Goal: Task Accomplishment & Management: Manage account settings

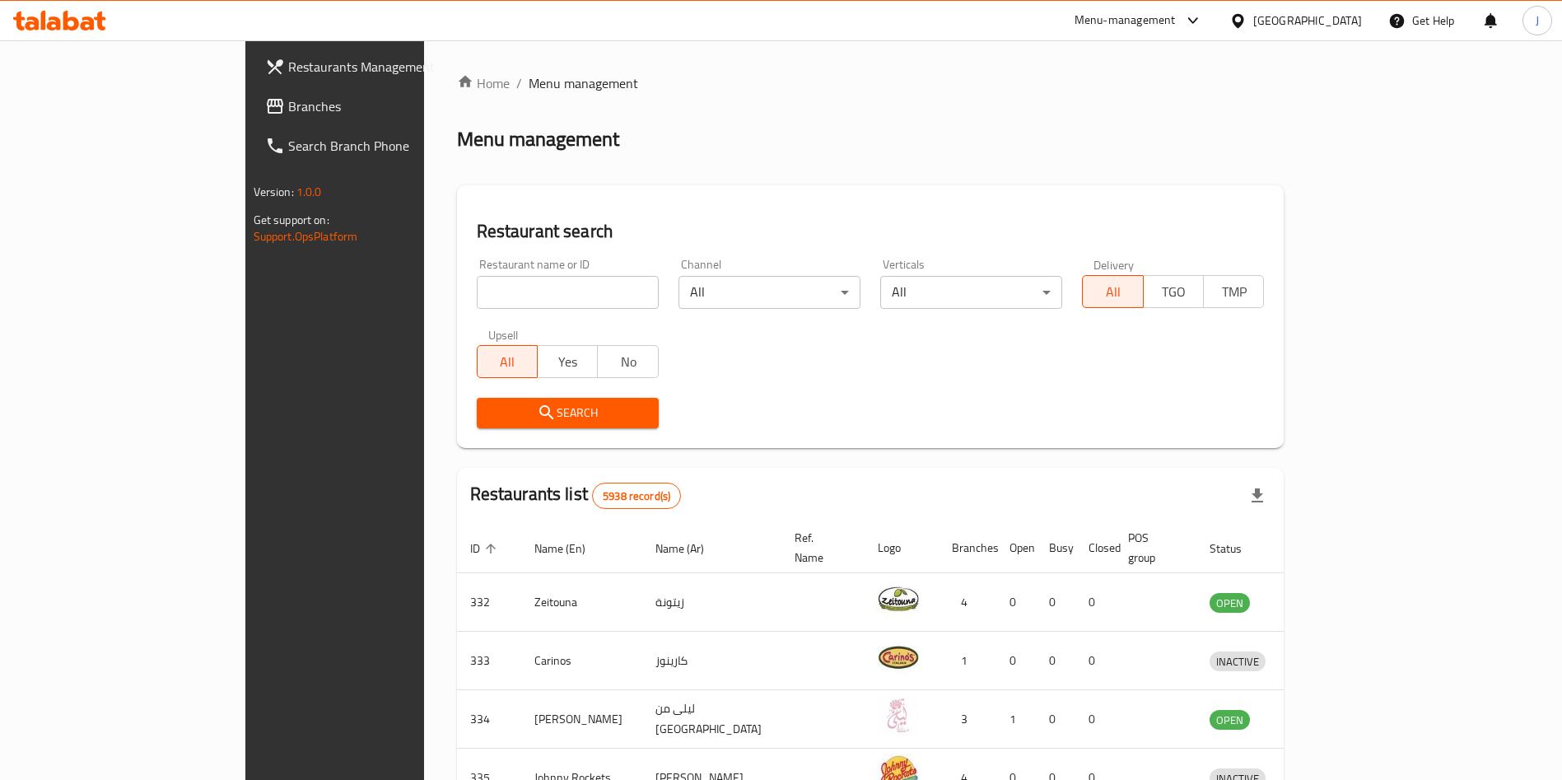
click at [477, 290] on input "search" at bounding box center [568, 292] width 182 height 33
type input "butcher"
click button "Search" at bounding box center [568, 413] width 182 height 30
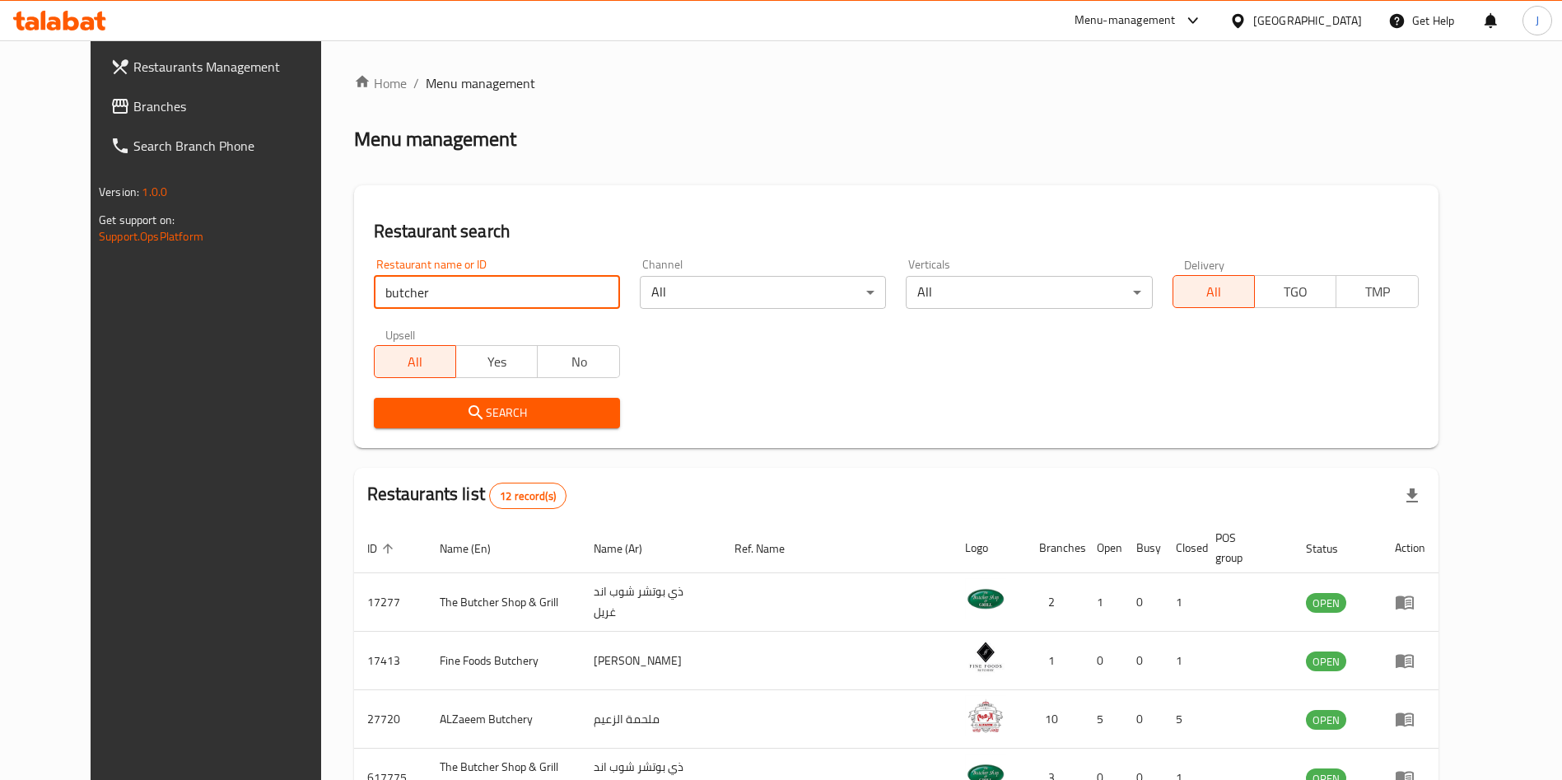
scroll to position [193, 0]
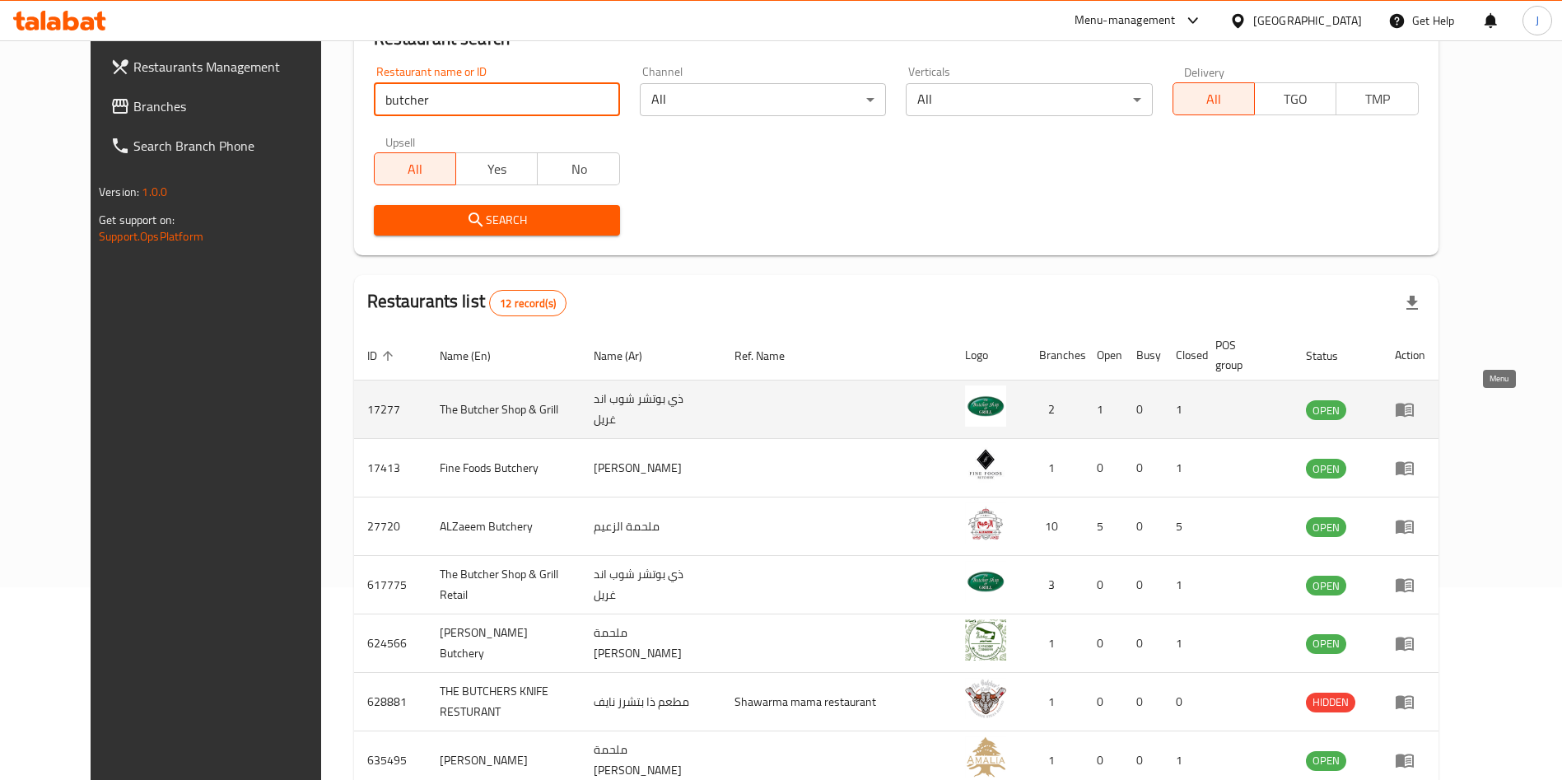
click at [1425, 417] on link "enhanced table" at bounding box center [1410, 409] width 30 height 20
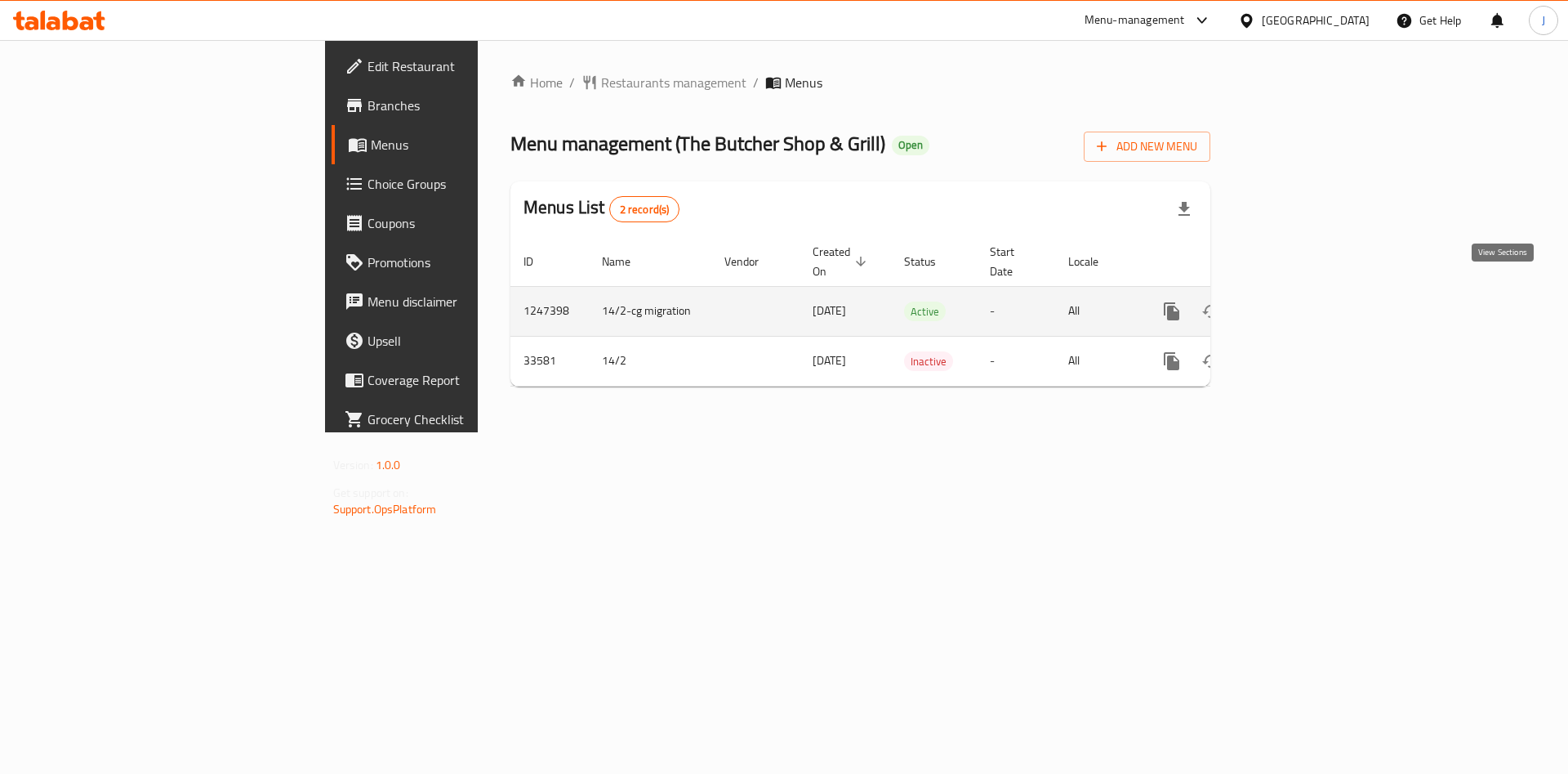
click at [1299, 302] on icon "enhanced table" at bounding box center [1289, 312] width 20 height 20
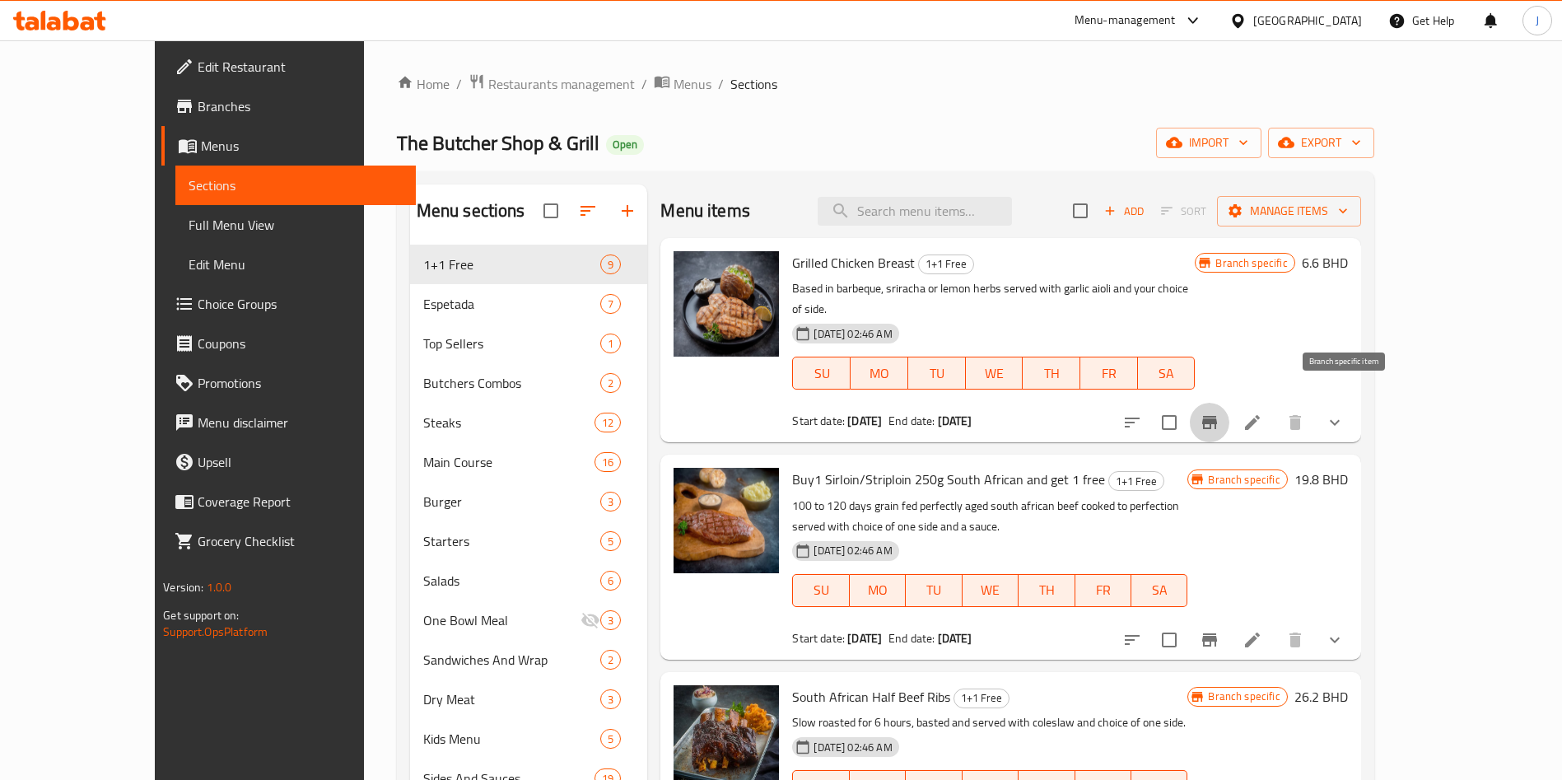
click at [1219, 412] on icon "Branch-specific-item" at bounding box center [1210, 422] width 20 height 20
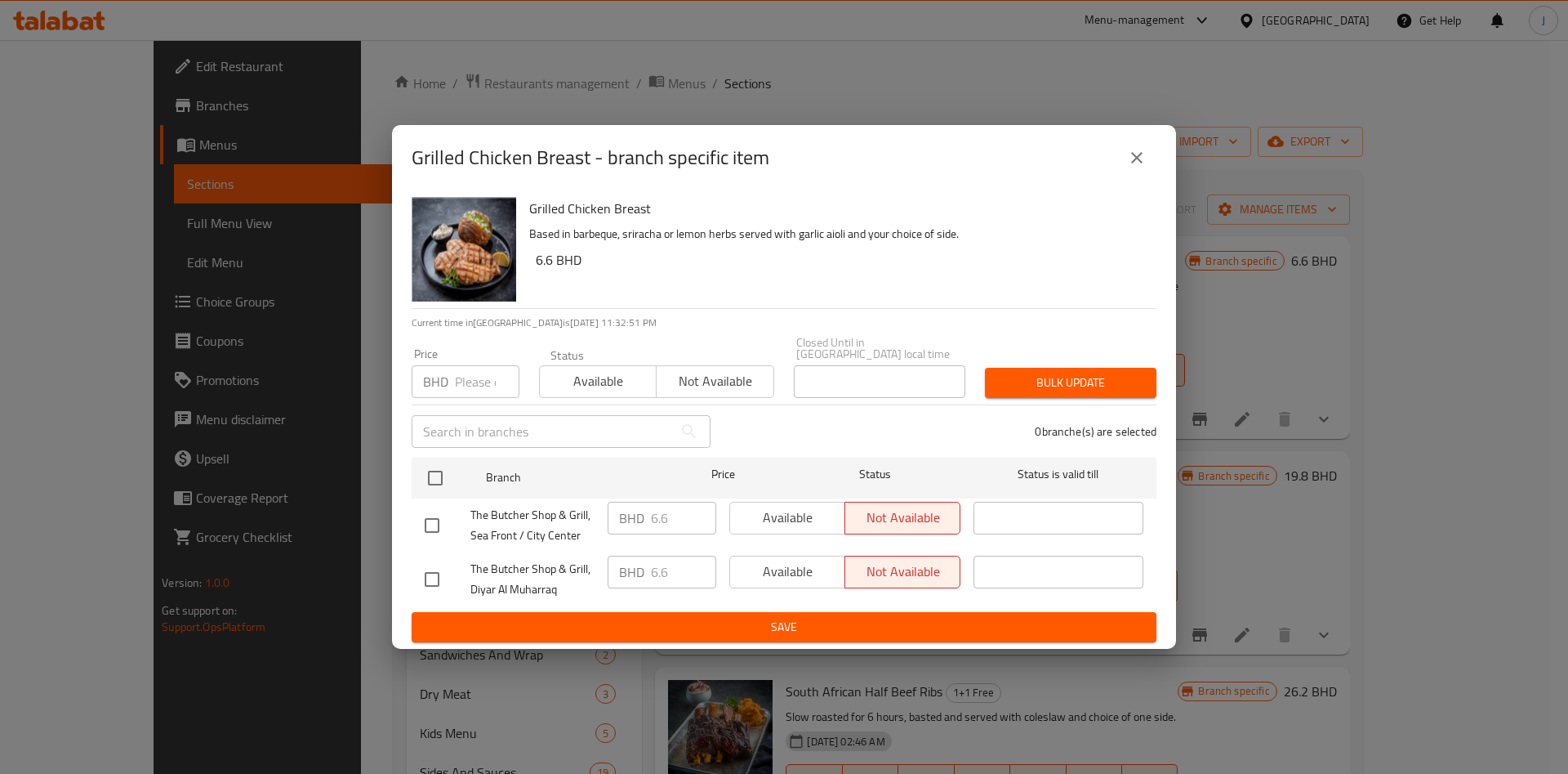
click at [1151, 170] on button "close" at bounding box center [1137, 158] width 40 height 40
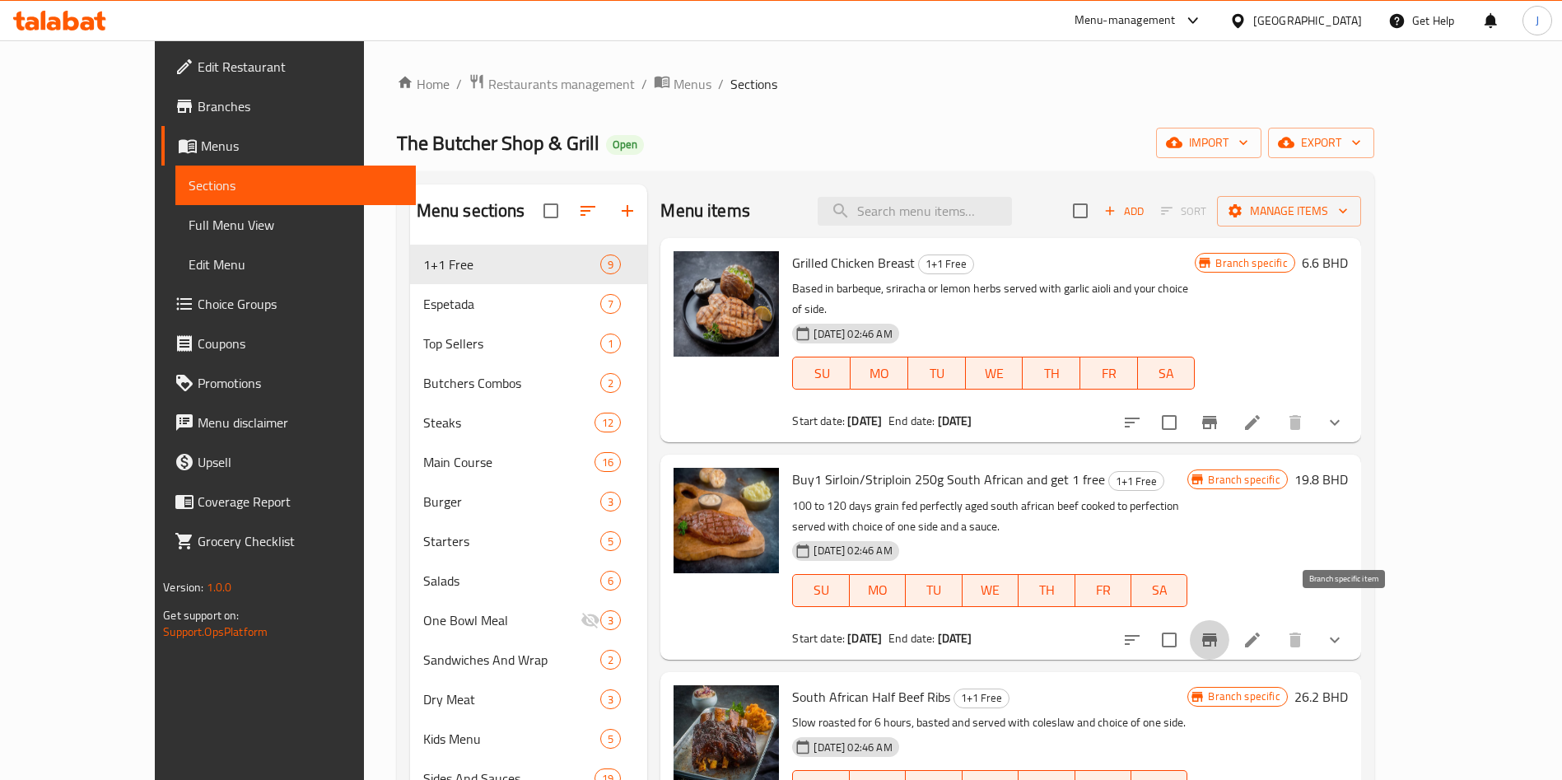
click at [1219, 630] on icon "Branch-specific-item" at bounding box center [1210, 640] width 20 height 20
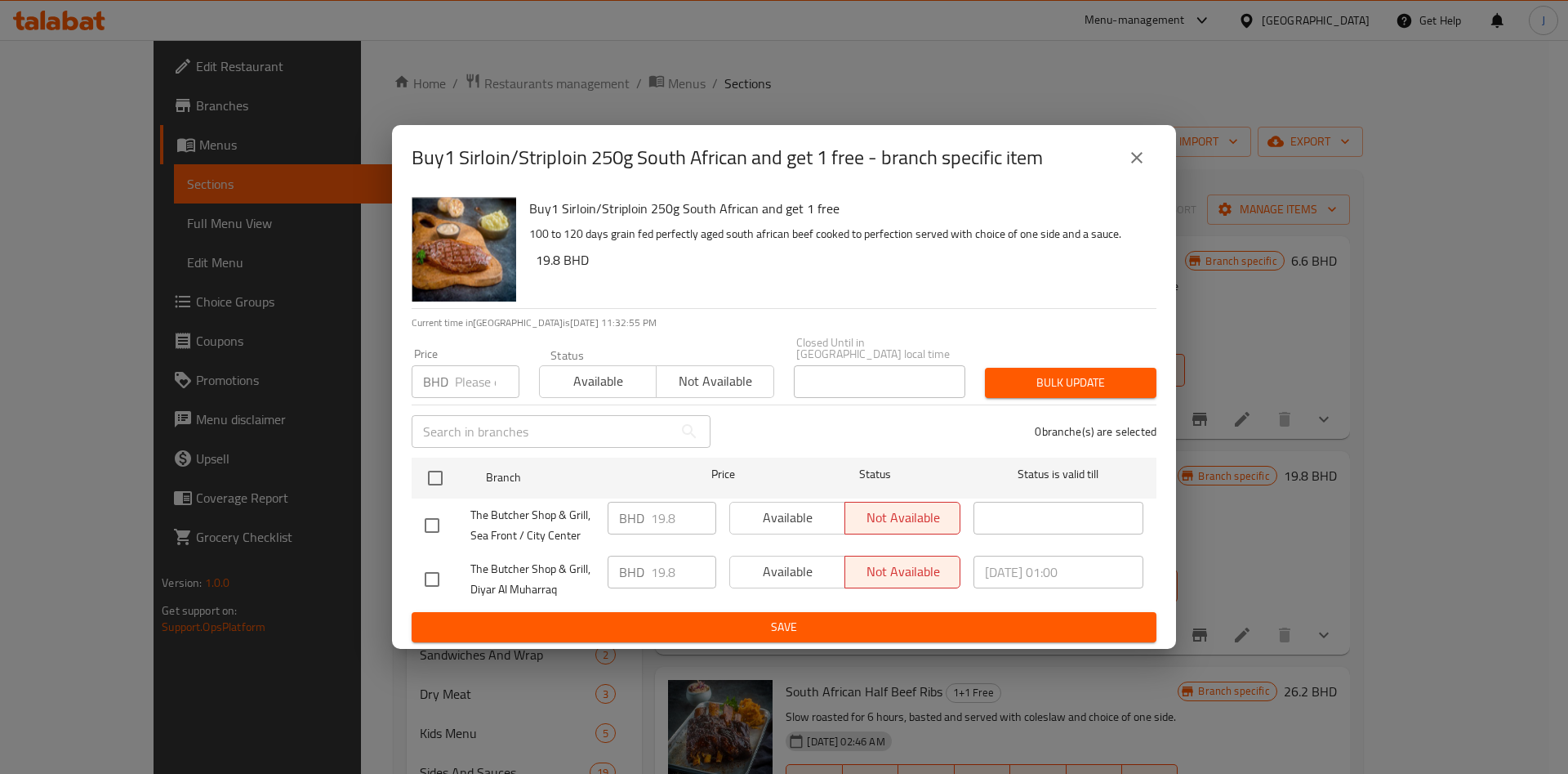
click at [1144, 168] on icon "close" at bounding box center [1137, 158] width 20 height 20
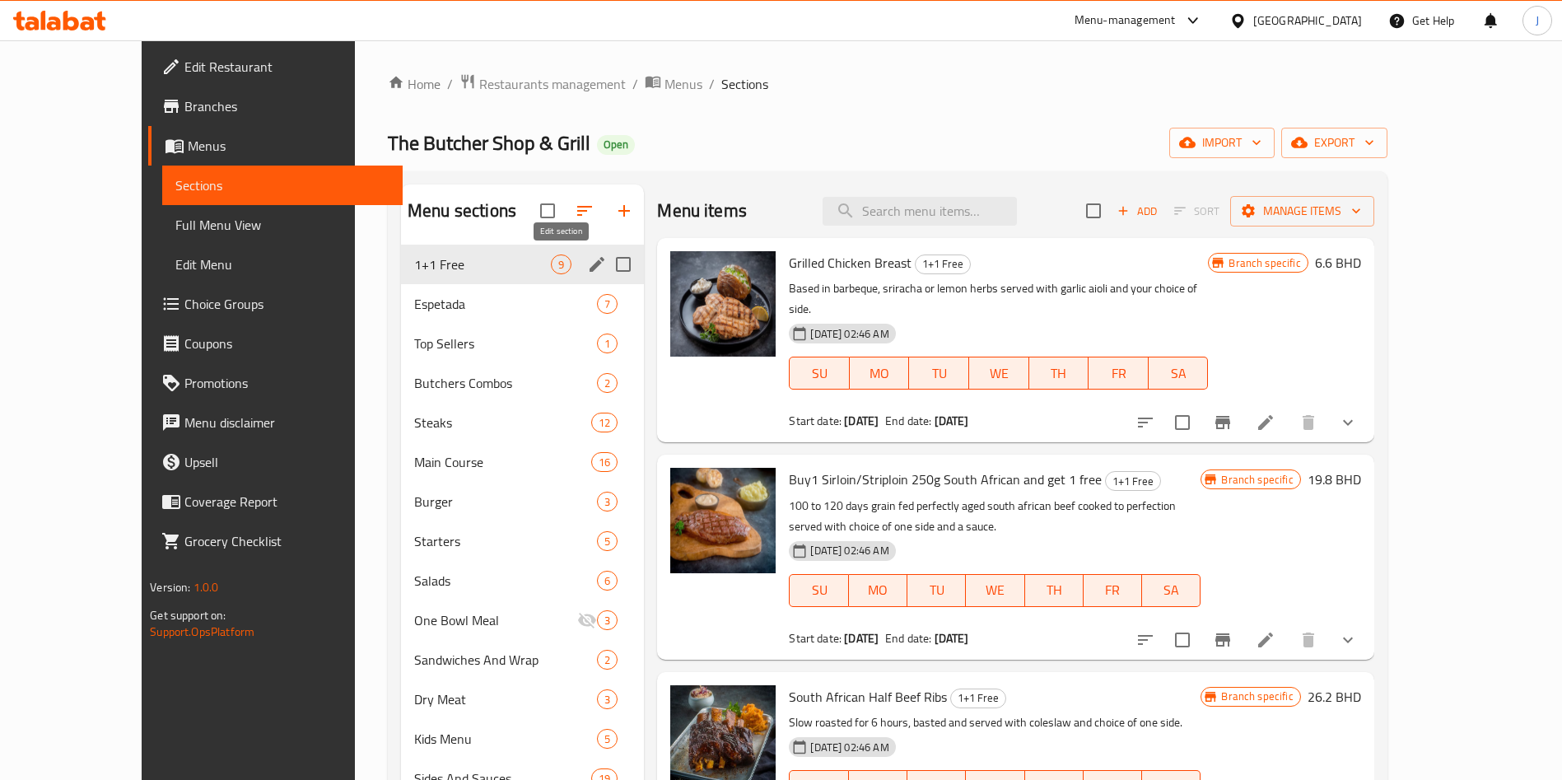
click at [587, 267] on icon "edit" at bounding box center [597, 264] width 20 height 20
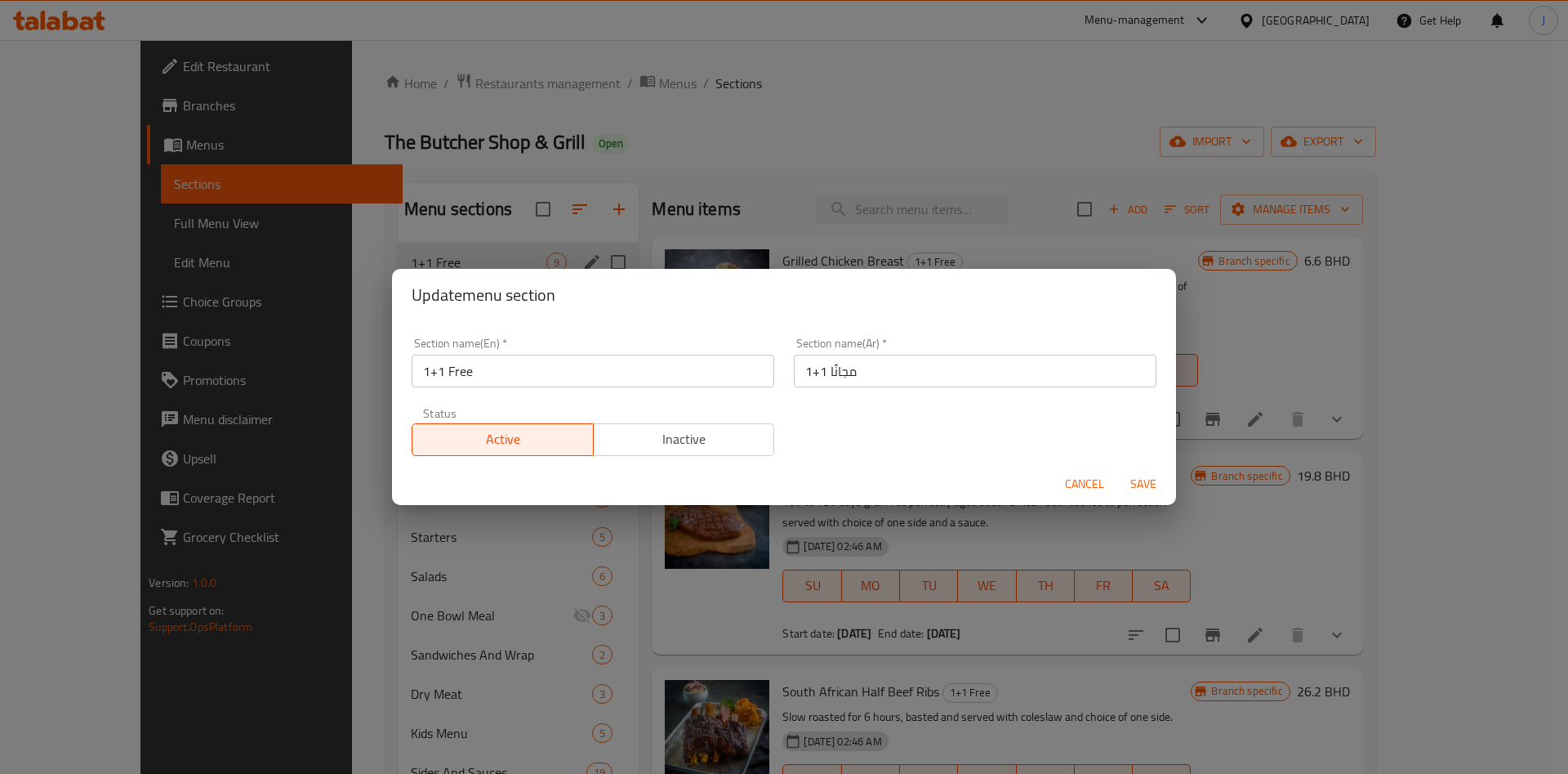
click at [1050, 233] on div "Update menu section Section name(En)   * 1+1 Free Section name(En) * Section na…" at bounding box center [784, 387] width 1568 height 774
click at [1099, 487] on span "Cancel" at bounding box center [1085, 484] width 40 height 21
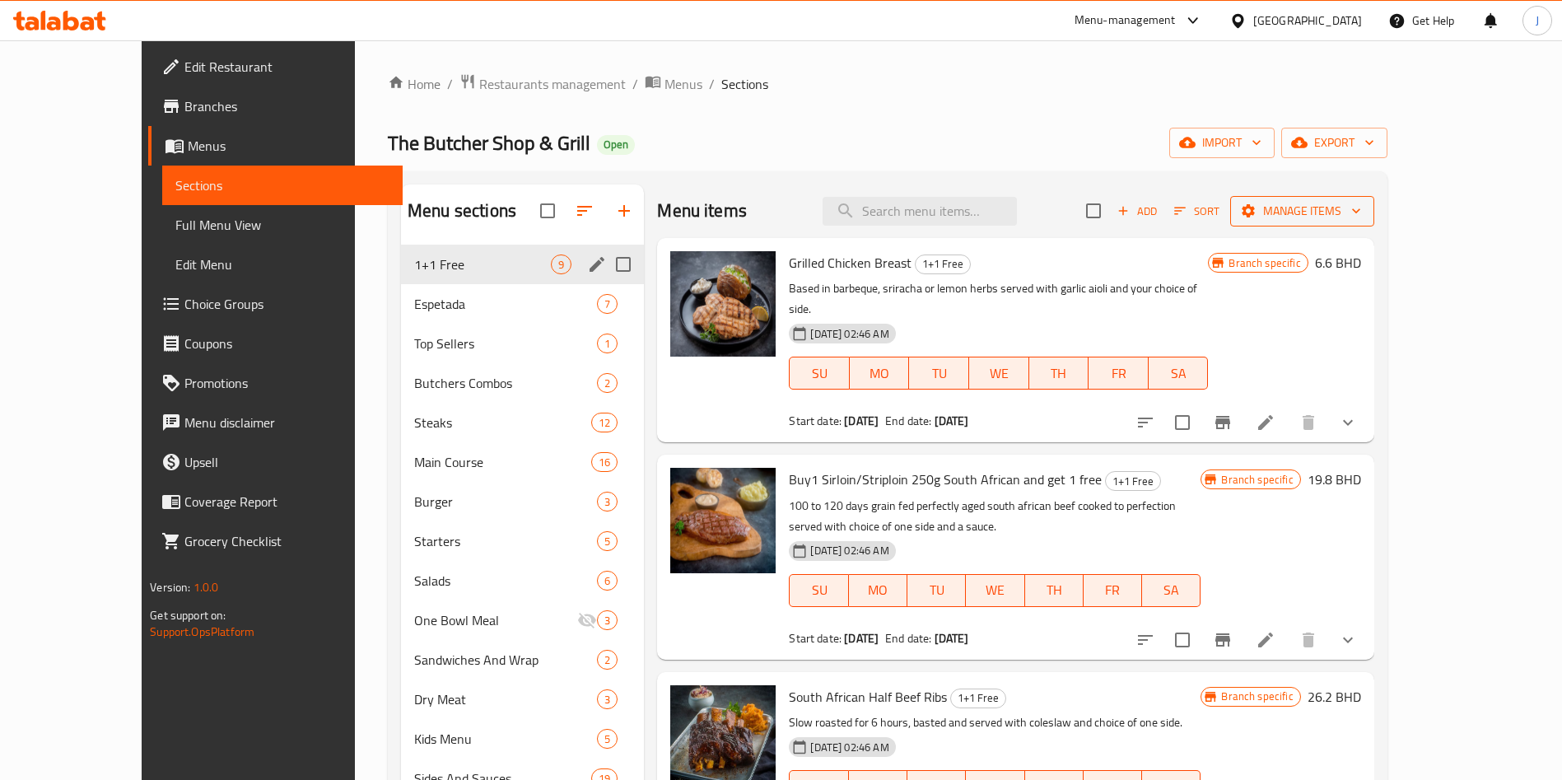
click at [1361, 207] on span "Manage items" at bounding box center [1302, 211] width 118 height 21
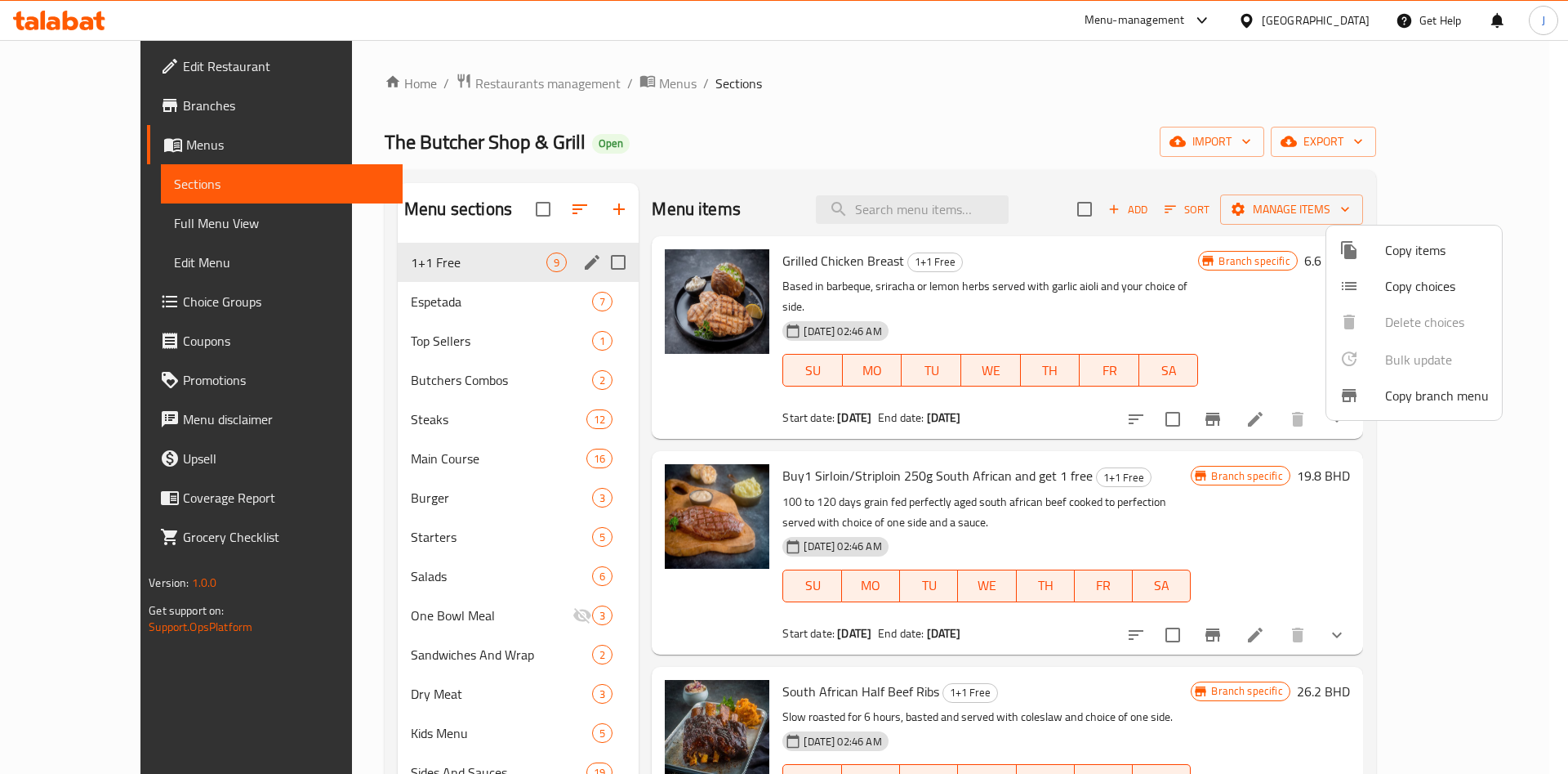
click at [1220, 141] on div at bounding box center [784, 387] width 1568 height 774
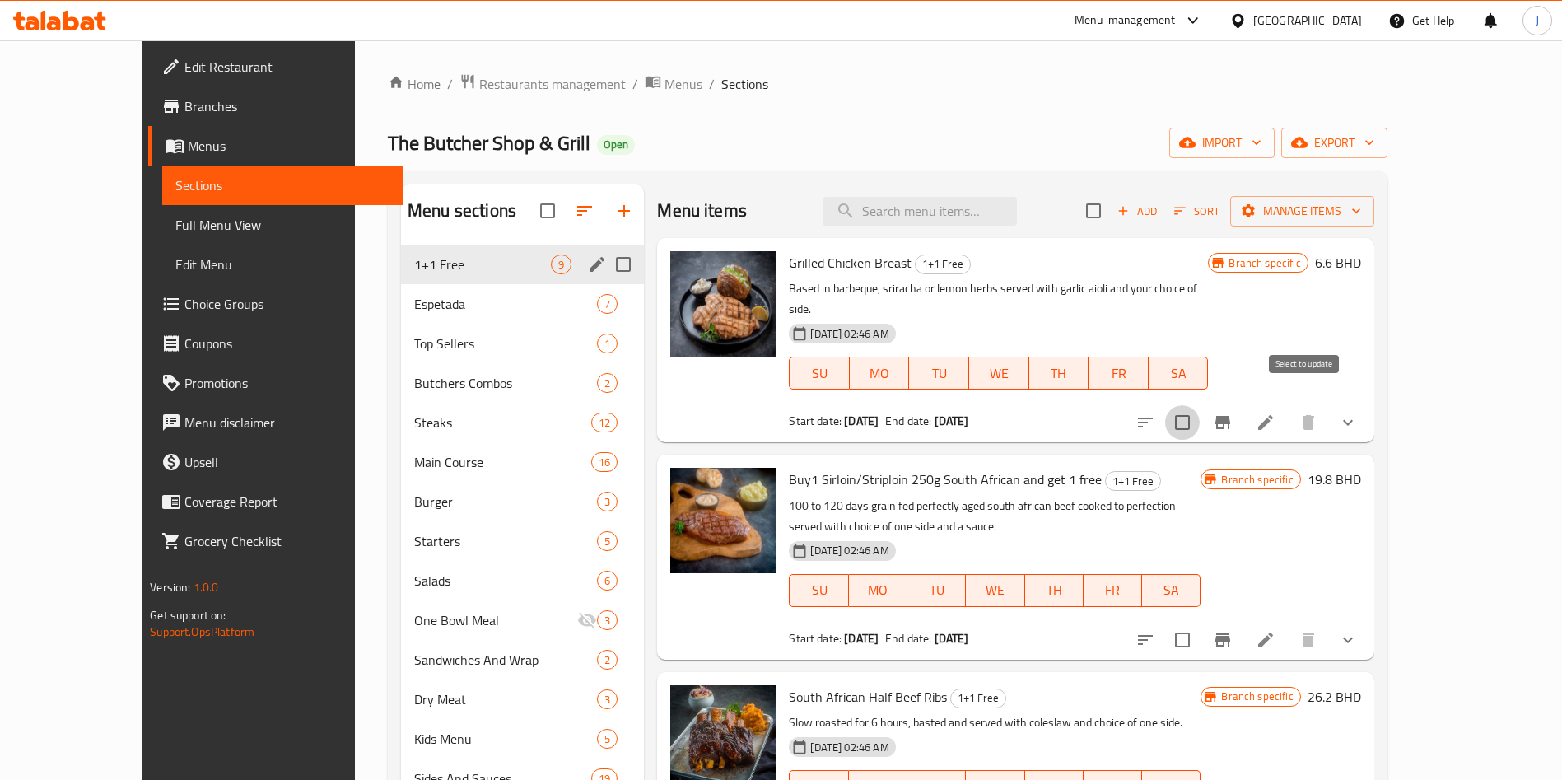
click at [1200, 409] on input "checkbox" at bounding box center [1182, 422] width 35 height 35
checkbox input "true"
click at [1323, 620] on div at bounding box center [1246, 640] width 242 height 40
click at [1200, 622] on input "checkbox" at bounding box center [1182, 639] width 35 height 35
checkbox input "true"
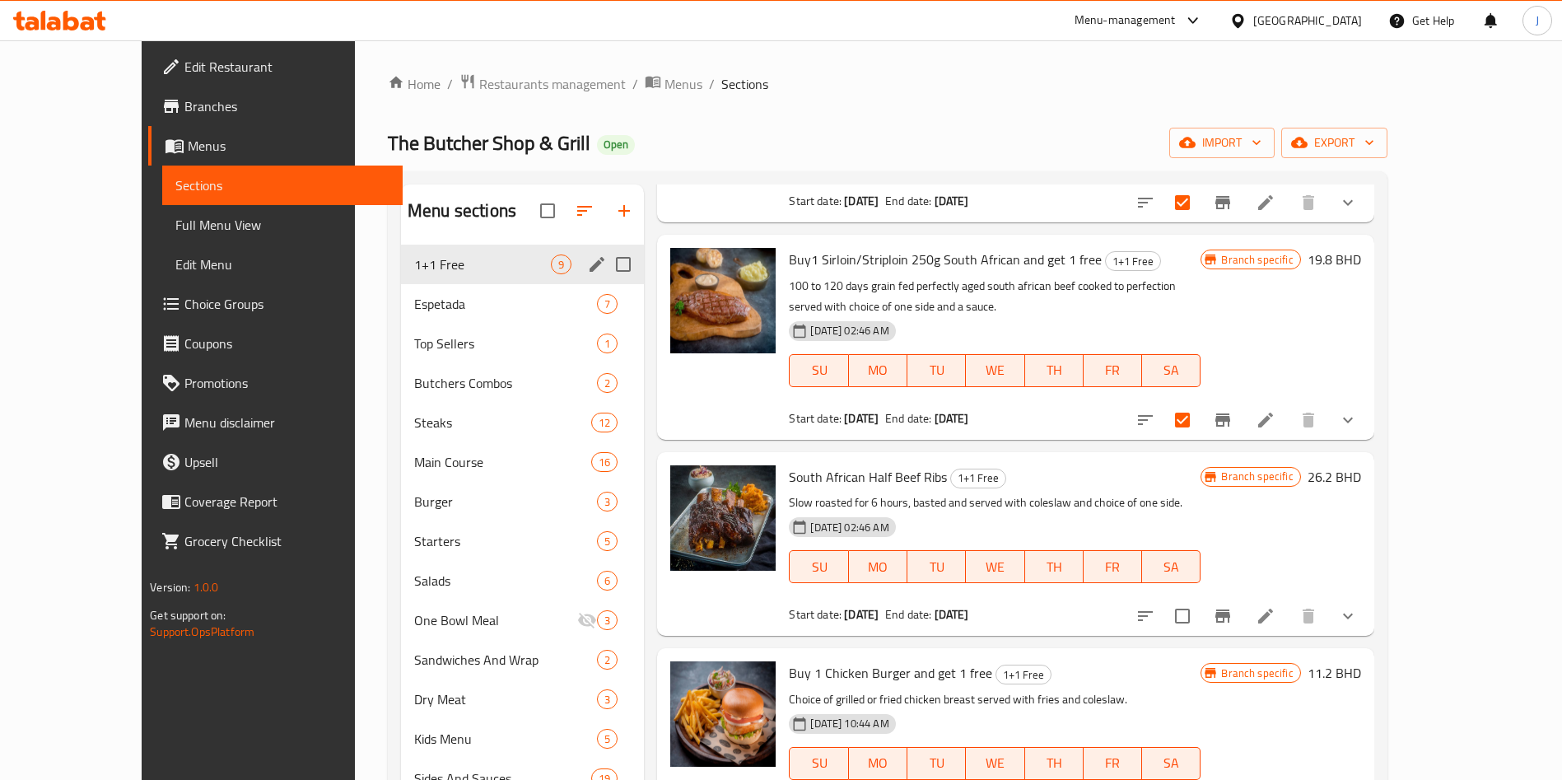
scroll to position [224, 0]
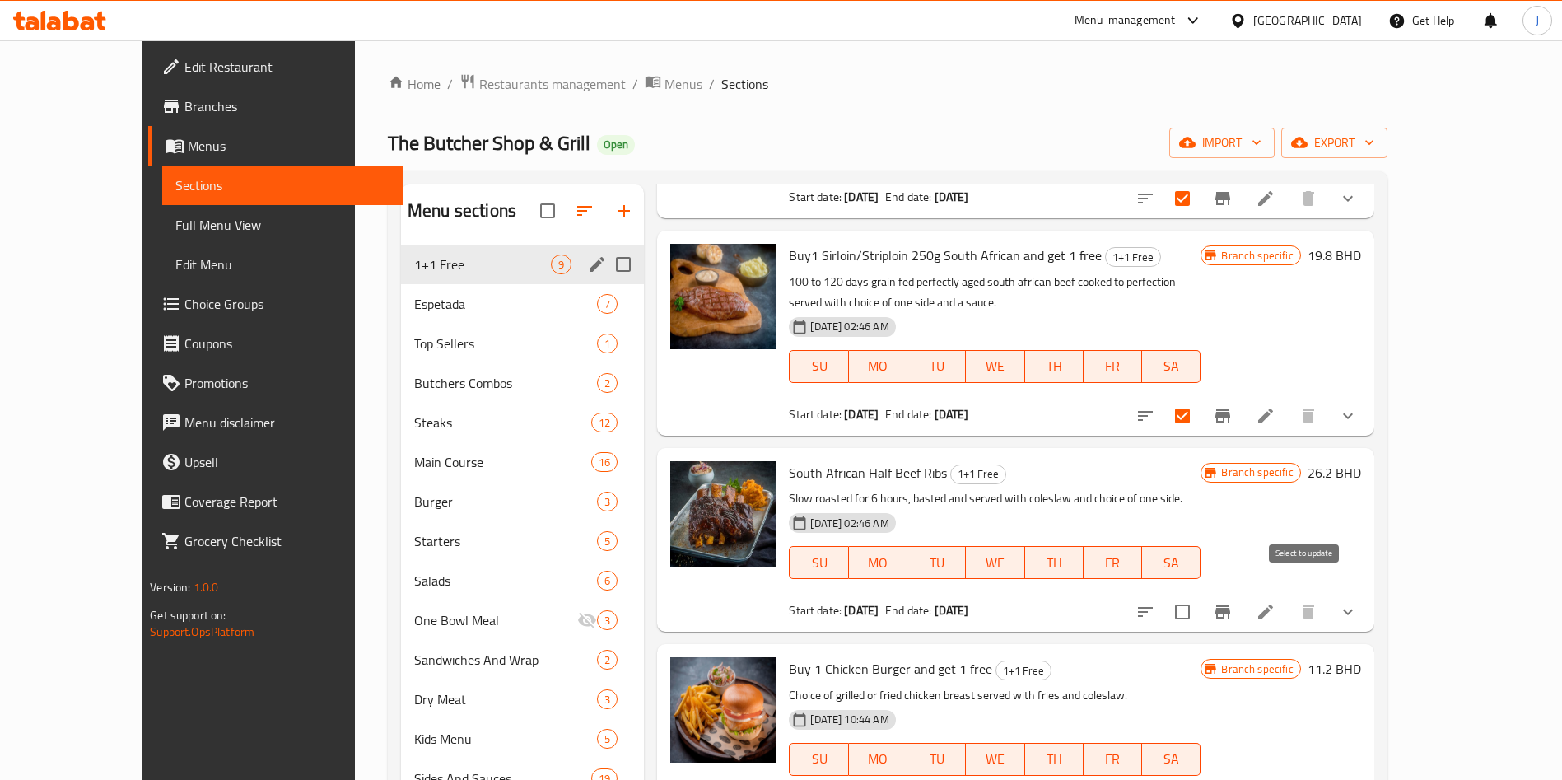
click at [1200, 594] on input "checkbox" at bounding box center [1182, 611] width 35 height 35
checkbox input "true"
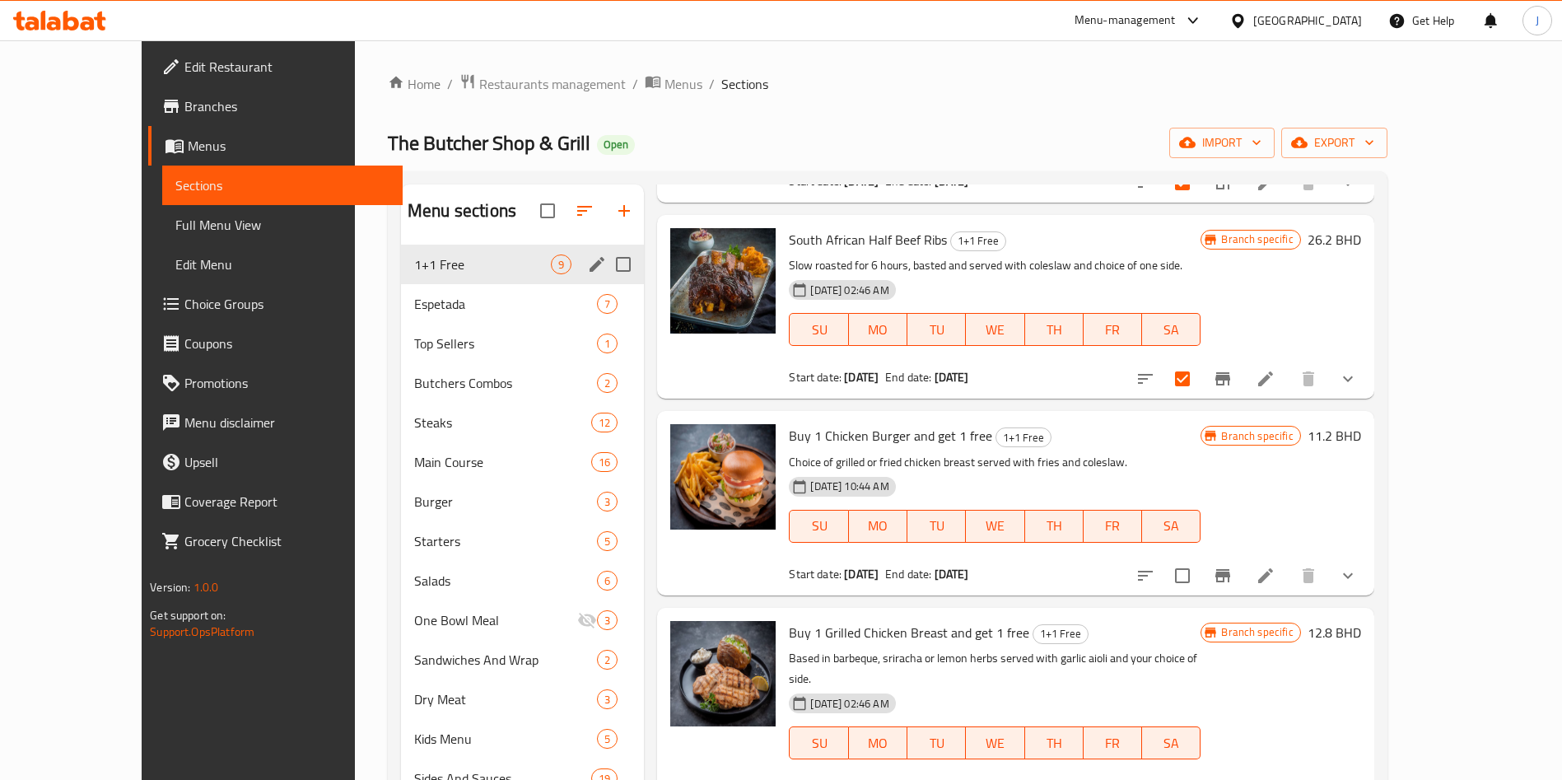
scroll to position [459, 0]
click at [1200, 557] on input "checkbox" at bounding box center [1182, 574] width 35 height 35
checkbox input "true"
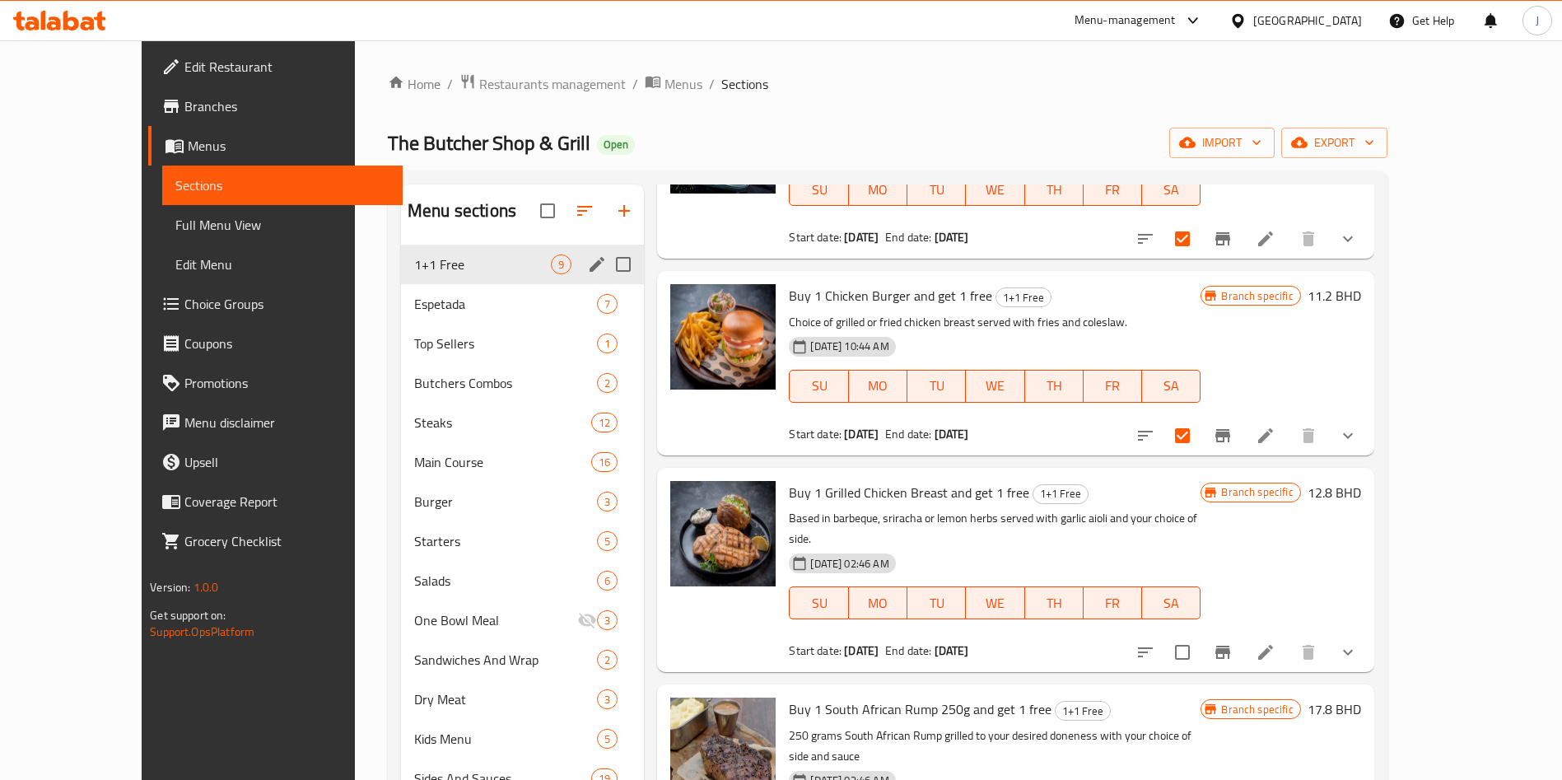
scroll to position [617, 0]
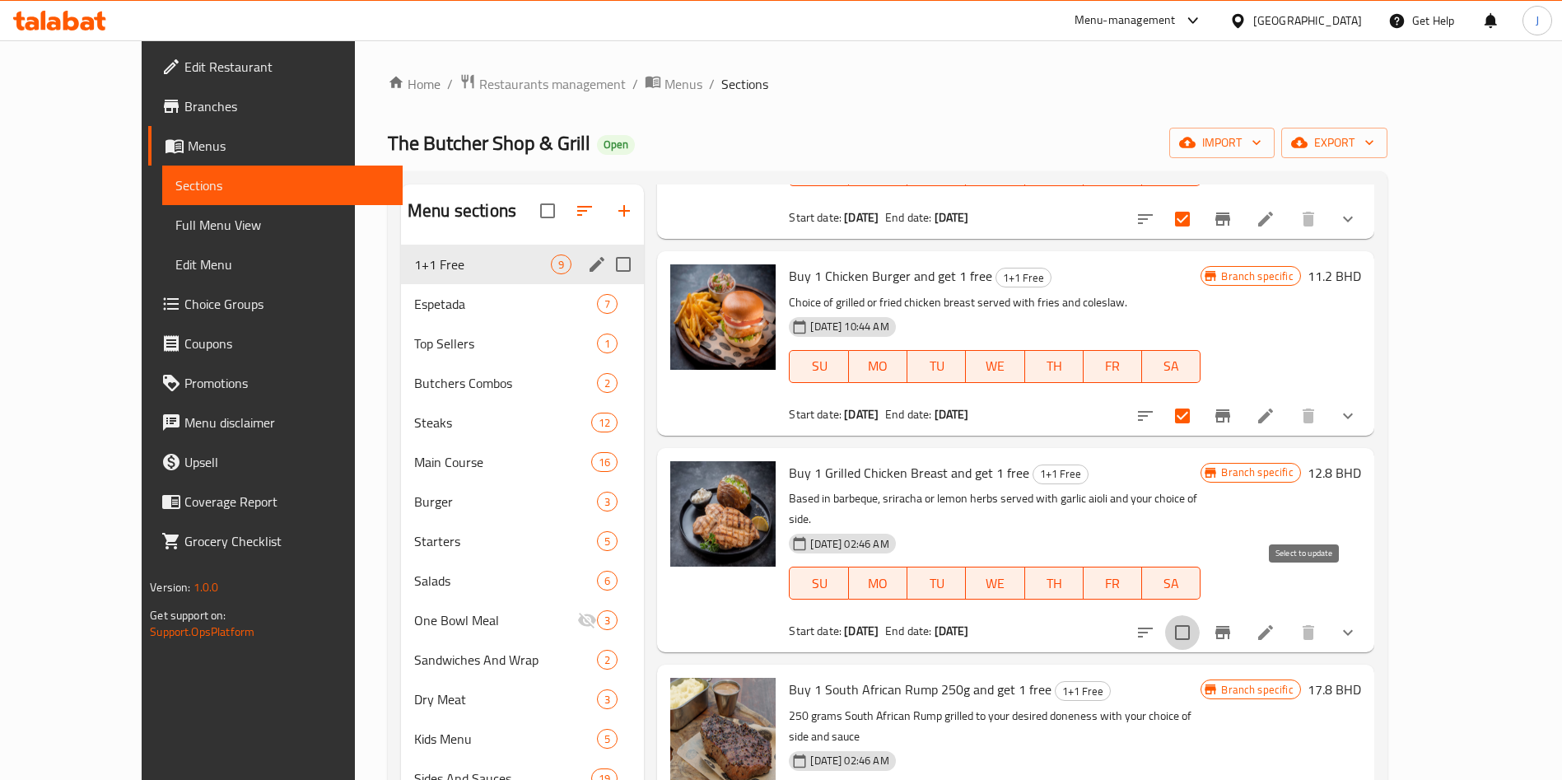
click at [1200, 615] on input "checkbox" at bounding box center [1182, 632] width 35 height 35
checkbox input "true"
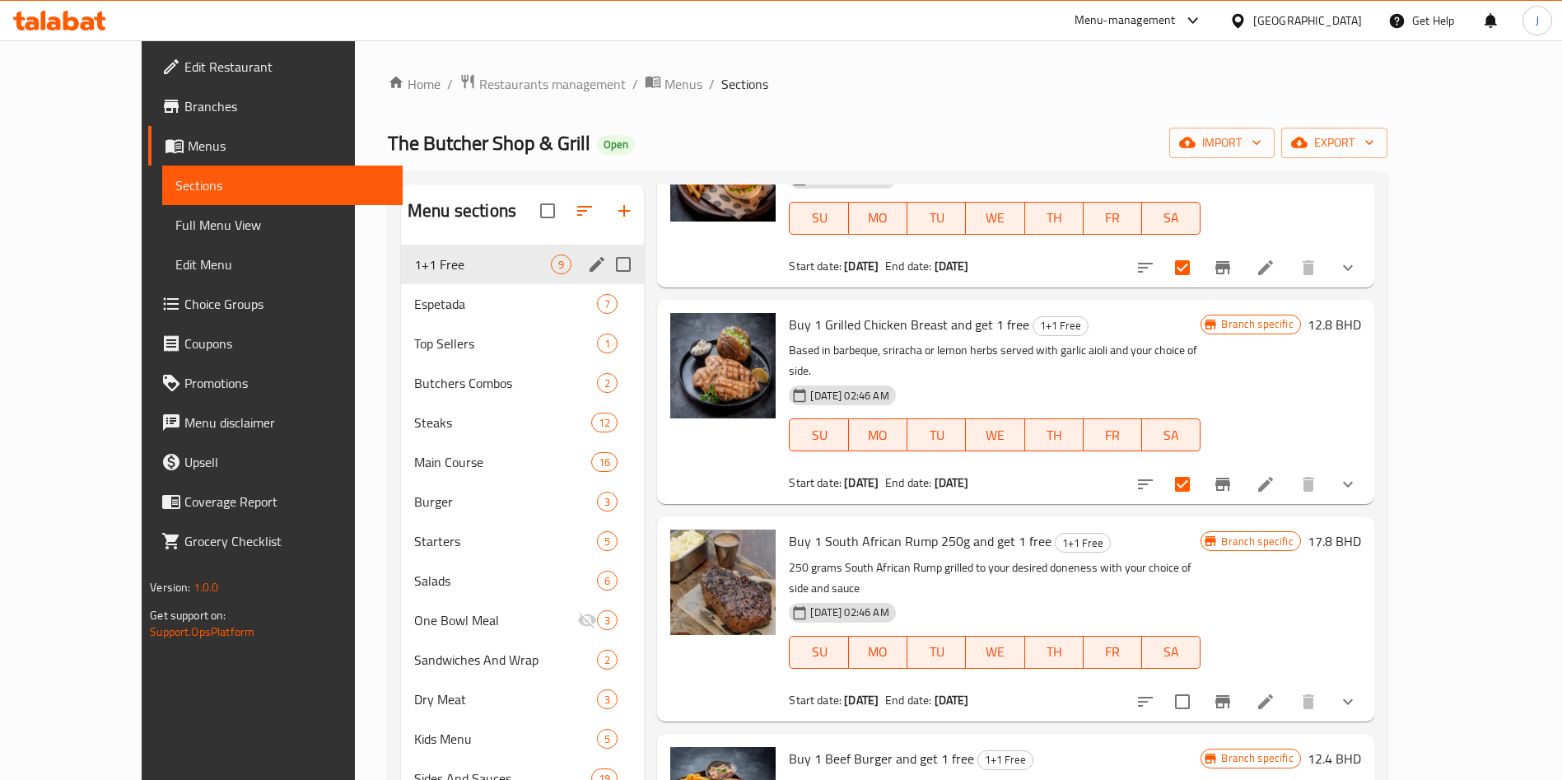
scroll to position [767, 0]
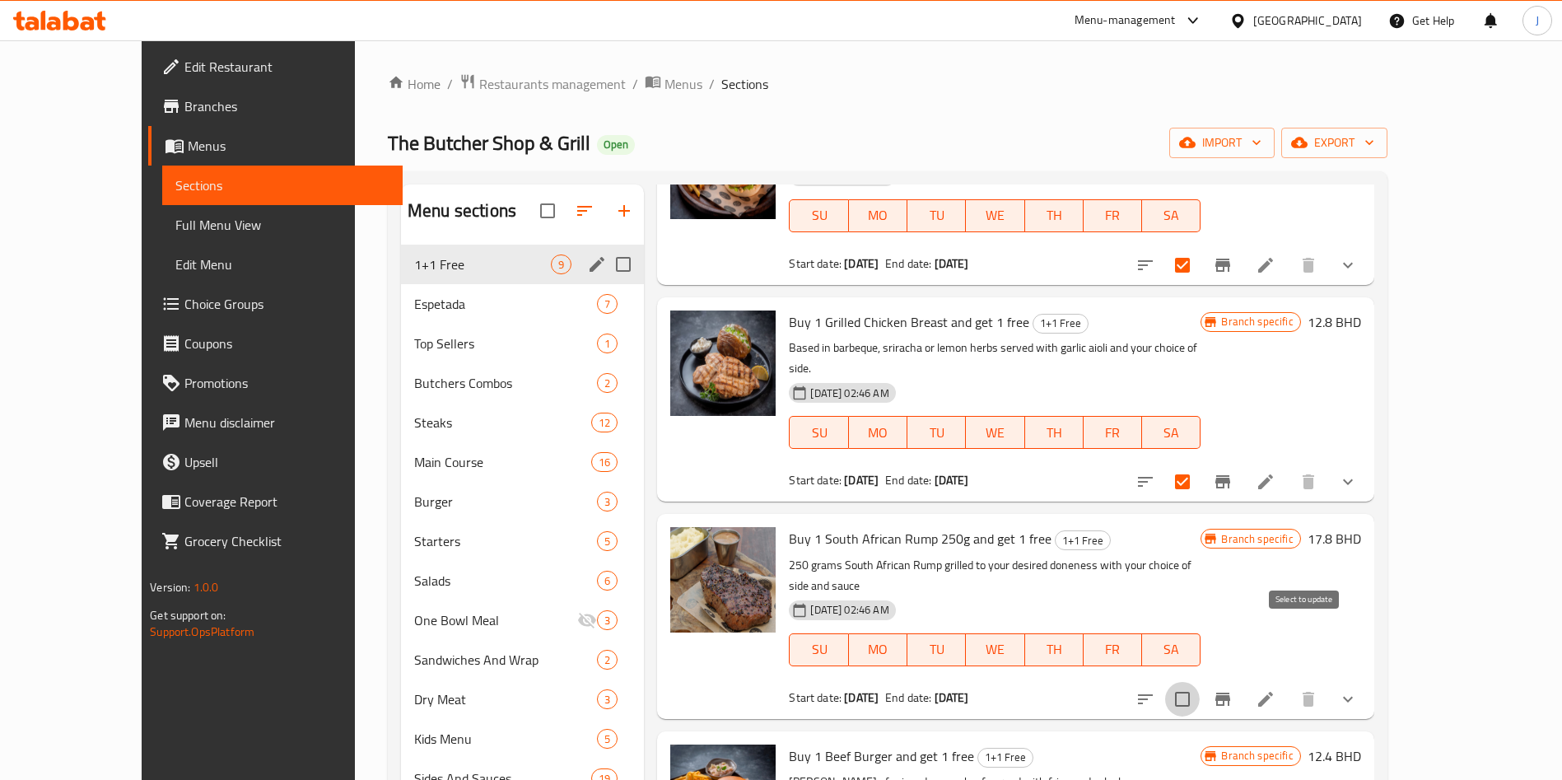
click at [1200, 682] on input "checkbox" at bounding box center [1182, 699] width 35 height 35
checkbox input "true"
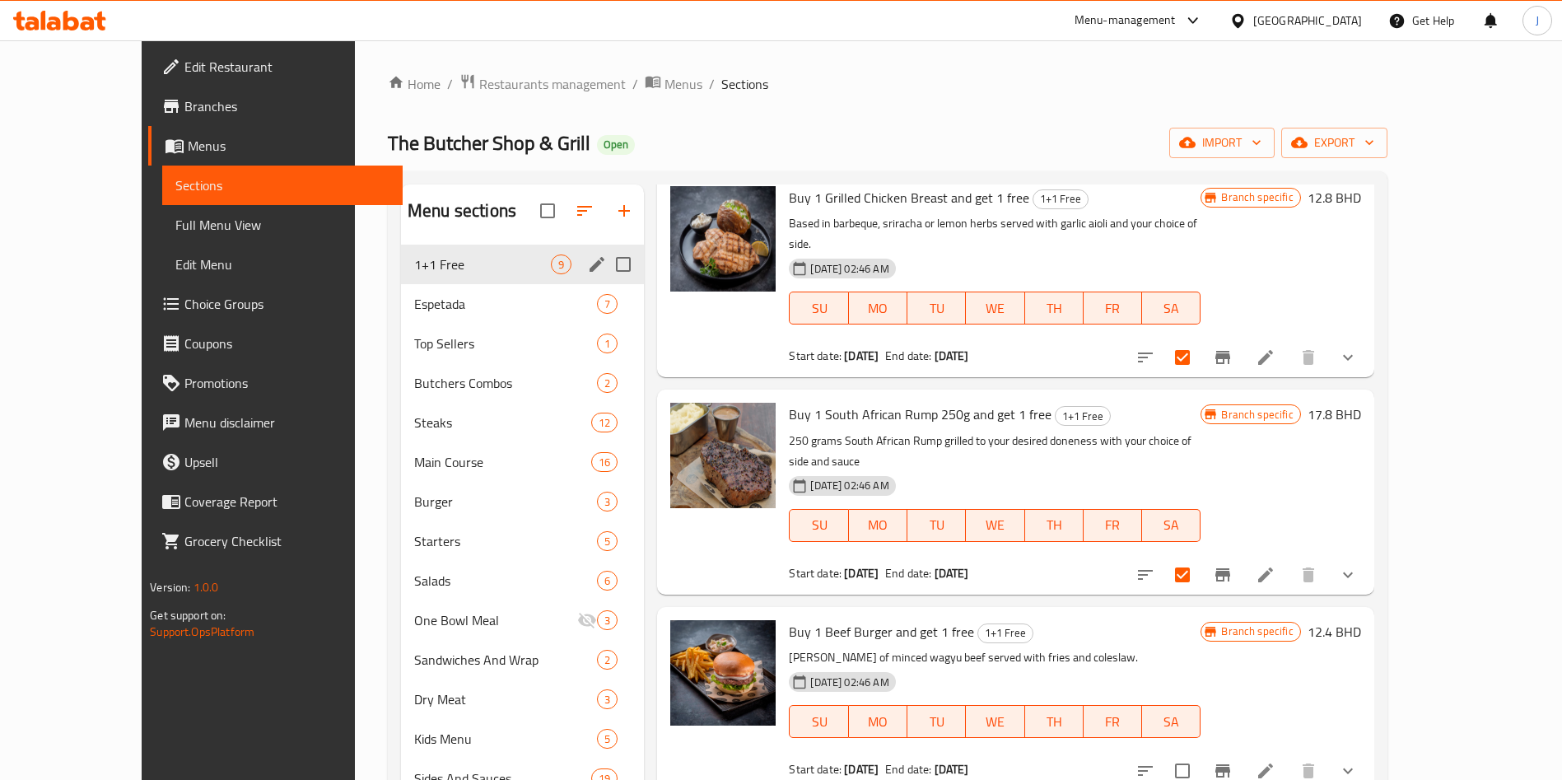
scroll to position [902, 0]
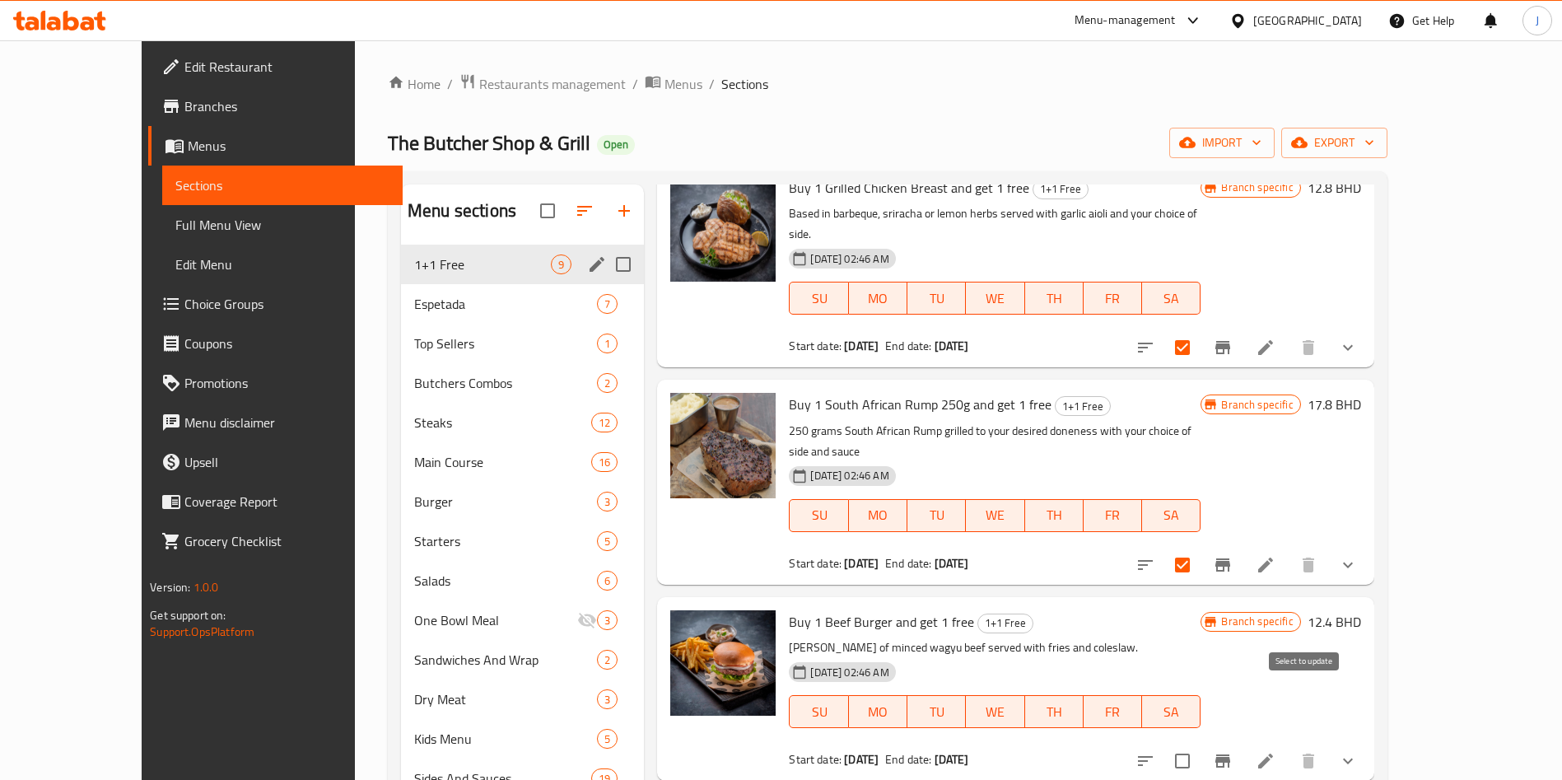
click at [1200, 743] on input "checkbox" at bounding box center [1182, 760] width 35 height 35
checkbox input "true"
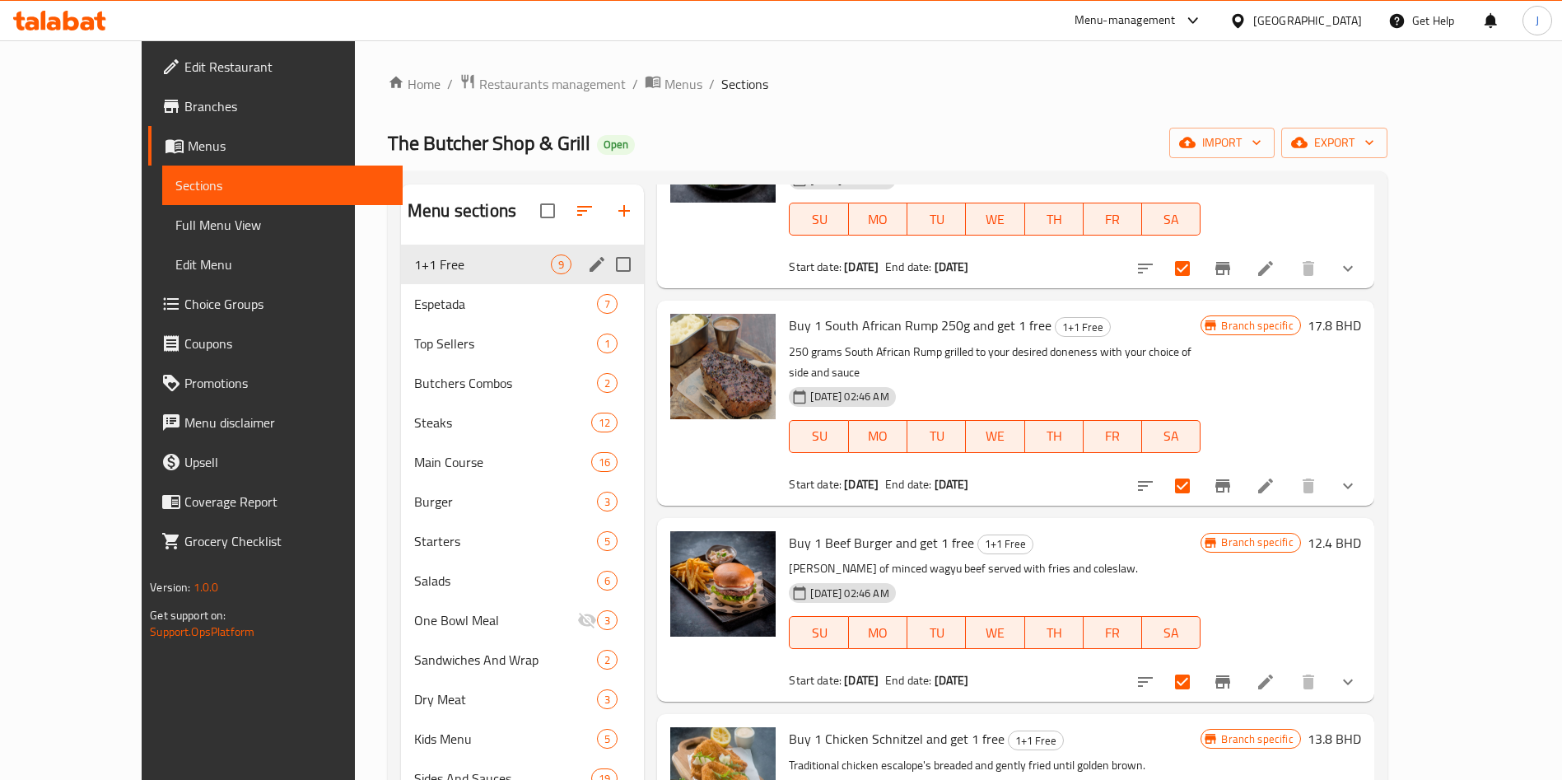
scroll to position [1049, 0]
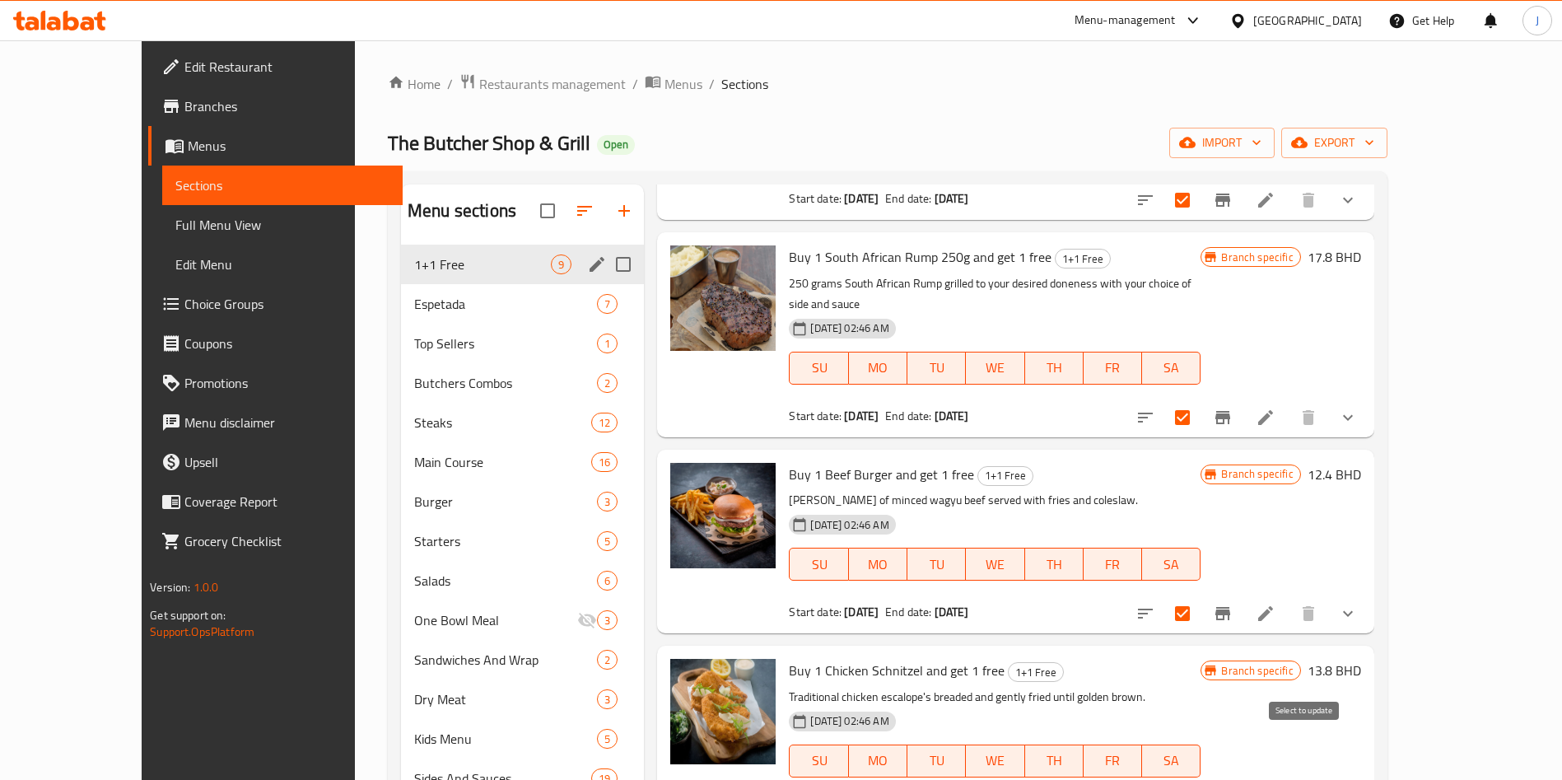
checkbox input "true"
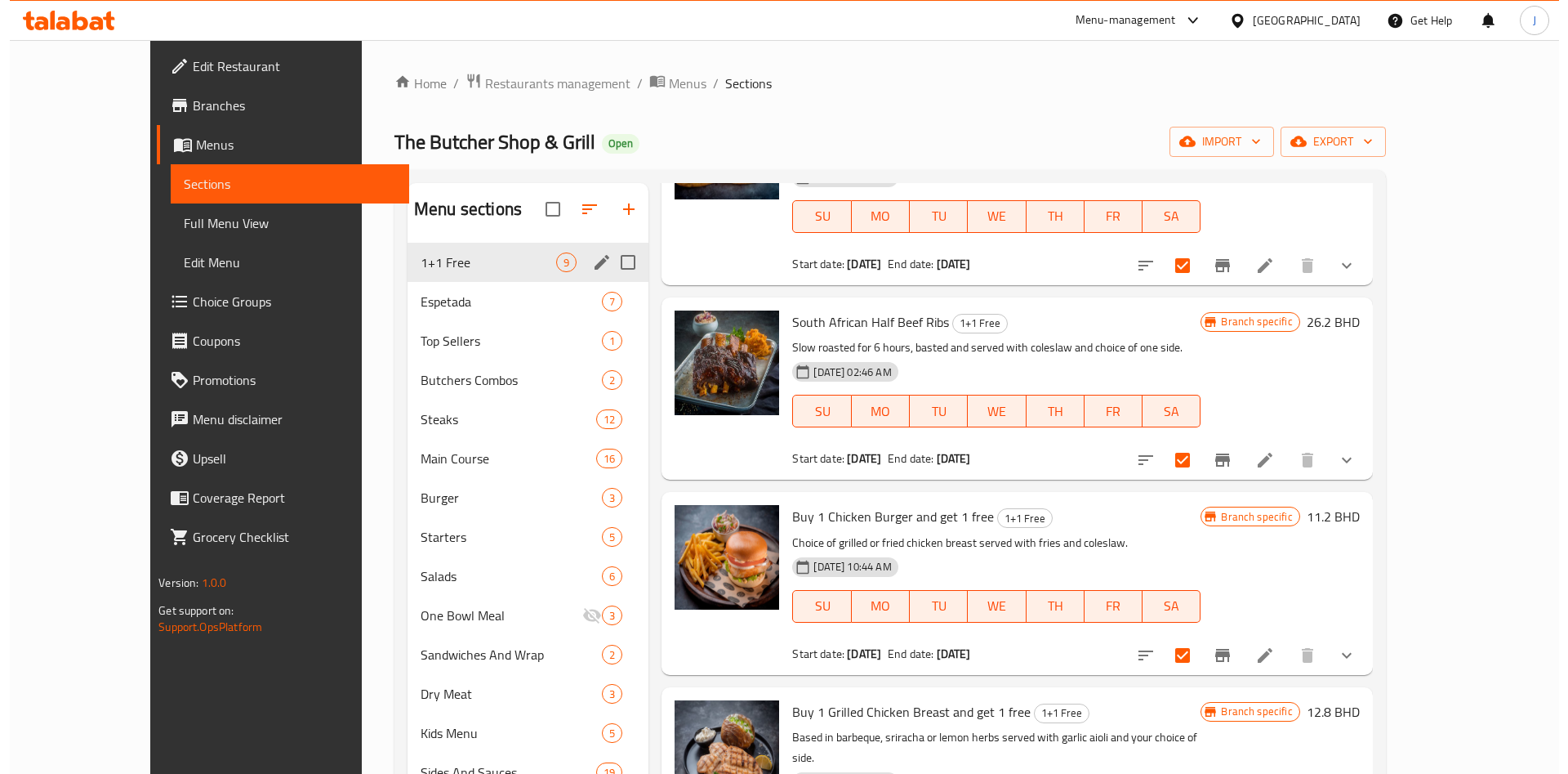
scroll to position [0, 0]
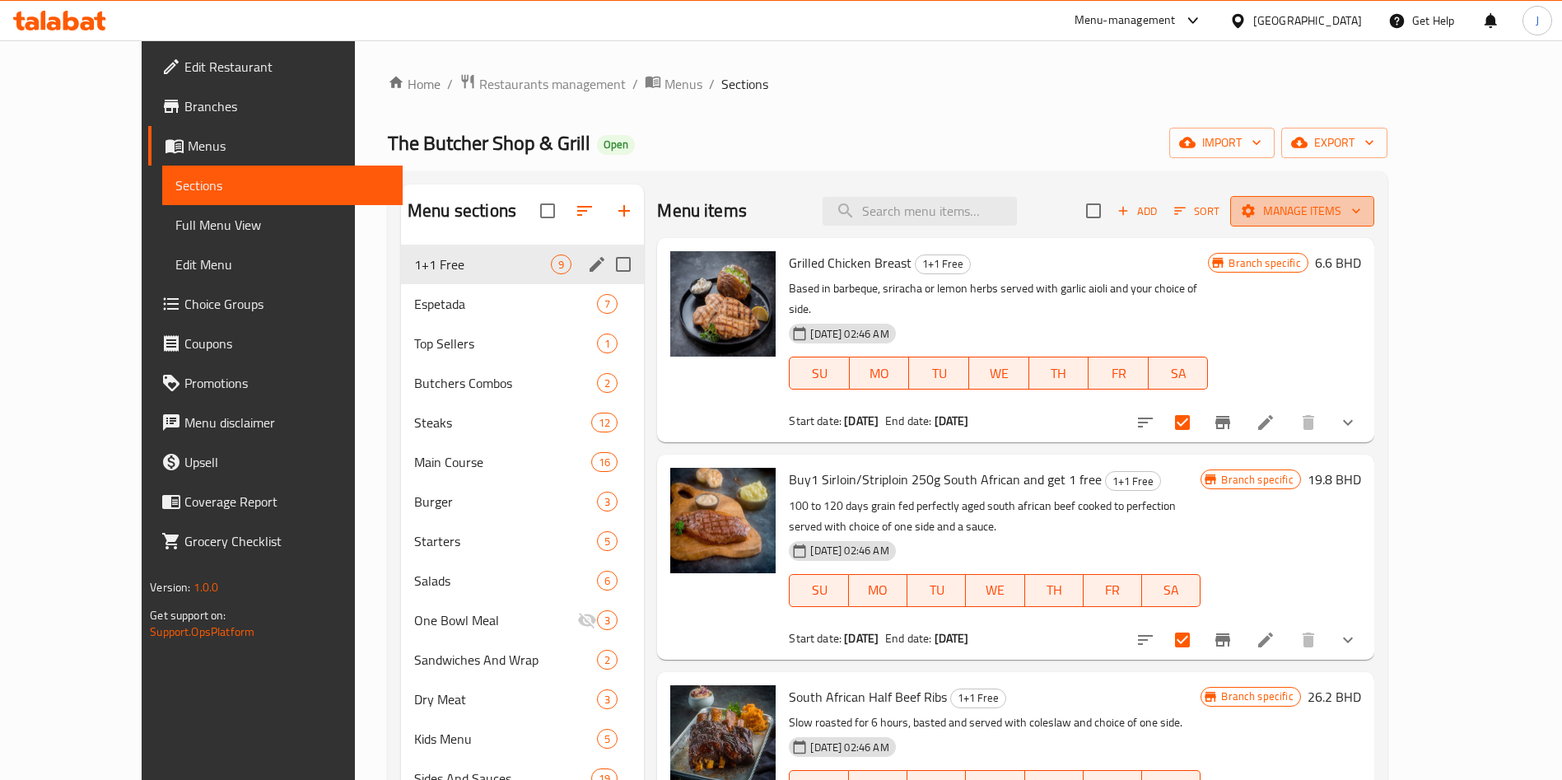
click at [1361, 211] on span "Manage items" at bounding box center [1302, 211] width 118 height 21
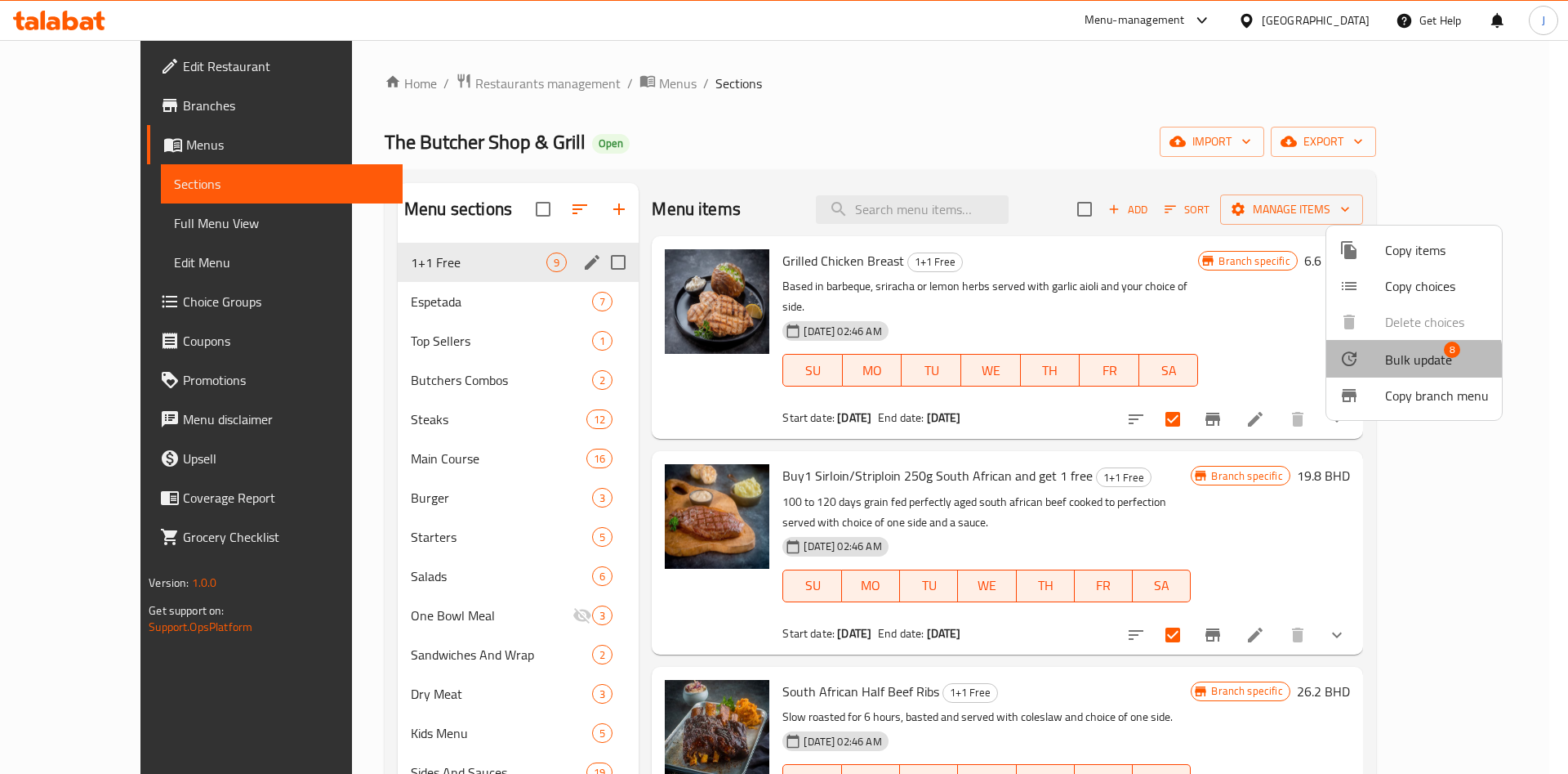
click at [1401, 366] on span "Bulk update" at bounding box center [1418, 359] width 67 height 20
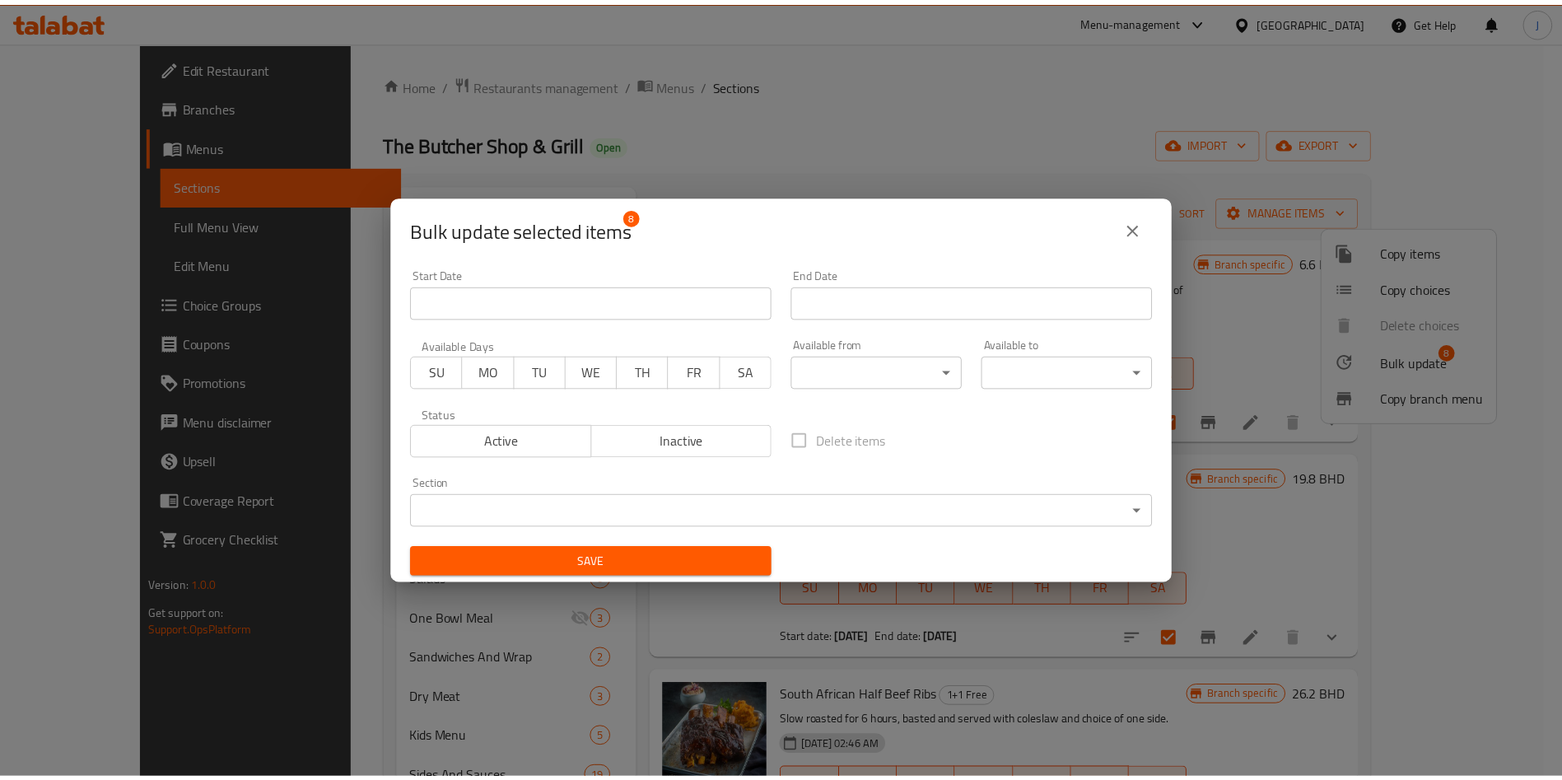
scroll to position [3, 0]
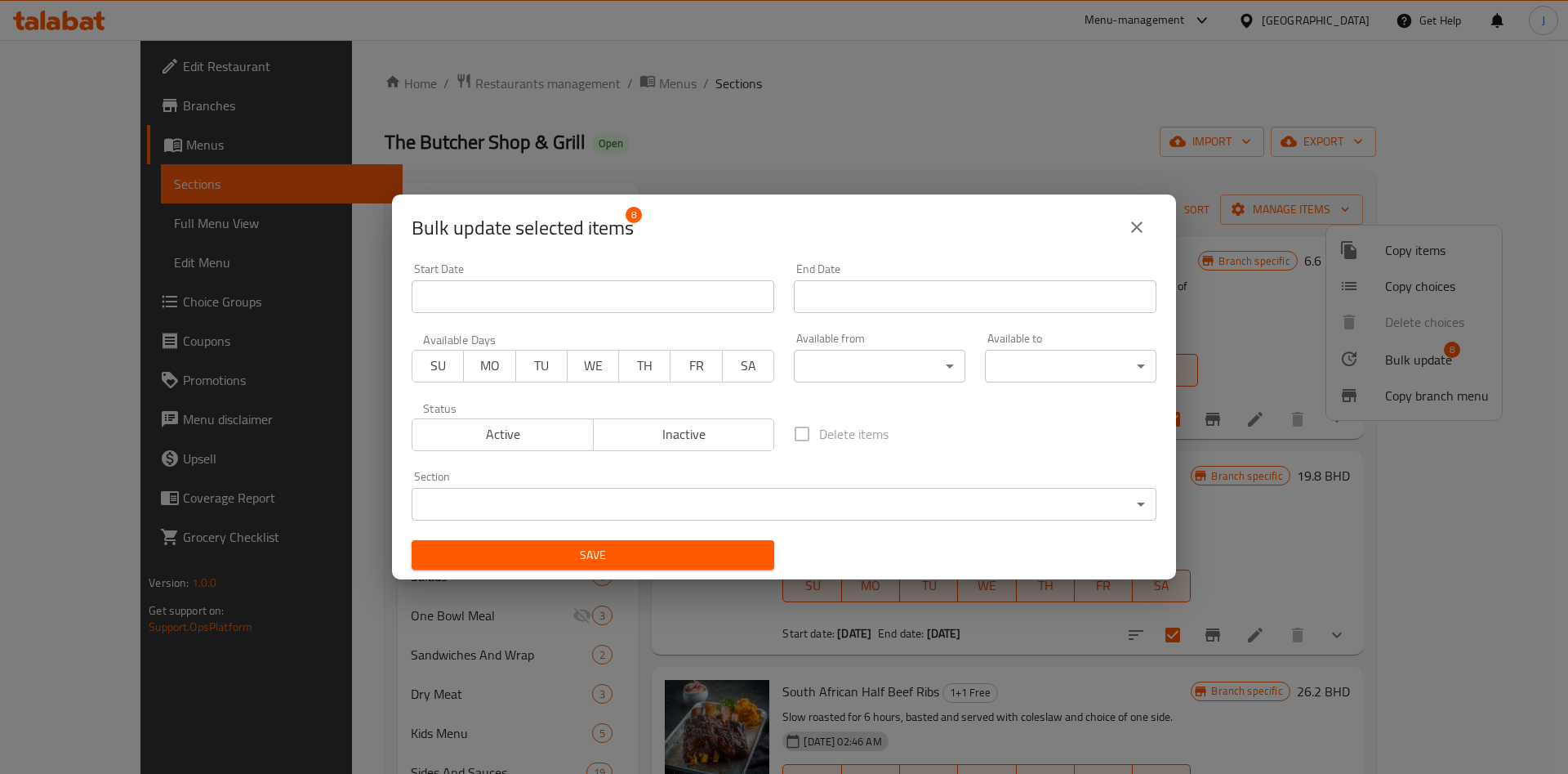
click at [1208, 280] on div "Bulk update selected items 8 Start Date Start Date End Date End Date Available …" at bounding box center [784, 387] width 1568 height 774
click at [1135, 228] on icon "close" at bounding box center [1137, 227] width 12 height 12
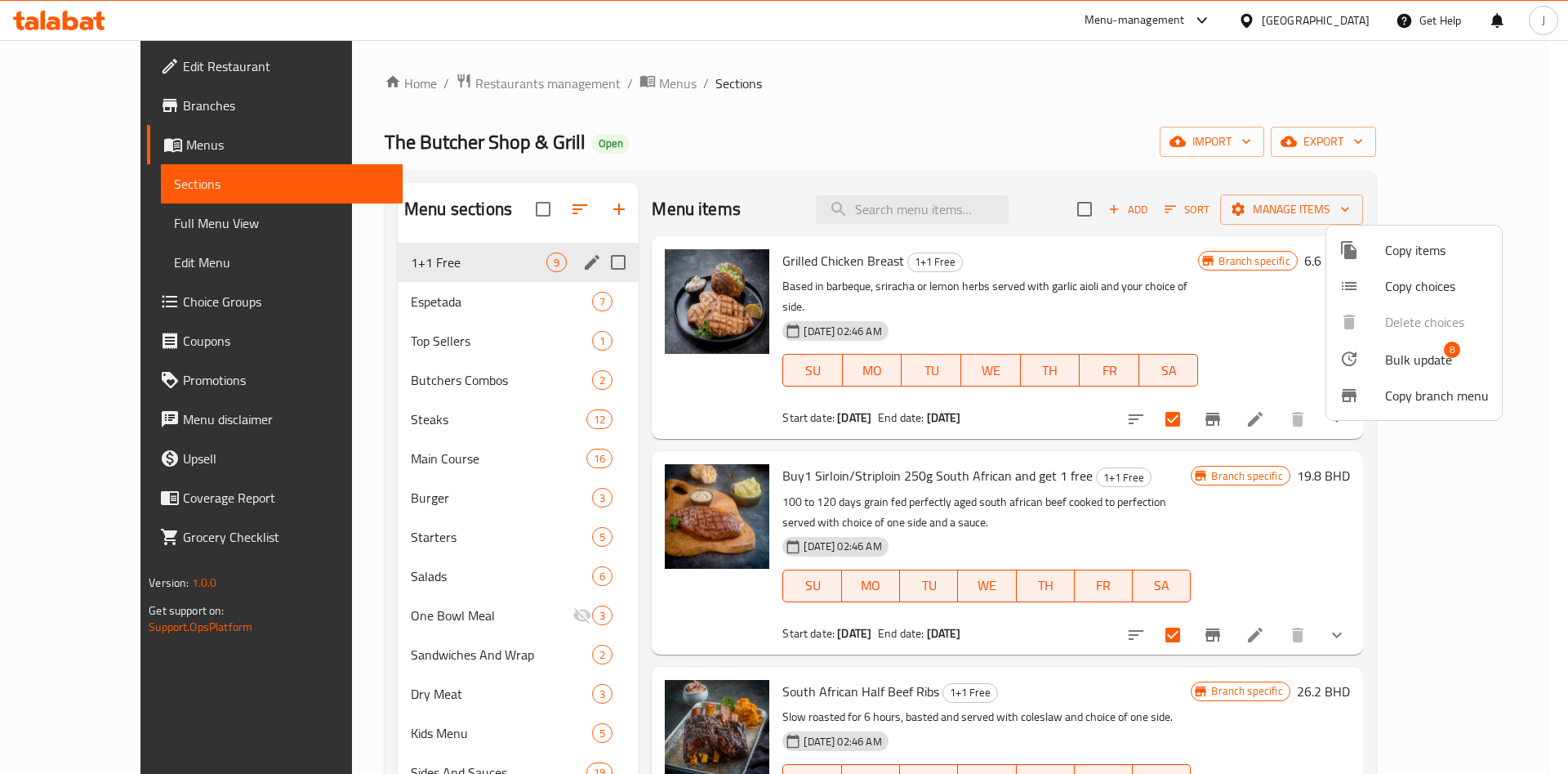
click at [1214, 394] on div at bounding box center [784, 387] width 1568 height 774
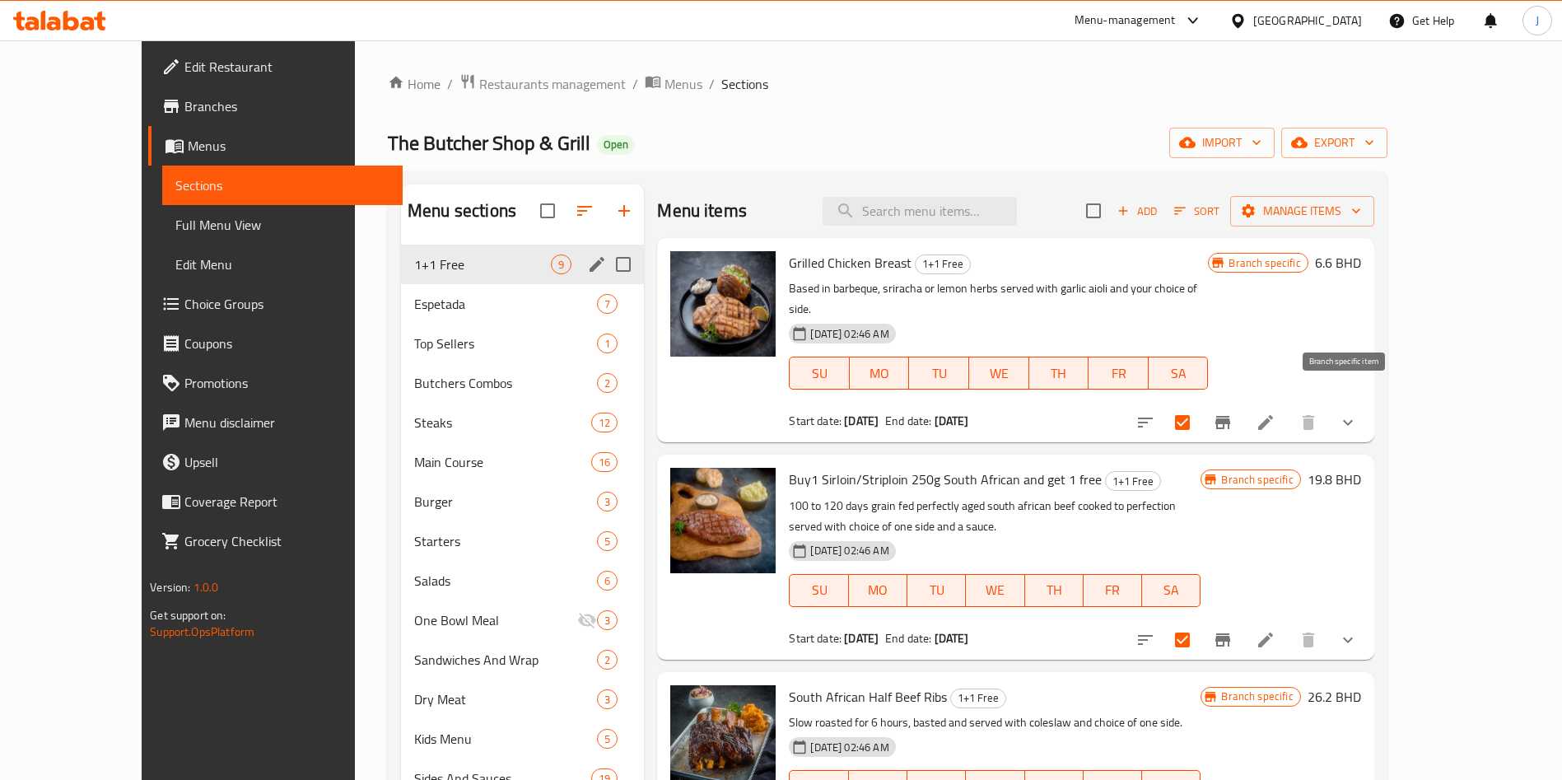
click at [1242, 412] on button "Branch-specific-item" at bounding box center [1223, 423] width 40 height 40
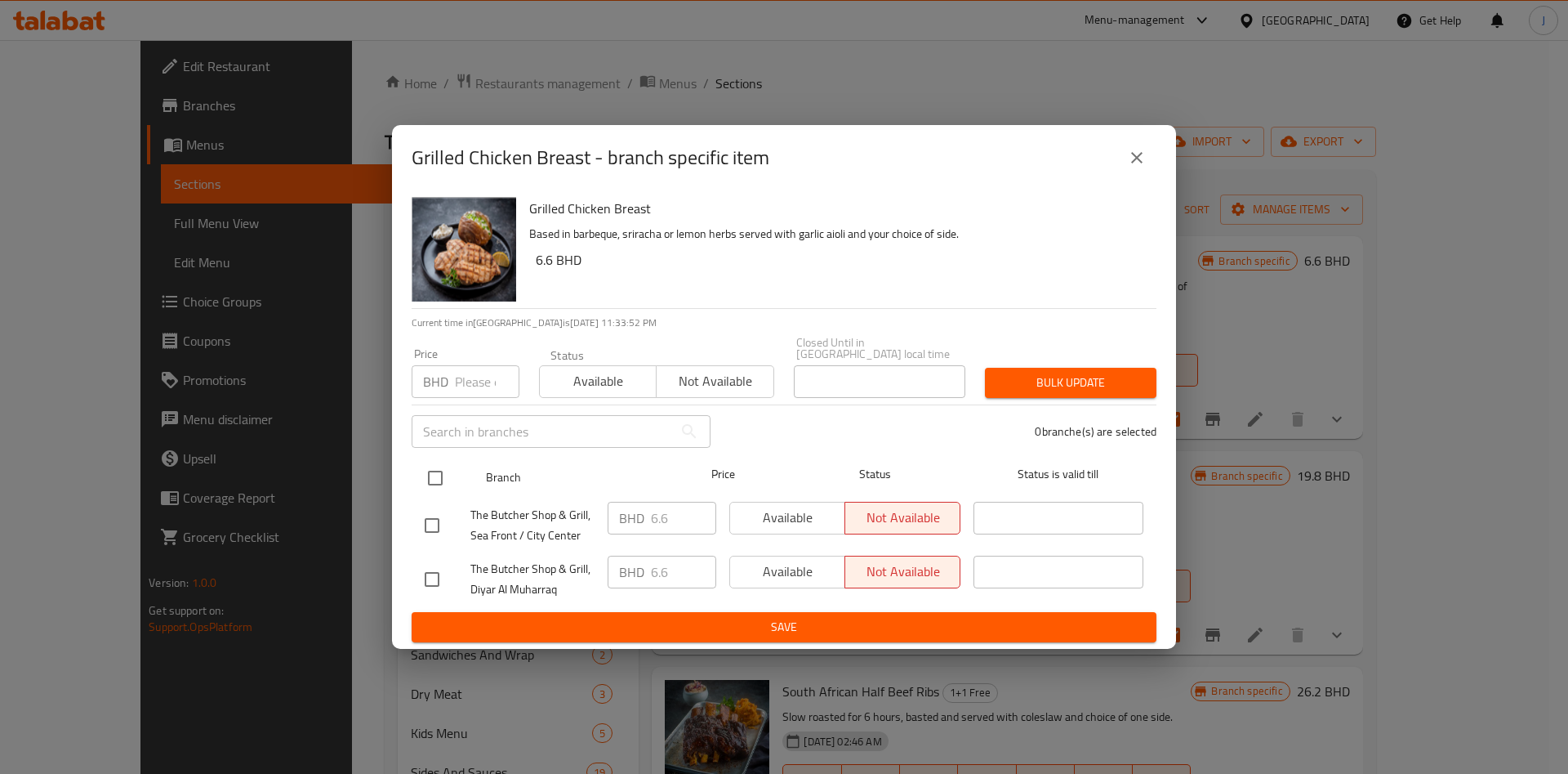
click at [446, 470] on input "checkbox" at bounding box center [435, 477] width 35 height 35
checkbox input "true"
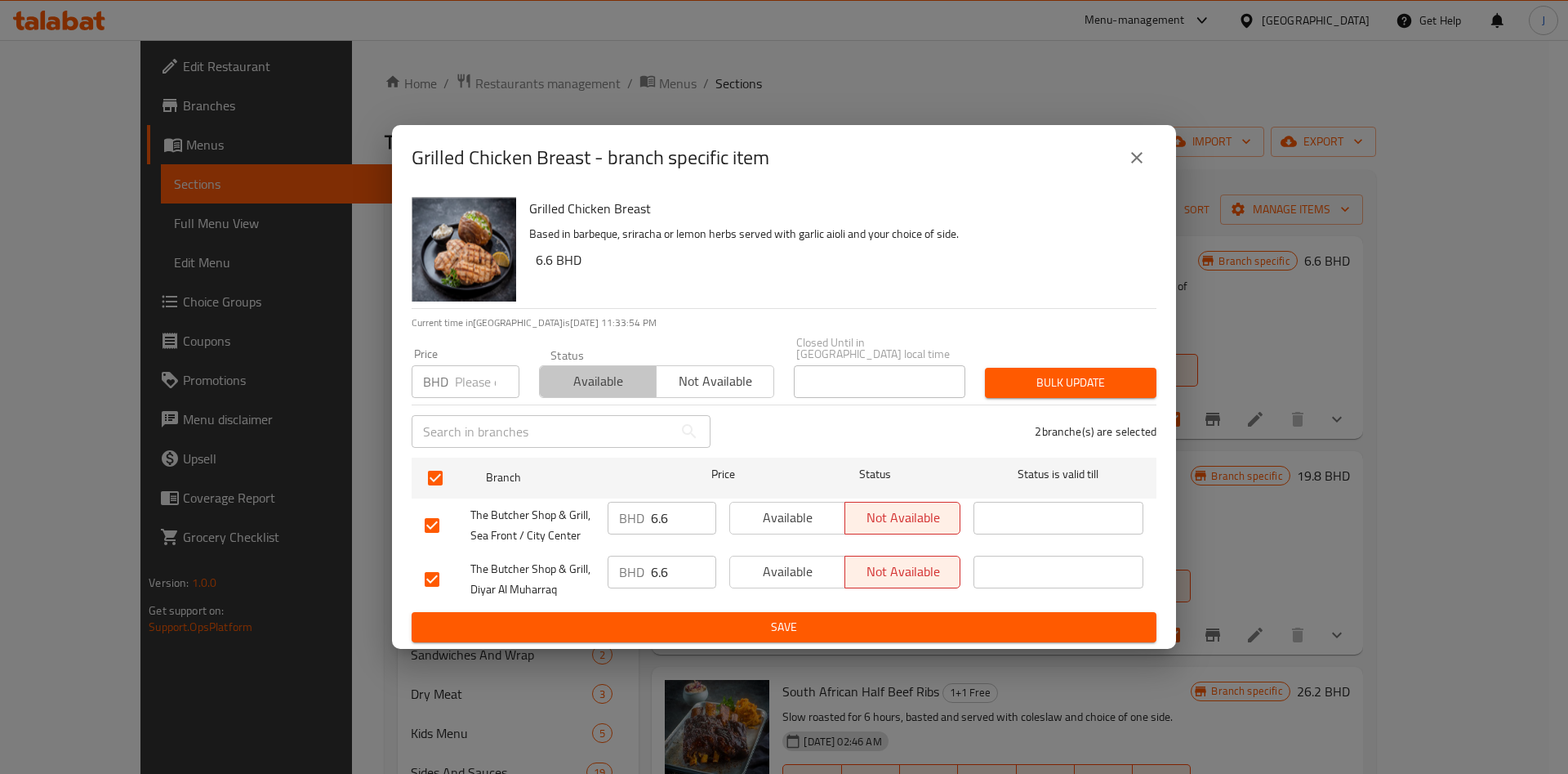
drag, startPoint x: 598, startPoint y: 368, endPoint x: 616, endPoint y: 377, distance: 20.1
click at [598, 369] on span "Available" at bounding box center [598, 381] width 104 height 24
click at [1044, 378] on span "Bulk update" at bounding box center [1070, 382] width 146 height 21
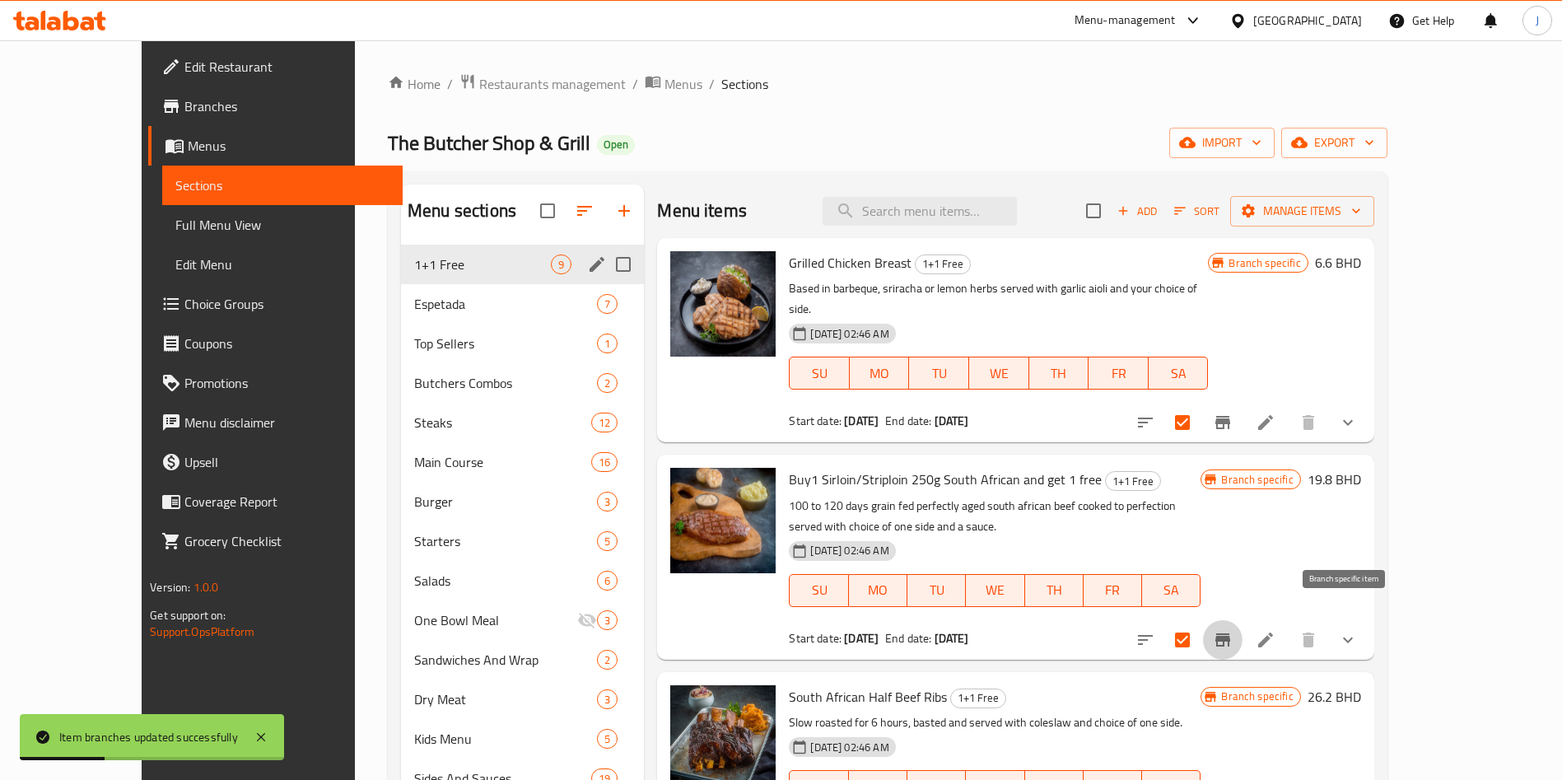
click at [1230, 633] on icon "Branch-specific-item" at bounding box center [1222, 639] width 15 height 13
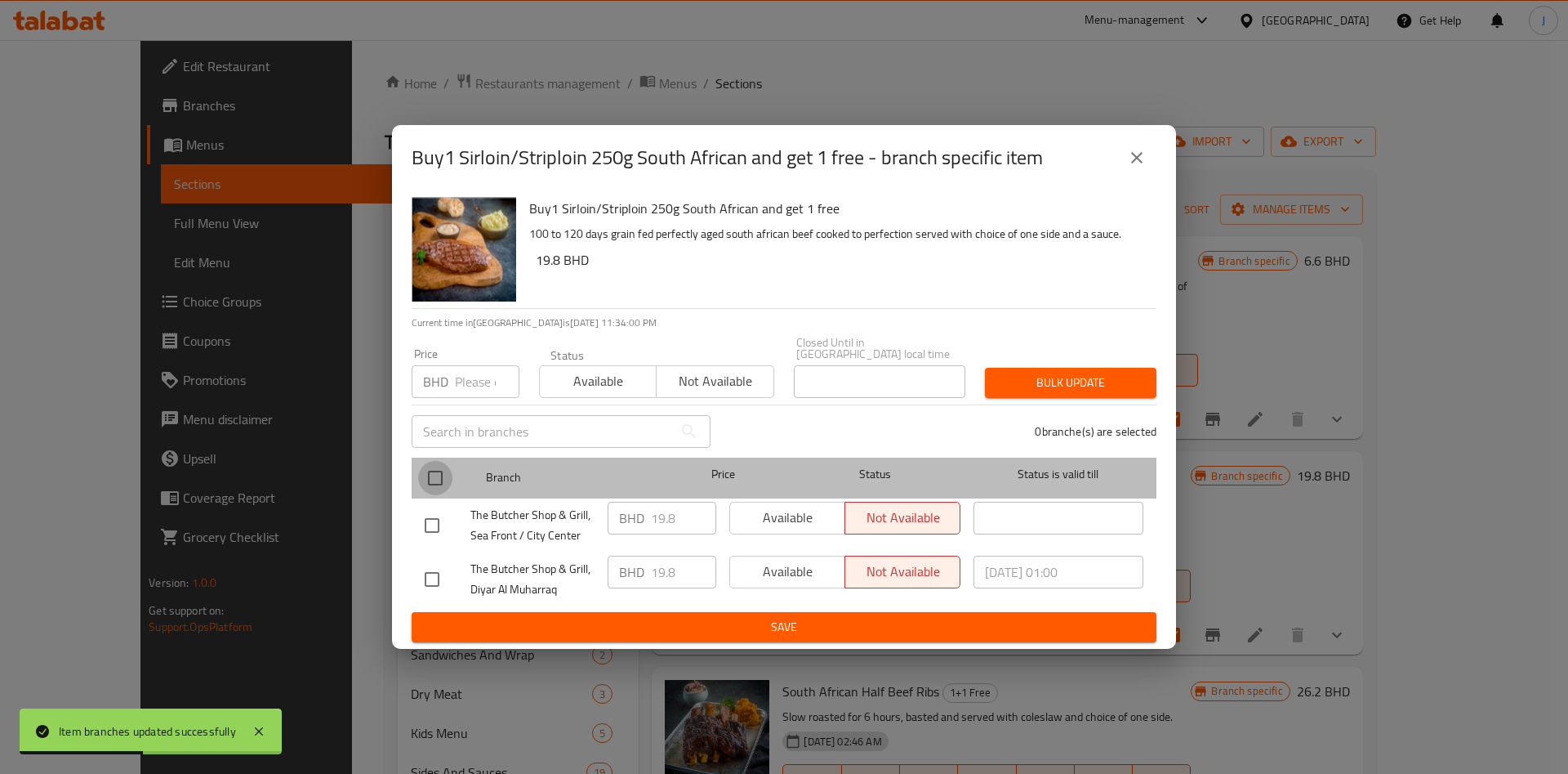
click at [436, 468] on input "checkbox" at bounding box center [435, 477] width 35 height 35
checkbox input "true"
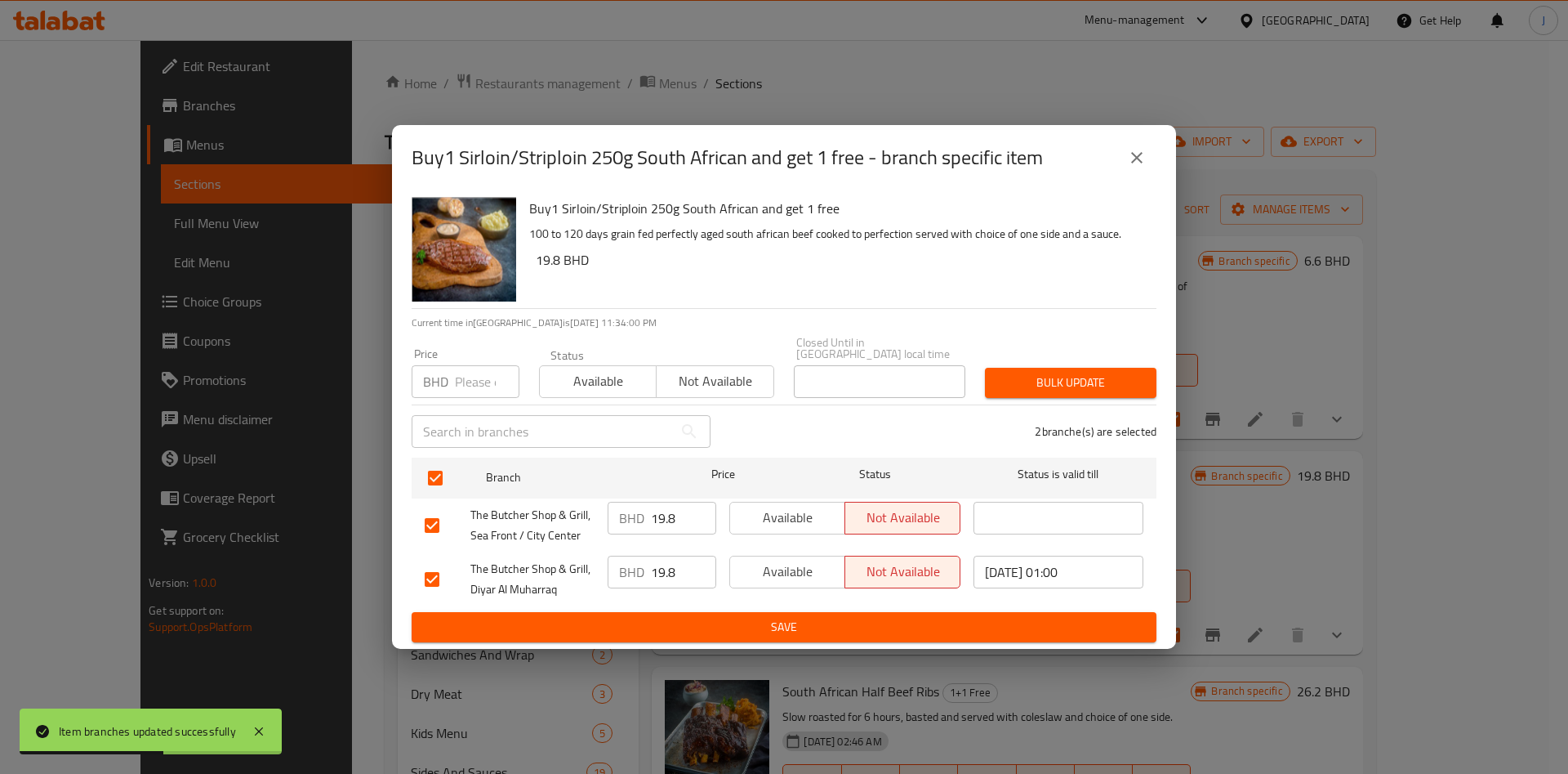
click at [622, 370] on span "Available" at bounding box center [598, 381] width 104 height 24
click at [1030, 387] on button "Bulk update" at bounding box center [1070, 382] width 172 height 30
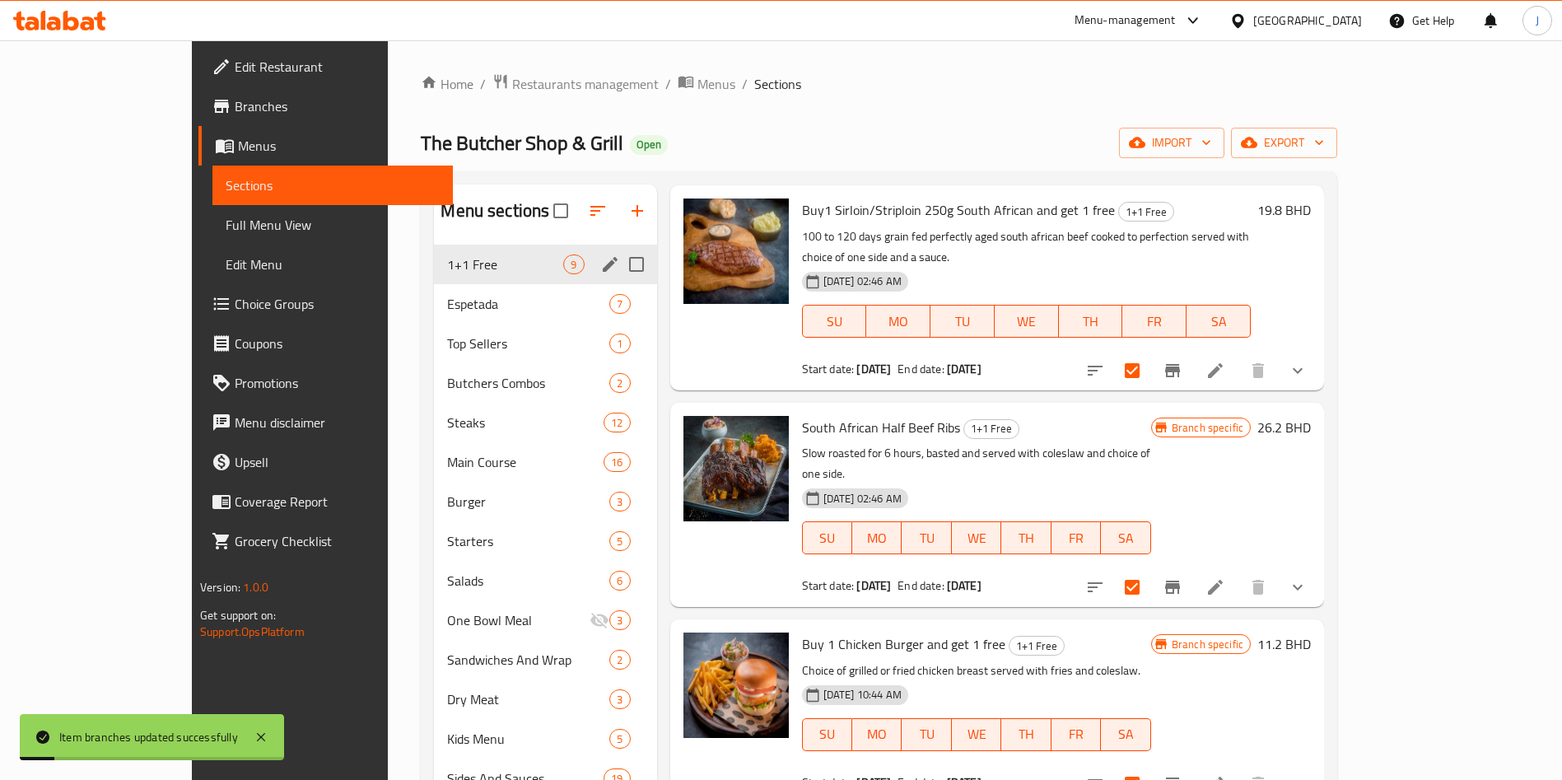
scroll to position [249, 0]
click at [1192, 566] on button "Branch-specific-item" at bounding box center [1173, 586] width 40 height 40
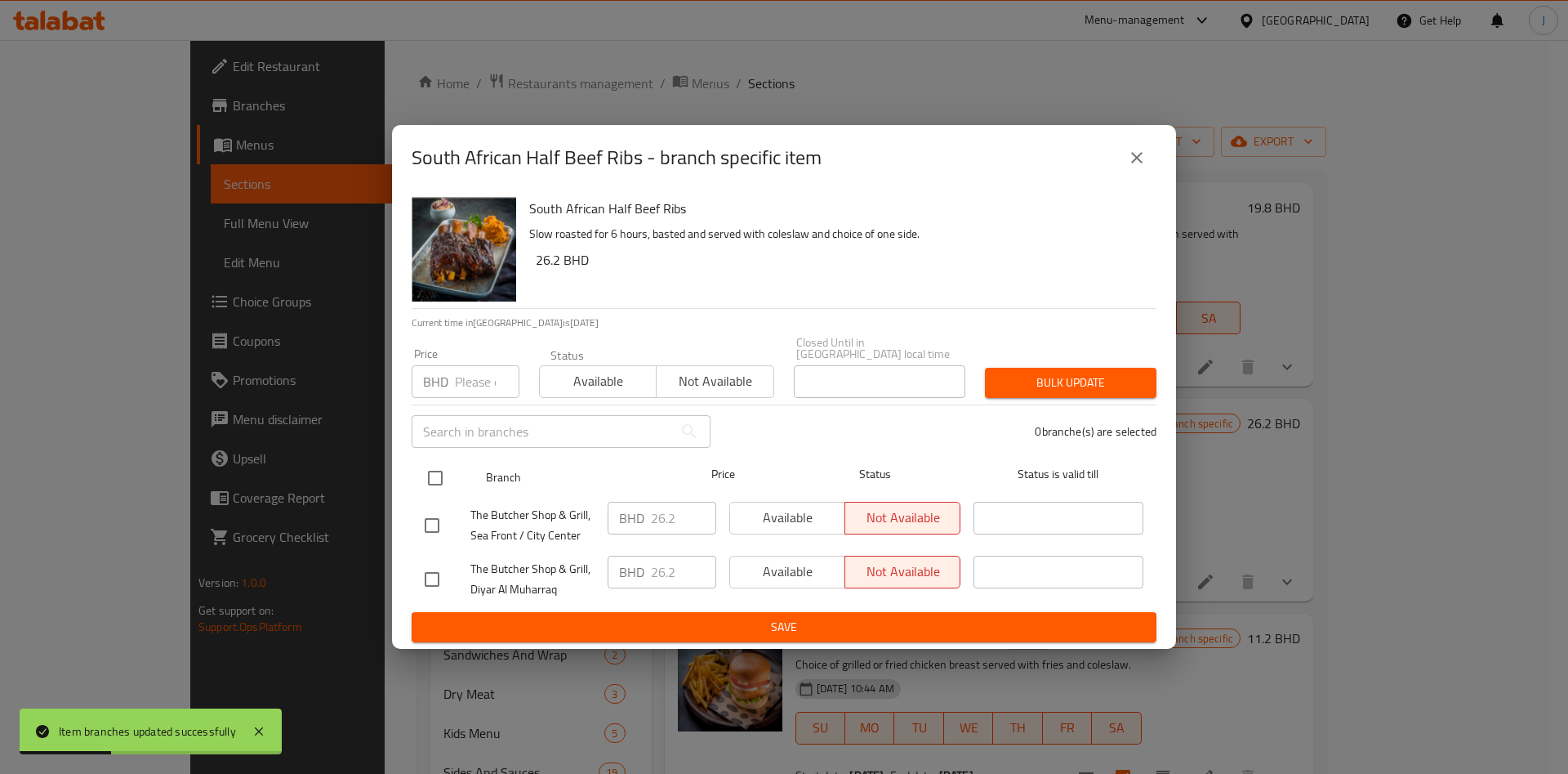
click at [444, 468] on input "checkbox" at bounding box center [435, 477] width 35 height 35
checkbox input "true"
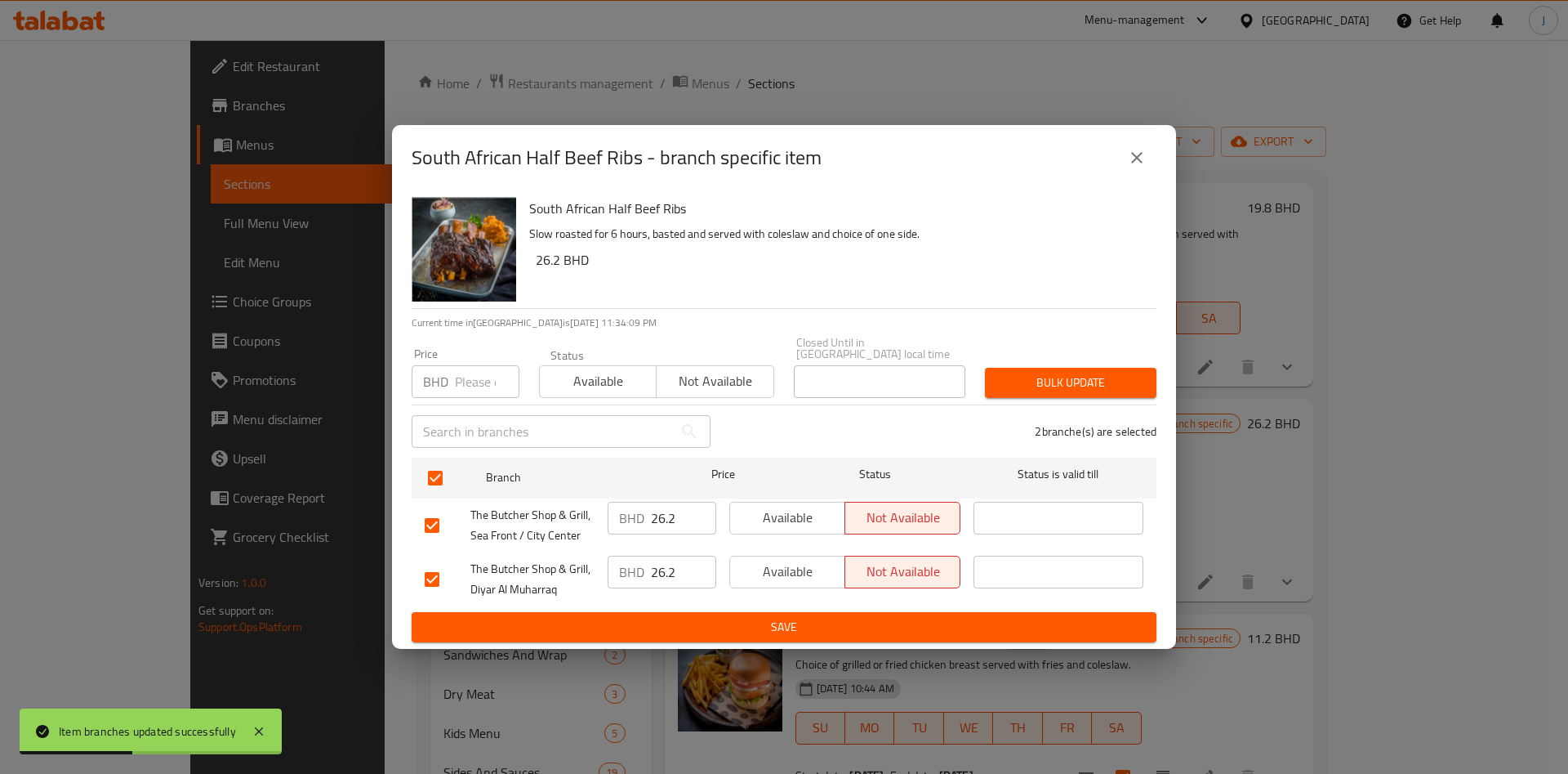
click at [596, 376] on span "Available" at bounding box center [598, 381] width 104 height 24
click at [1025, 388] on button "Bulk update" at bounding box center [1070, 382] width 172 height 30
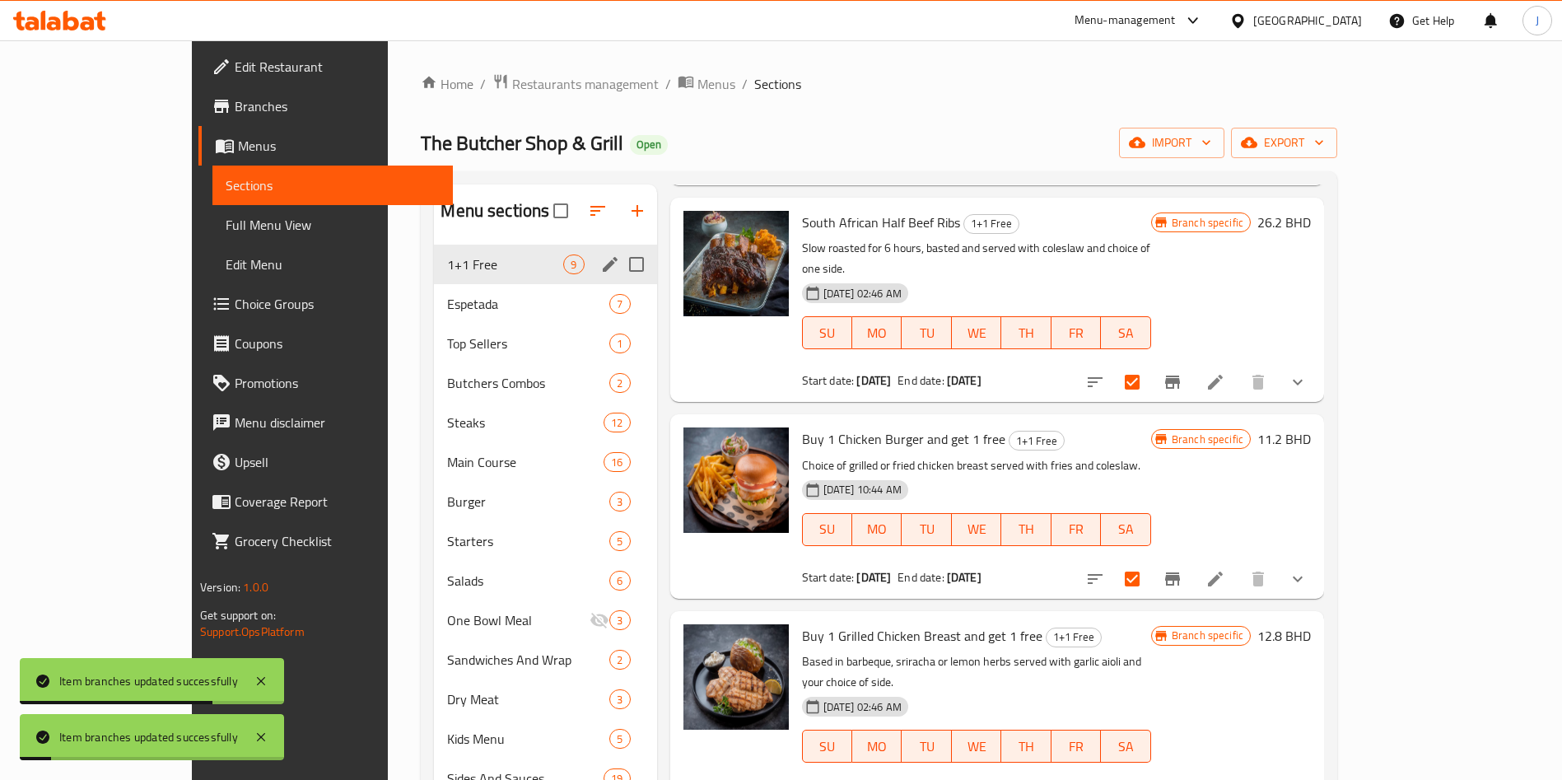
scroll to position [494, 0]
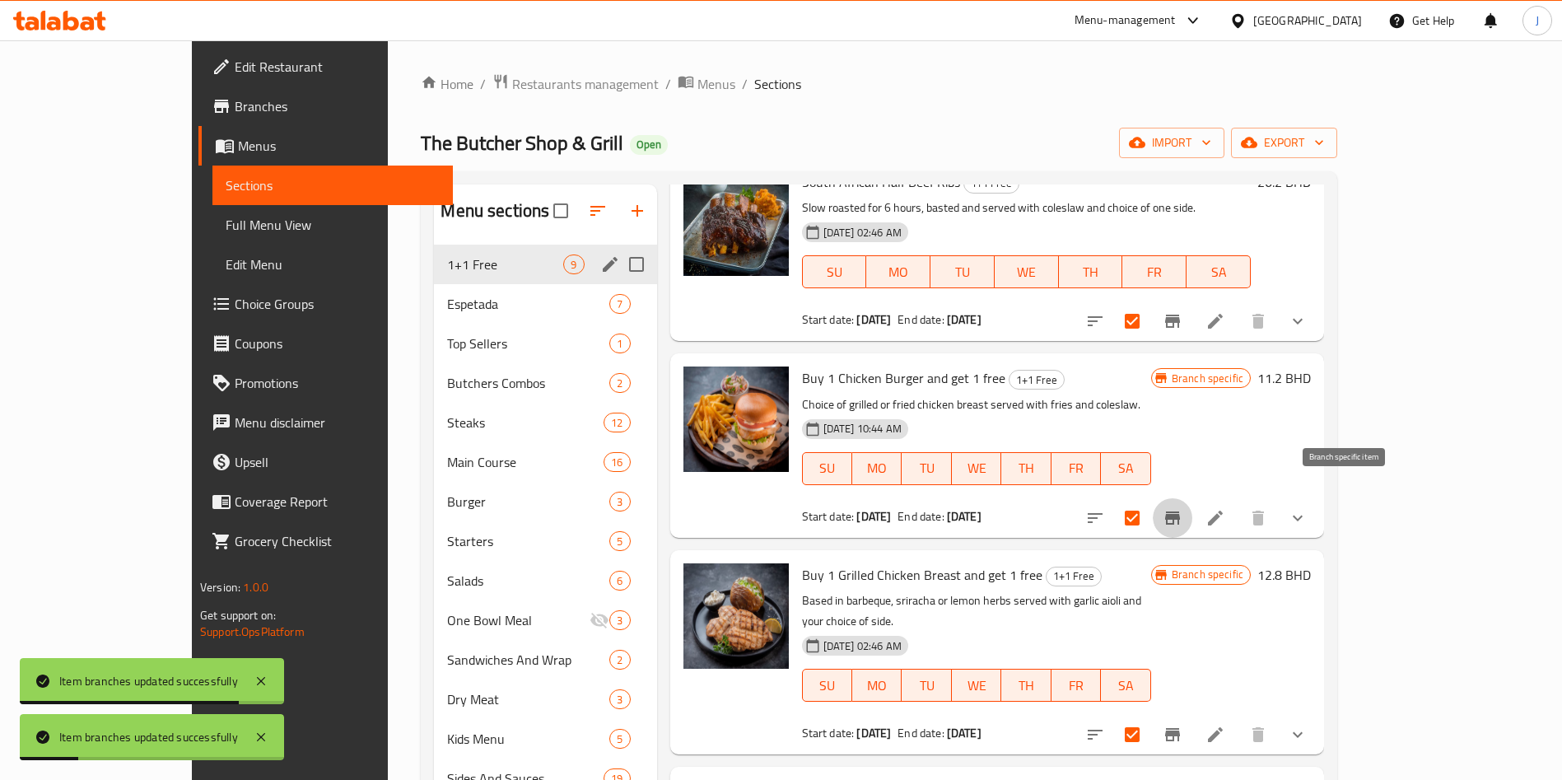
click at [1180, 511] on icon "Branch-specific-item" at bounding box center [1172, 517] width 15 height 13
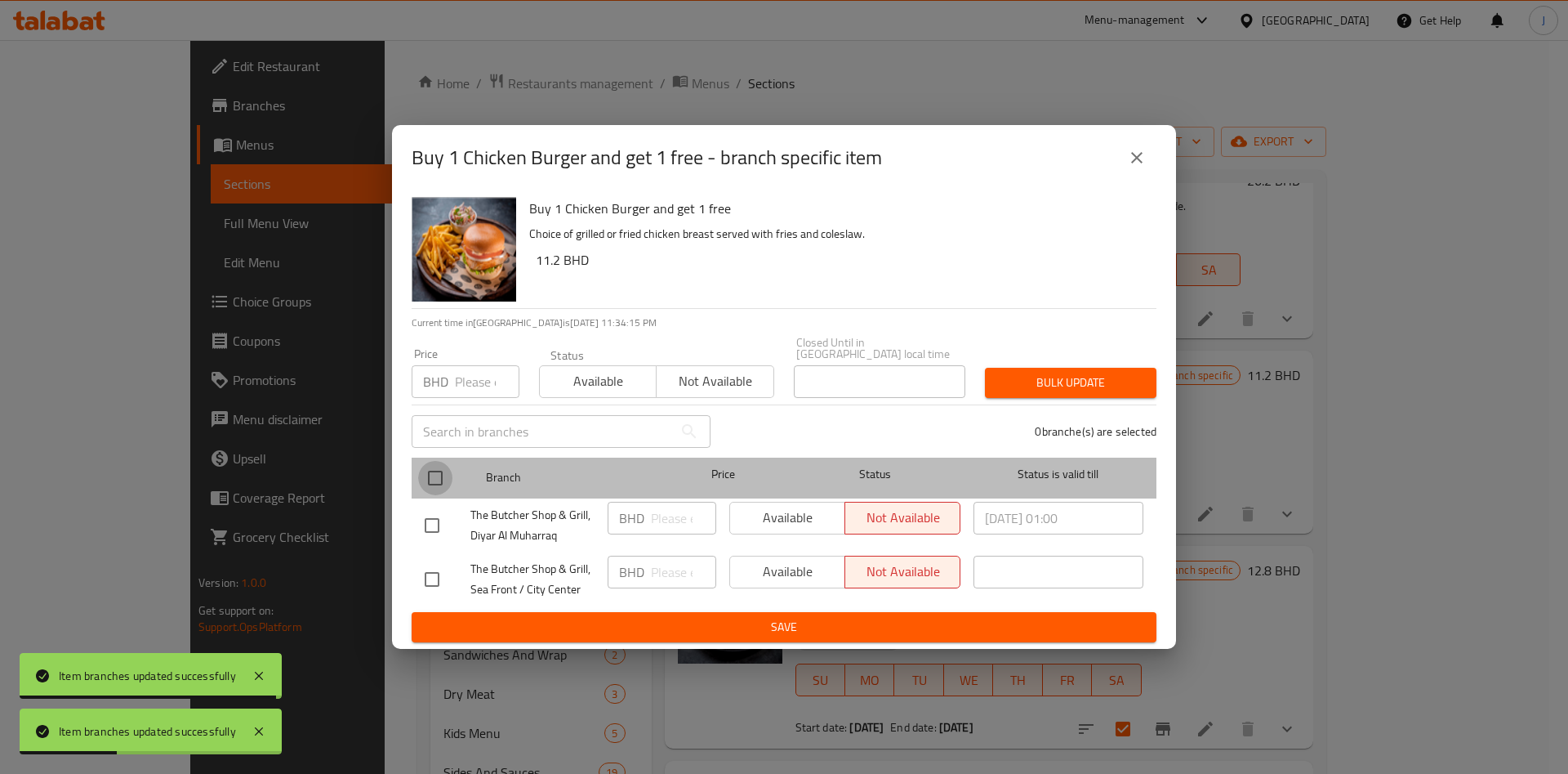
click at [440, 474] on input "checkbox" at bounding box center [435, 477] width 35 height 35
checkbox input "true"
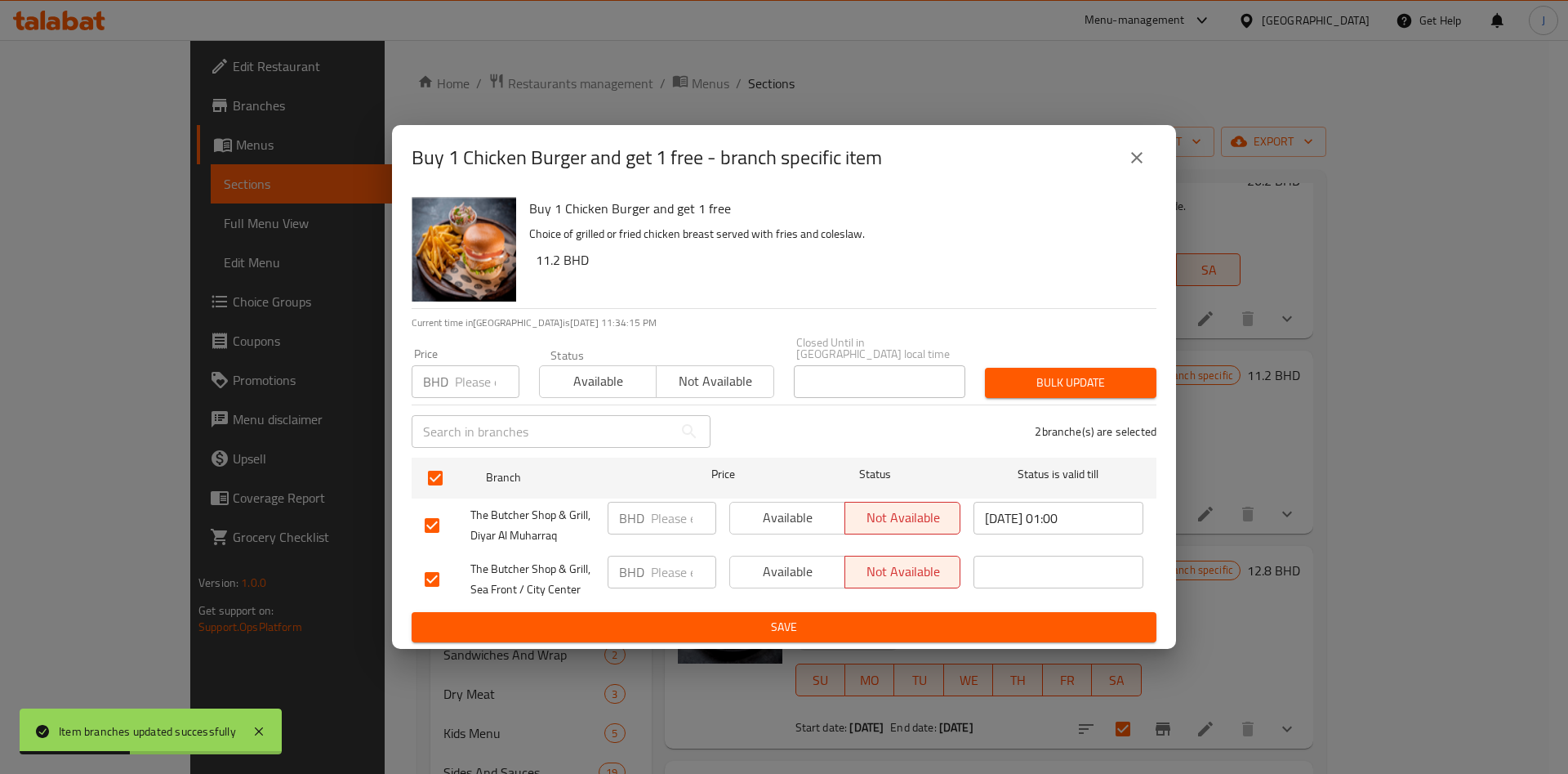
click at [610, 373] on span "Available" at bounding box center [598, 381] width 104 height 24
click at [1060, 372] on span "Bulk update" at bounding box center [1070, 382] width 146 height 21
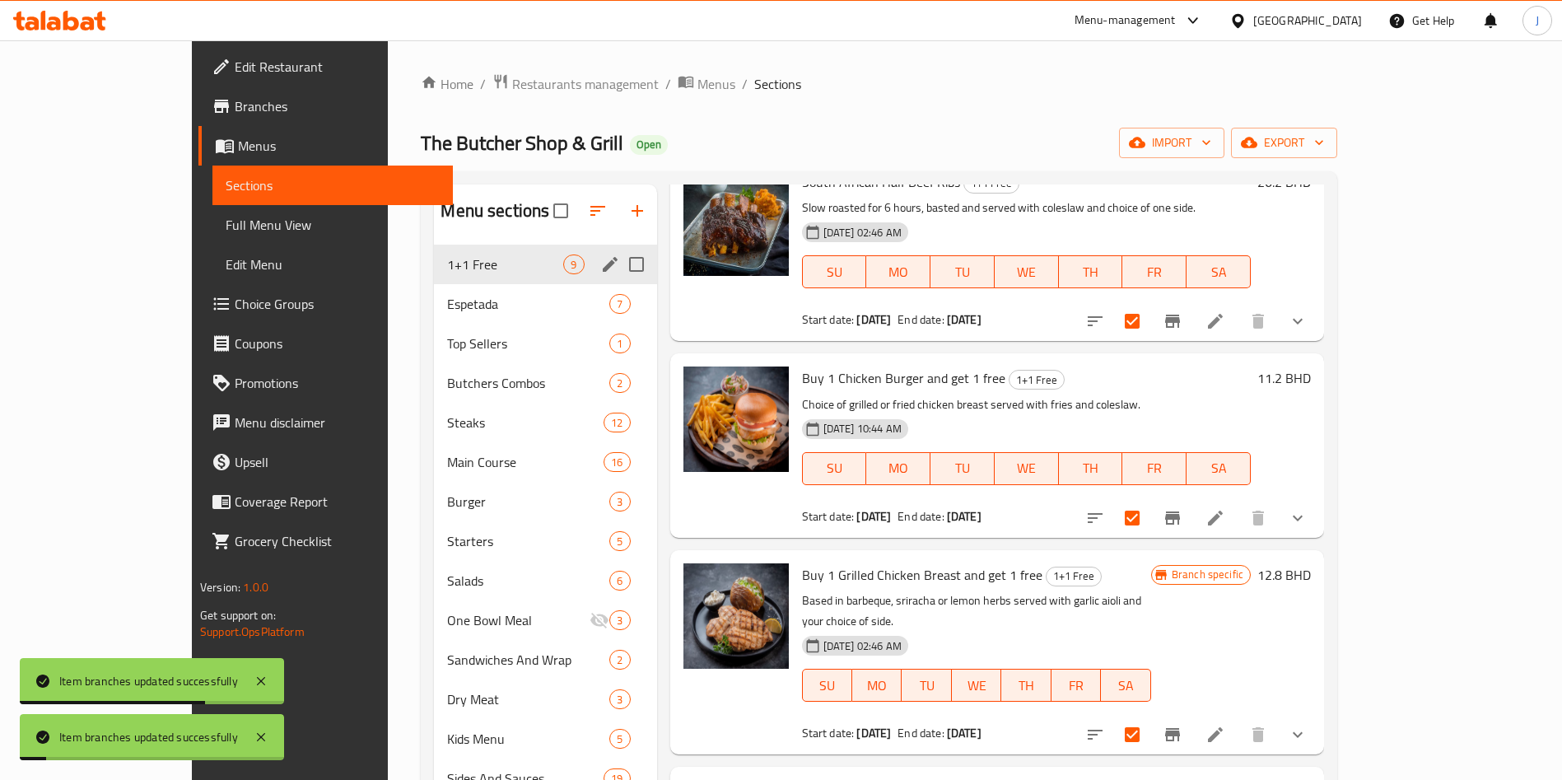
scroll to position [642, 0]
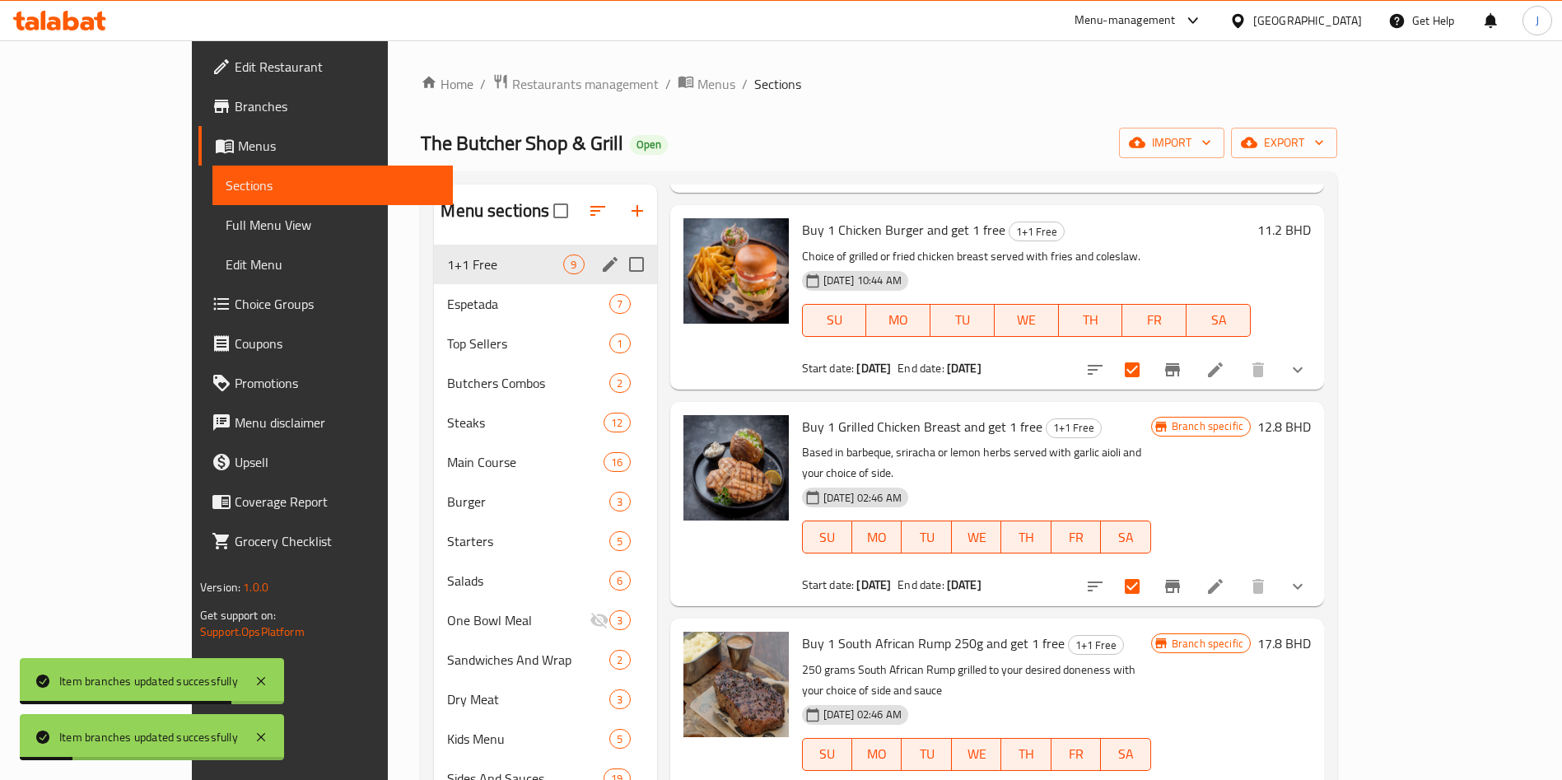
click at [1180, 580] on icon "Branch-specific-item" at bounding box center [1172, 586] width 15 height 13
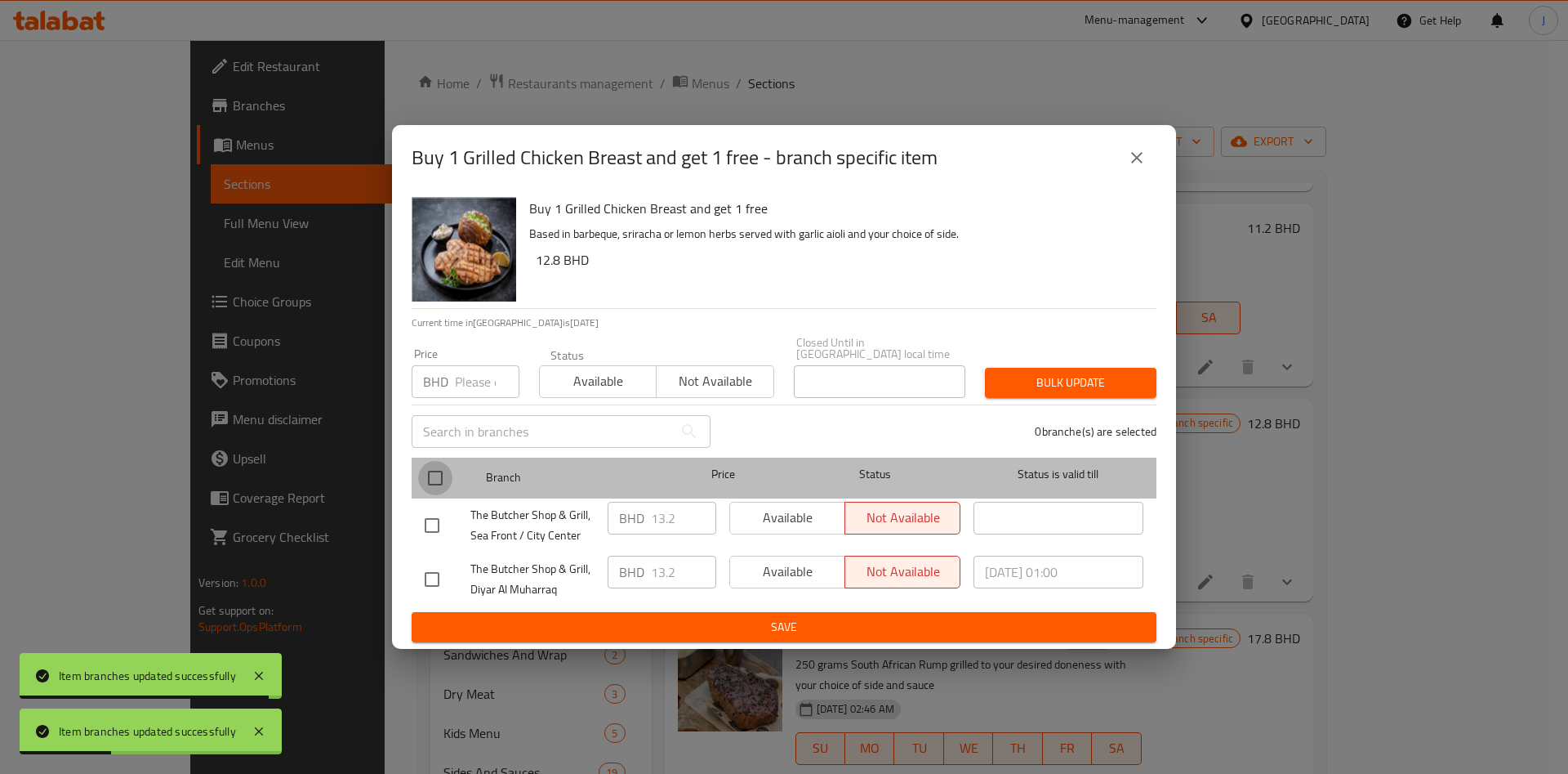
click at [441, 467] on input "checkbox" at bounding box center [435, 477] width 35 height 35
checkbox input "true"
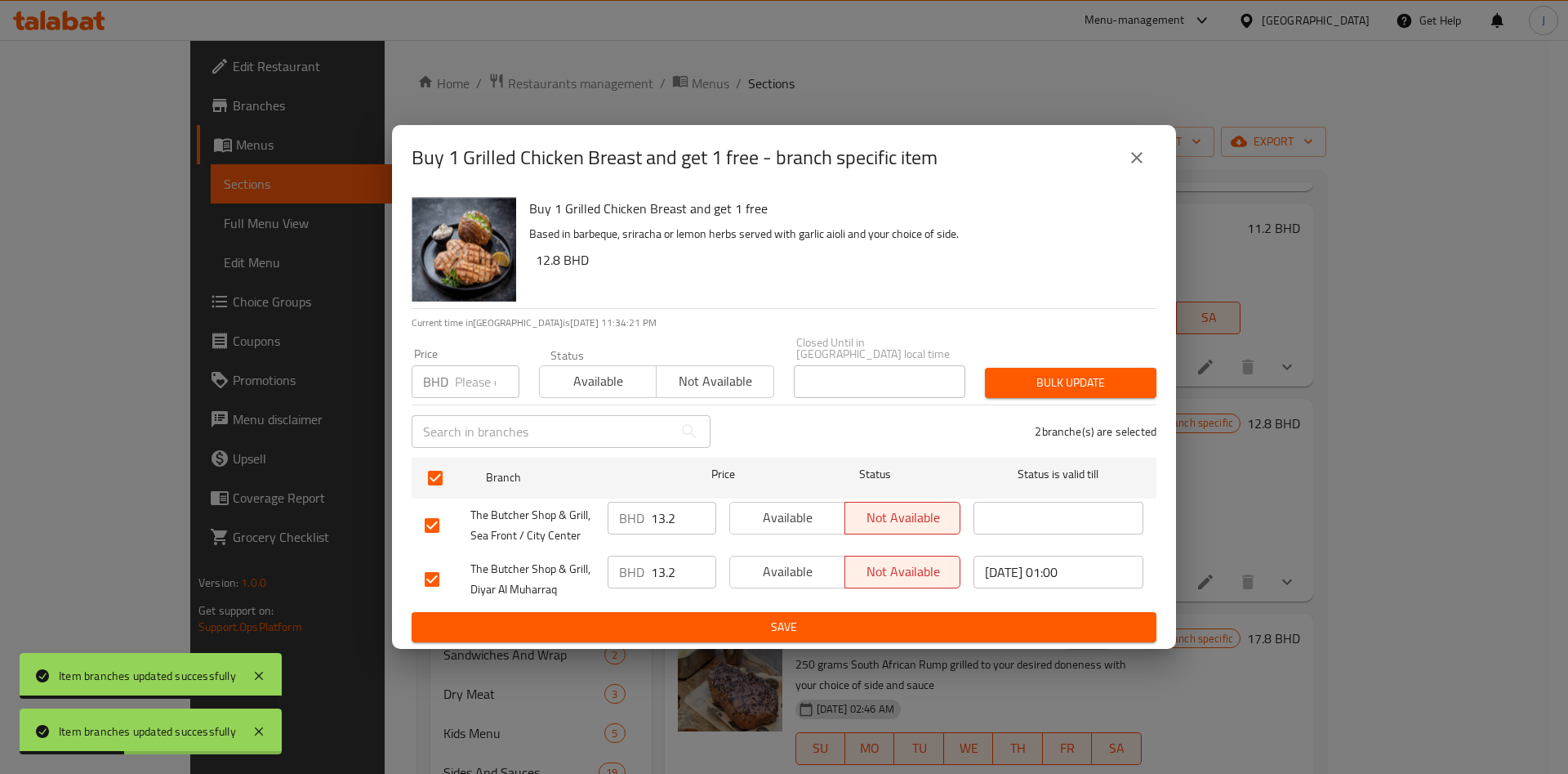
click at [619, 379] on span "Available" at bounding box center [598, 381] width 104 height 24
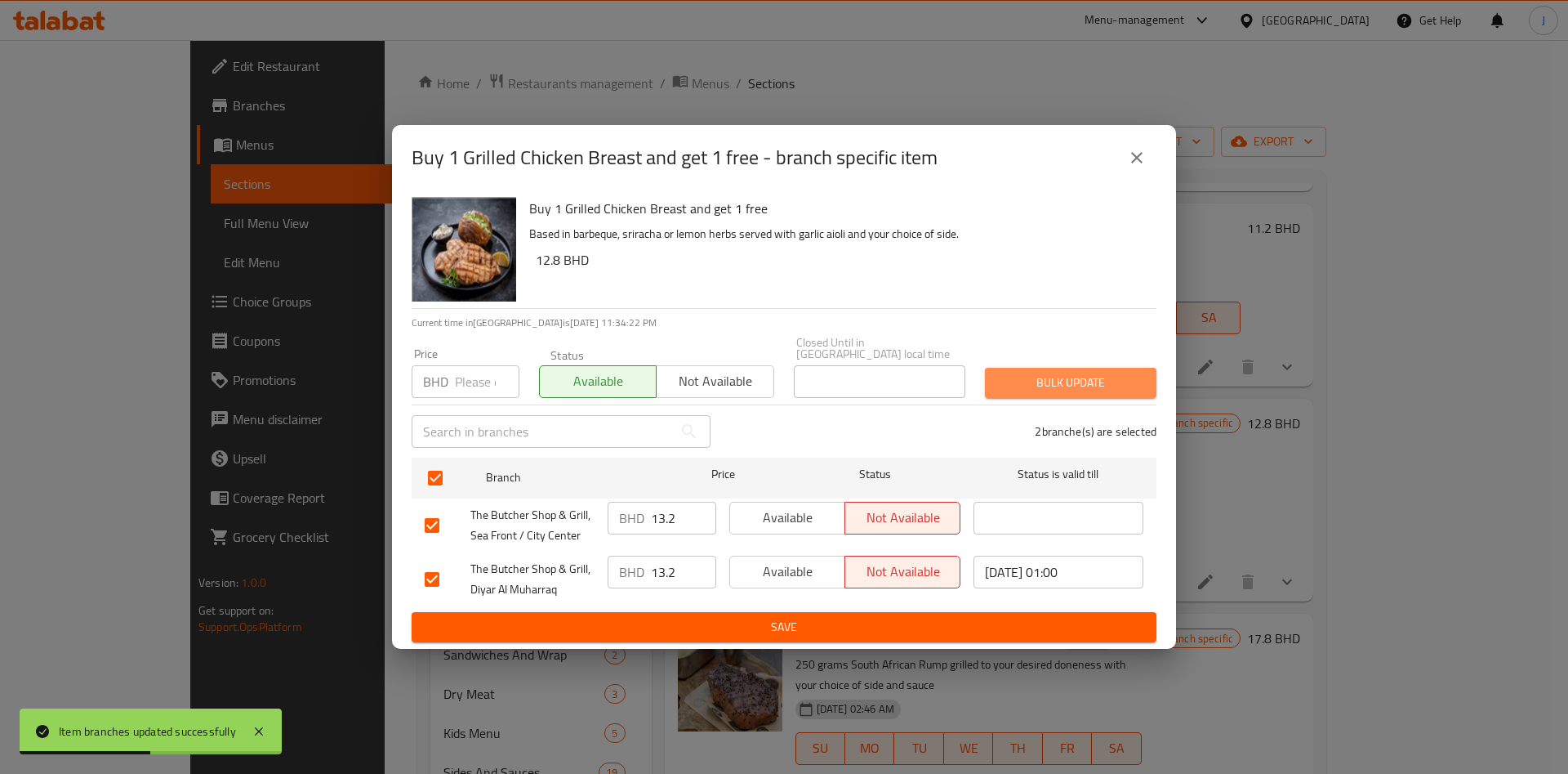
click at [1042, 372] on span "Bulk update" at bounding box center [1070, 382] width 146 height 21
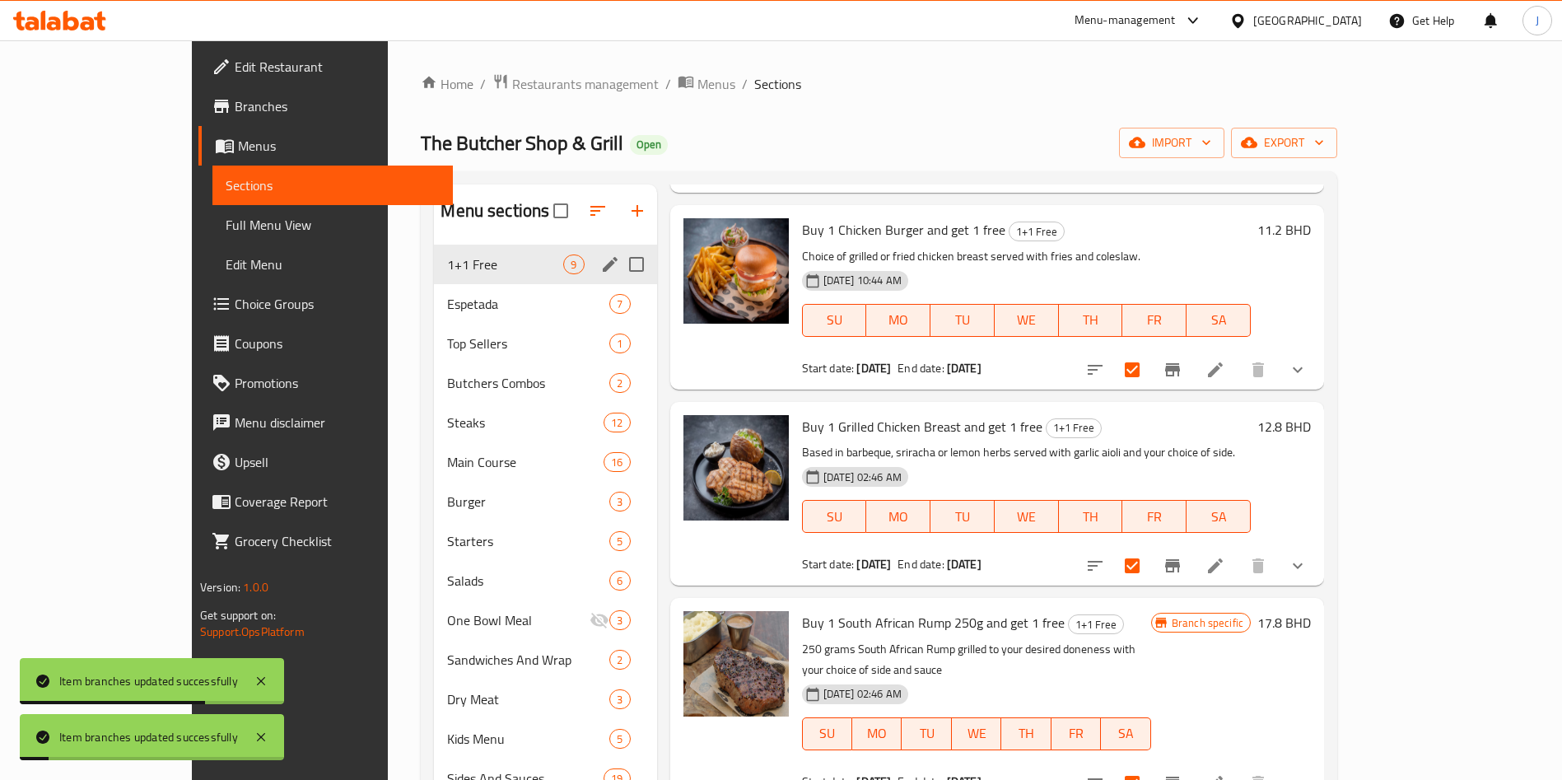
scroll to position [829, 0]
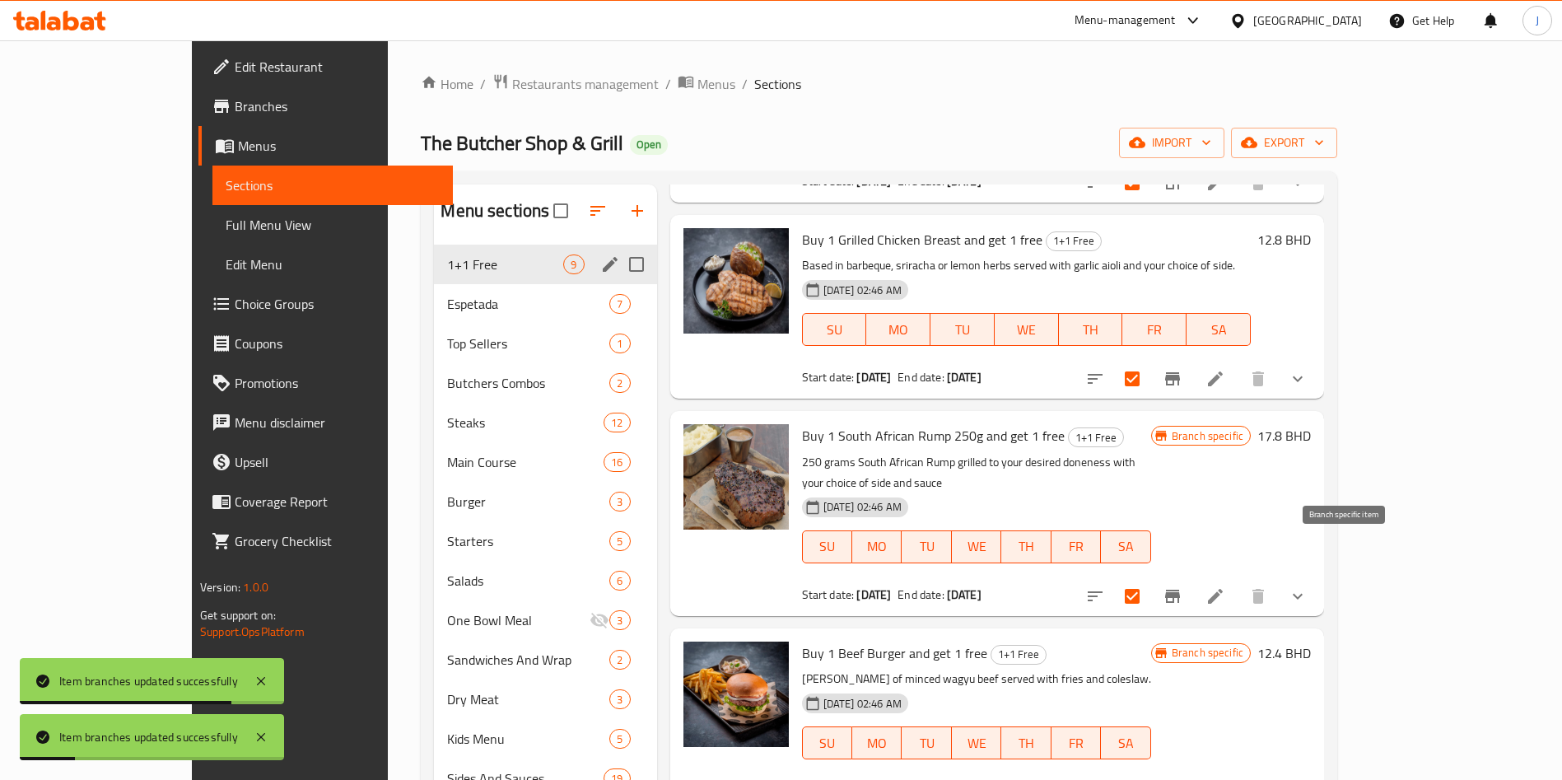
click at [1182, 586] on icon "Branch-specific-item" at bounding box center [1173, 596] width 20 height 20
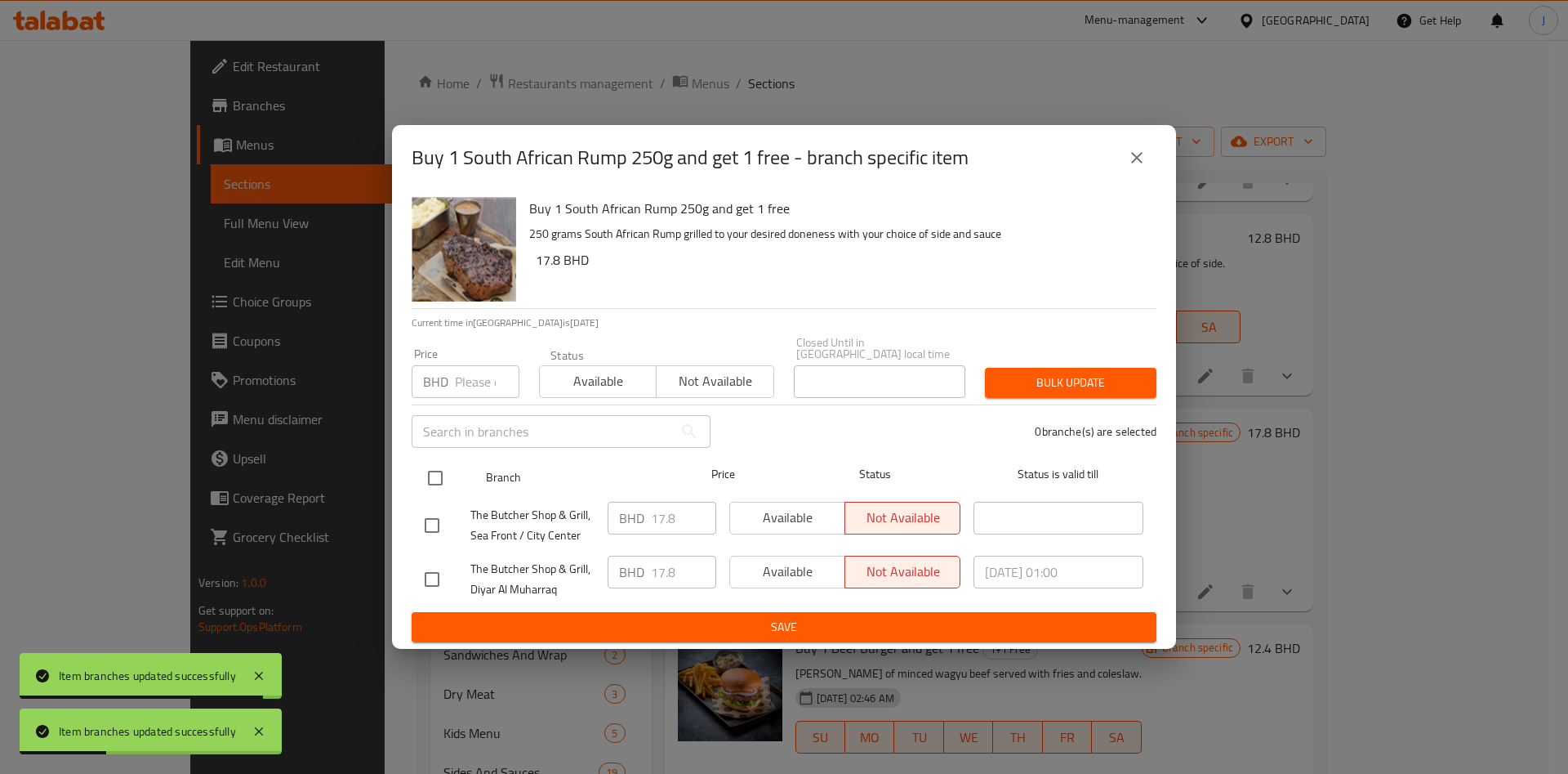
drag, startPoint x: 436, startPoint y: 466, endPoint x: 533, endPoint y: 443, distance: 99.7
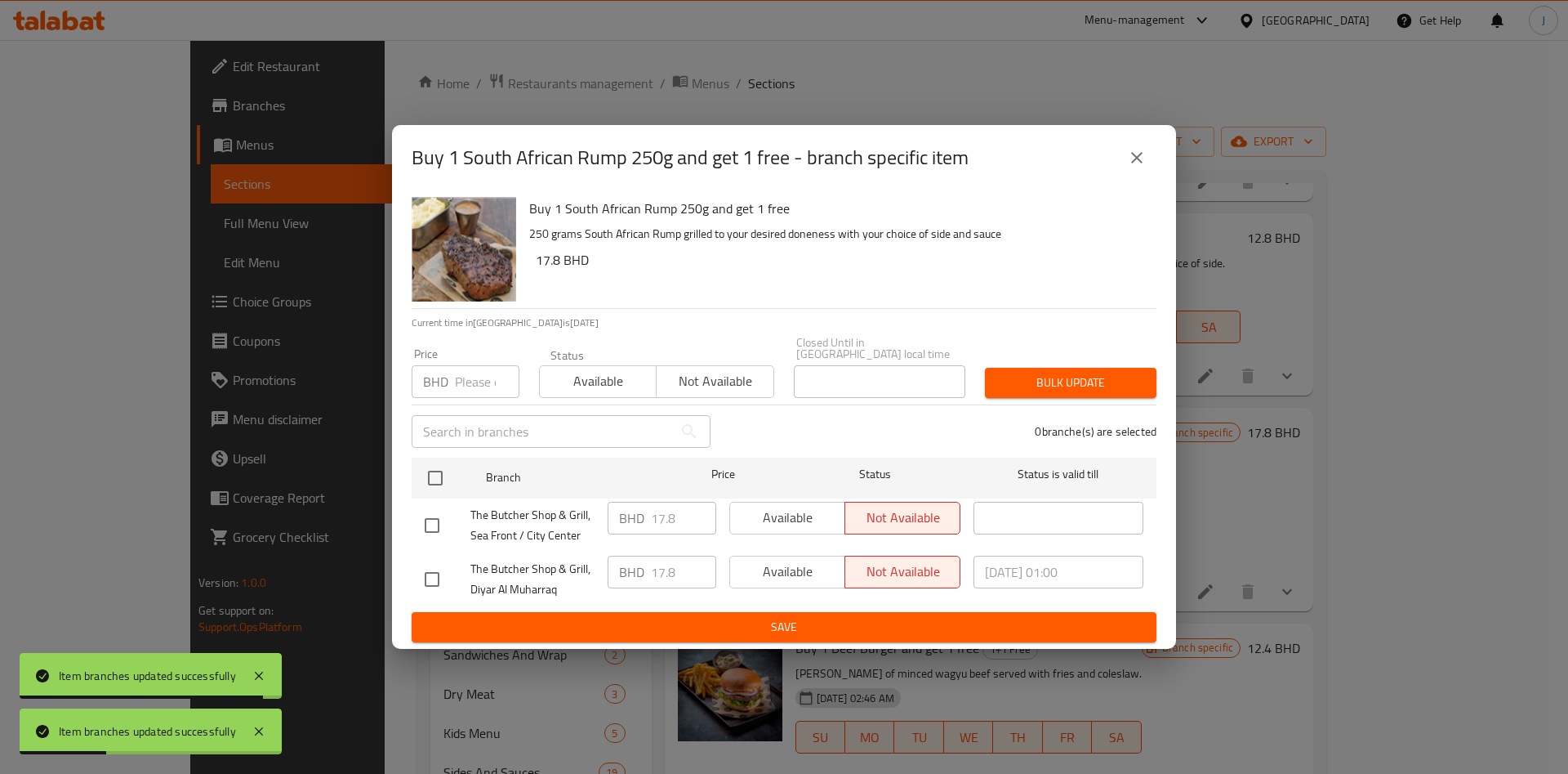
click at [437, 466] on input "checkbox" at bounding box center [435, 477] width 35 height 35
checkbox input "true"
click at [599, 382] on span "Available" at bounding box center [598, 381] width 104 height 24
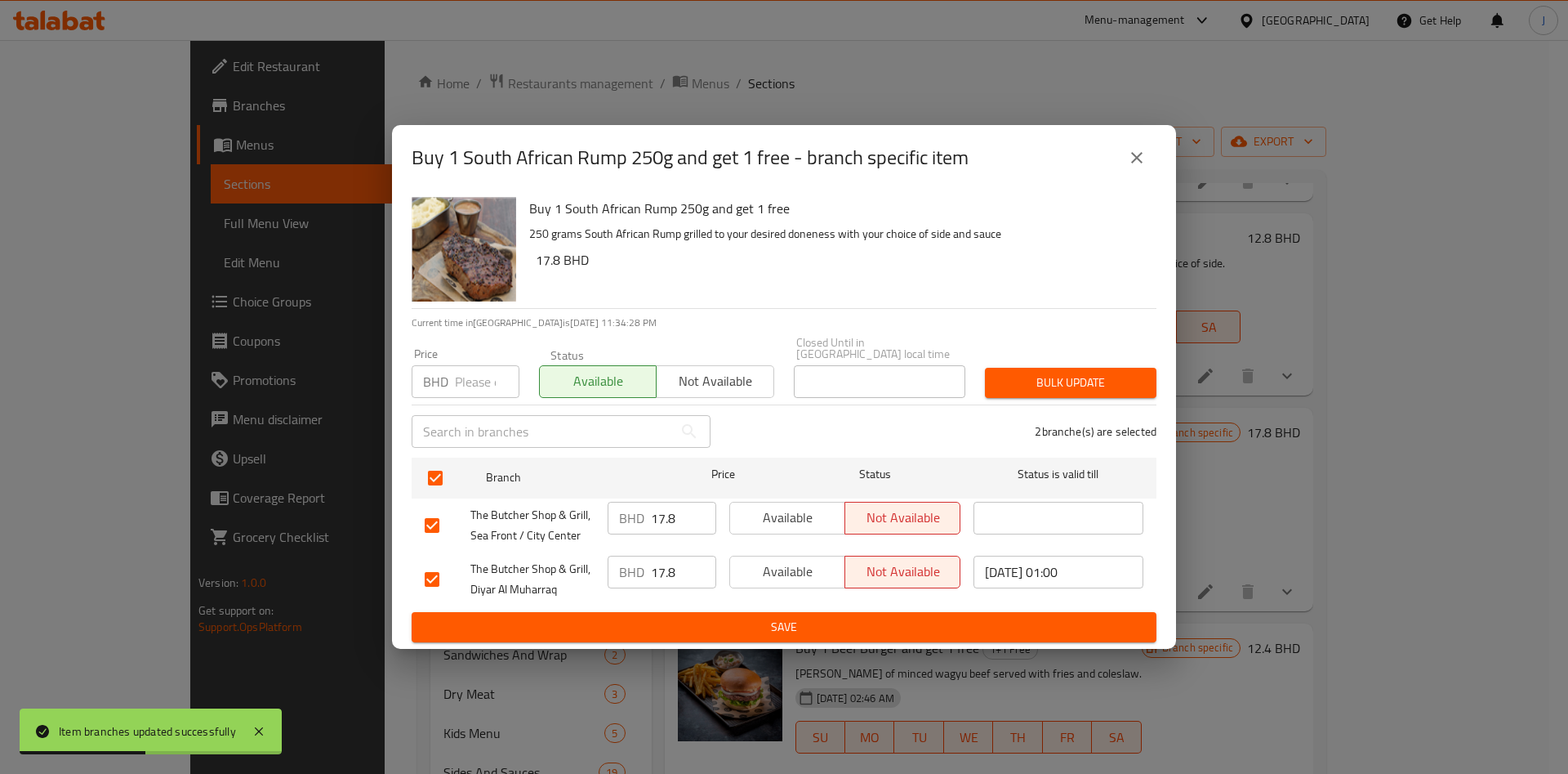
click at [1107, 386] on span "Bulk update" at bounding box center [1070, 382] width 146 height 21
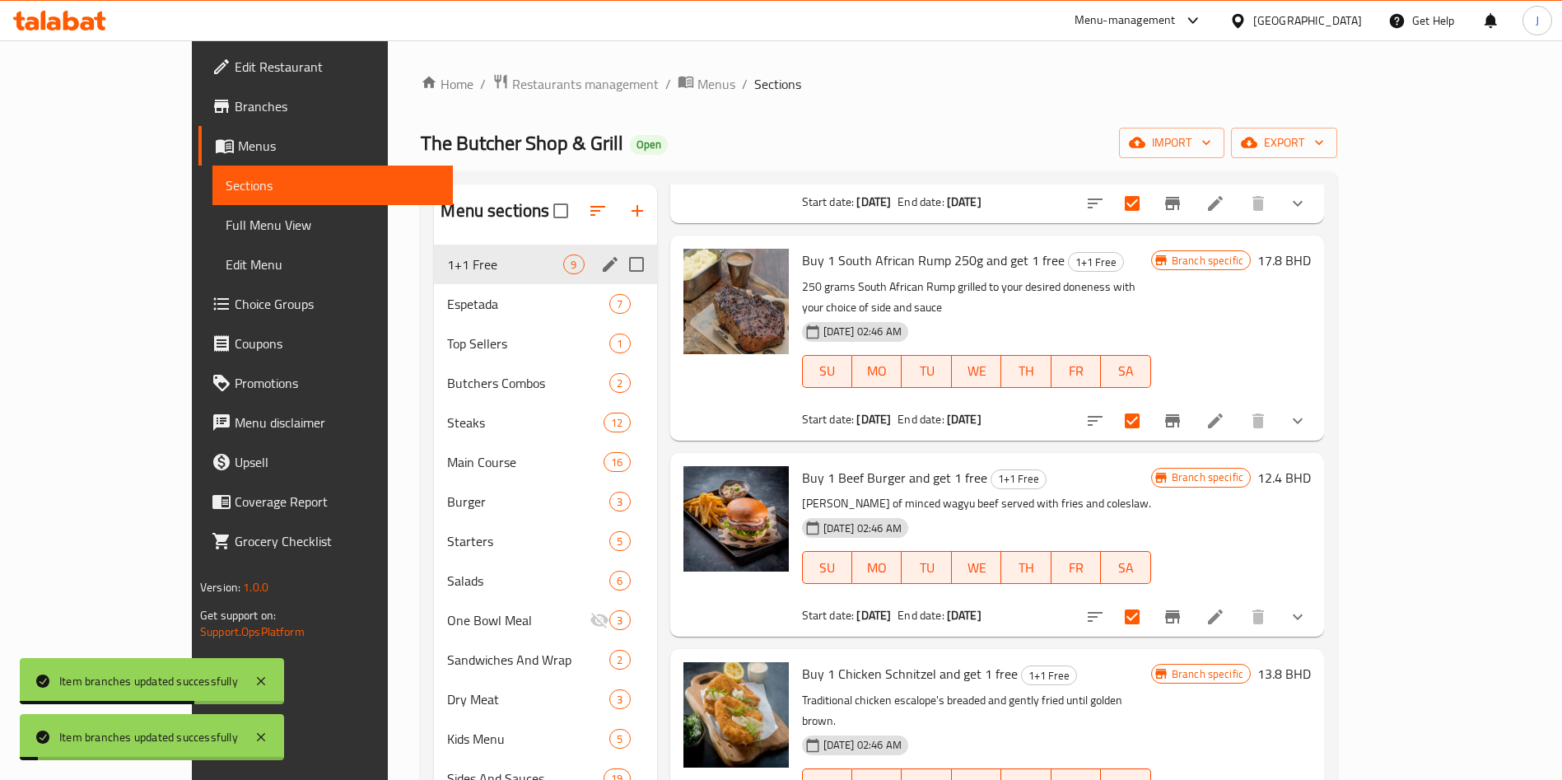
scroll to position [1028, 0]
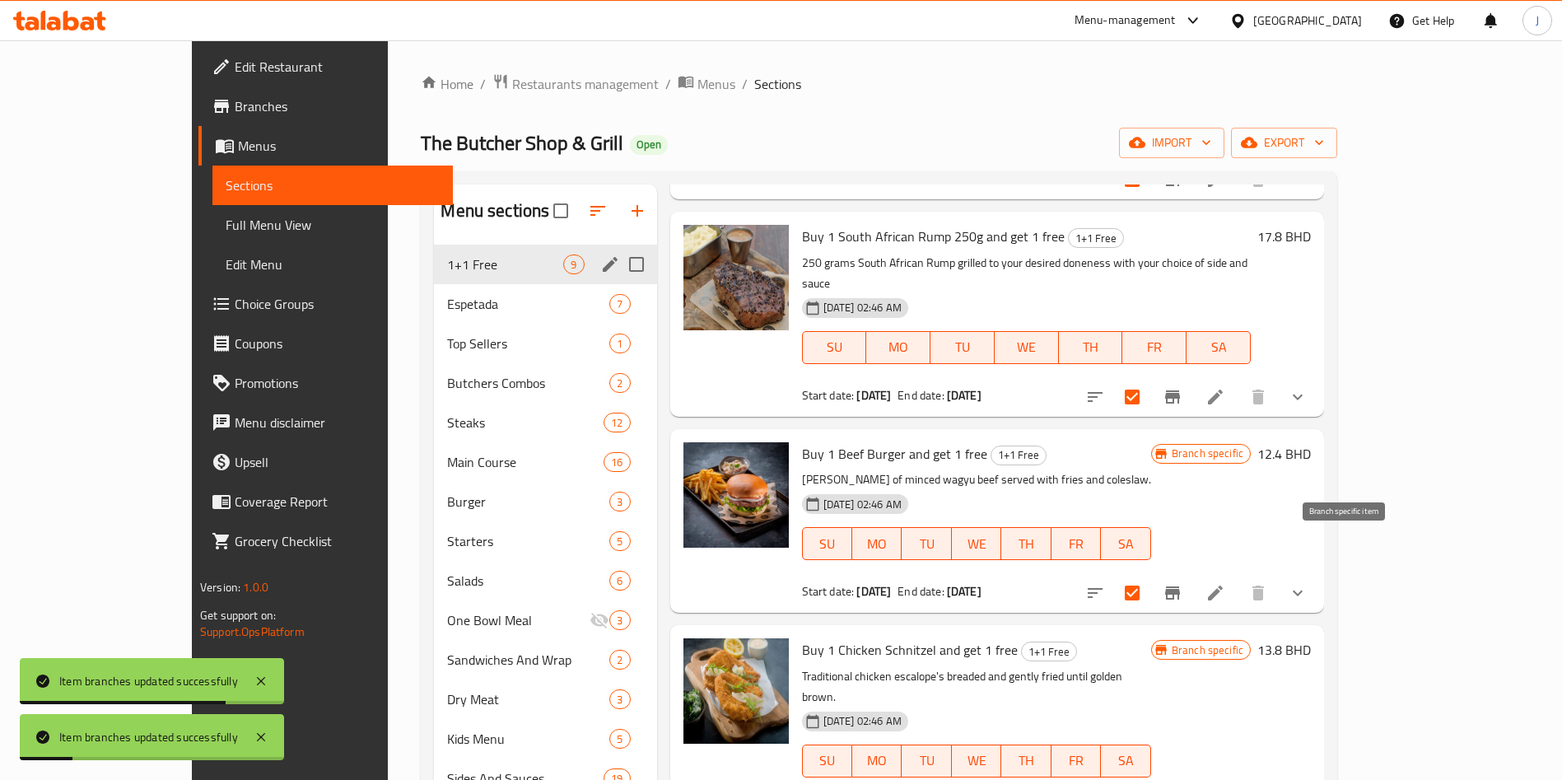
click at [1182, 583] on icon "Branch-specific-item" at bounding box center [1173, 593] width 20 height 20
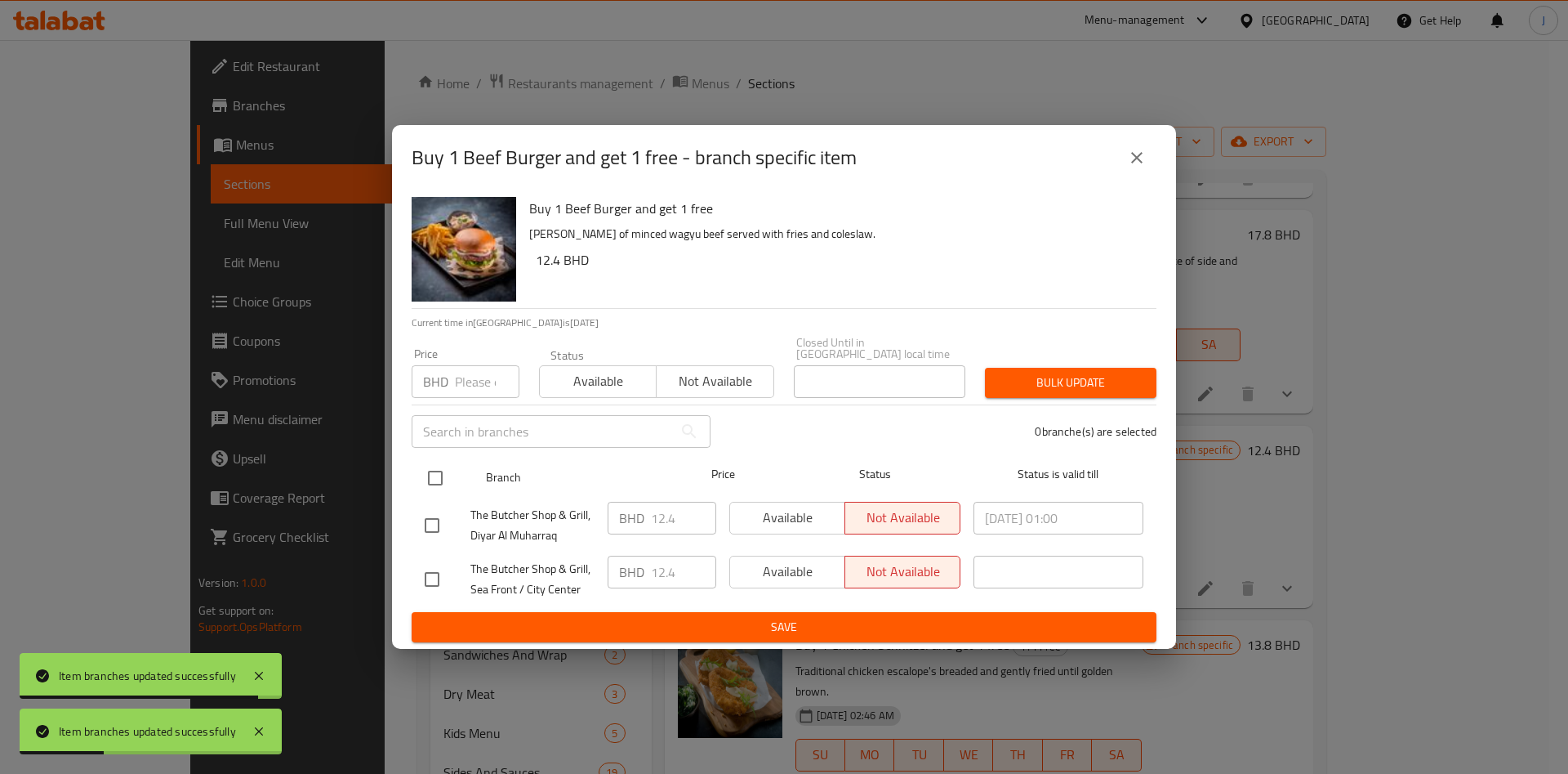
click at [457, 468] on div at bounding box center [449, 478] width 61 height 48
click at [446, 469] on input "checkbox" at bounding box center [435, 477] width 35 height 35
checkbox input "true"
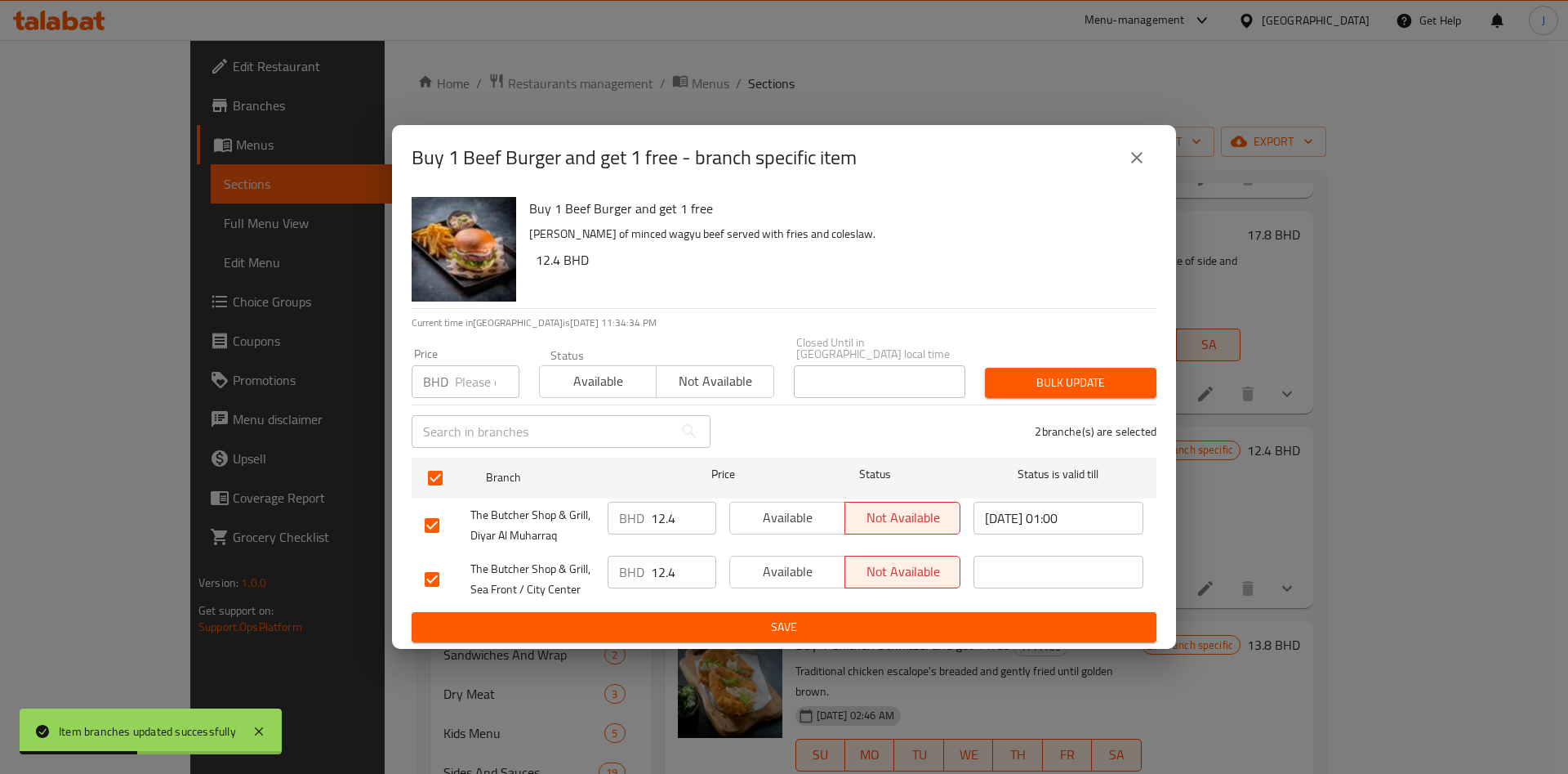
click at [622, 381] on span "Available" at bounding box center [598, 381] width 104 height 24
click at [1042, 384] on span "Bulk update" at bounding box center [1070, 382] width 146 height 21
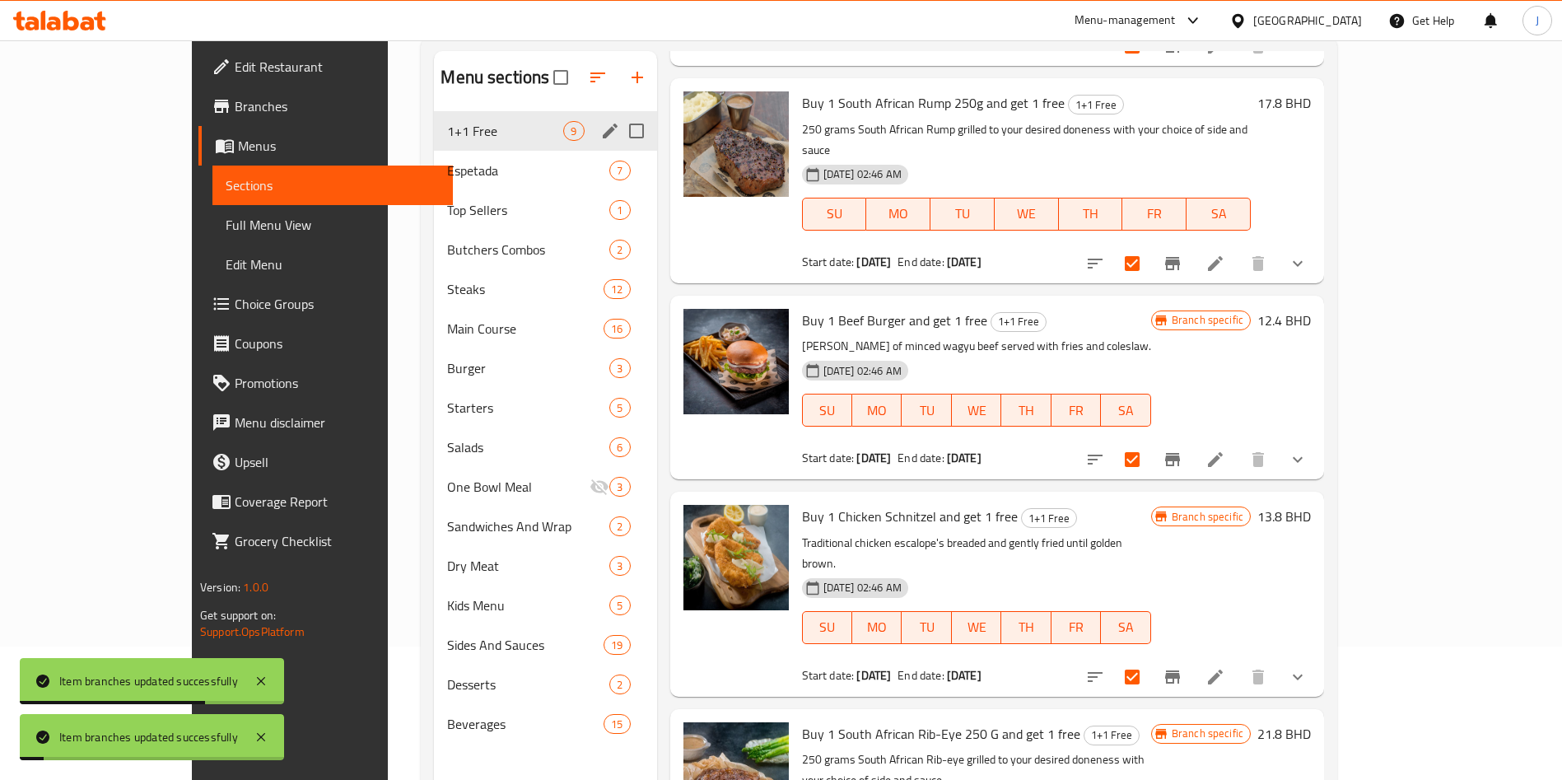
scroll to position [168, 0]
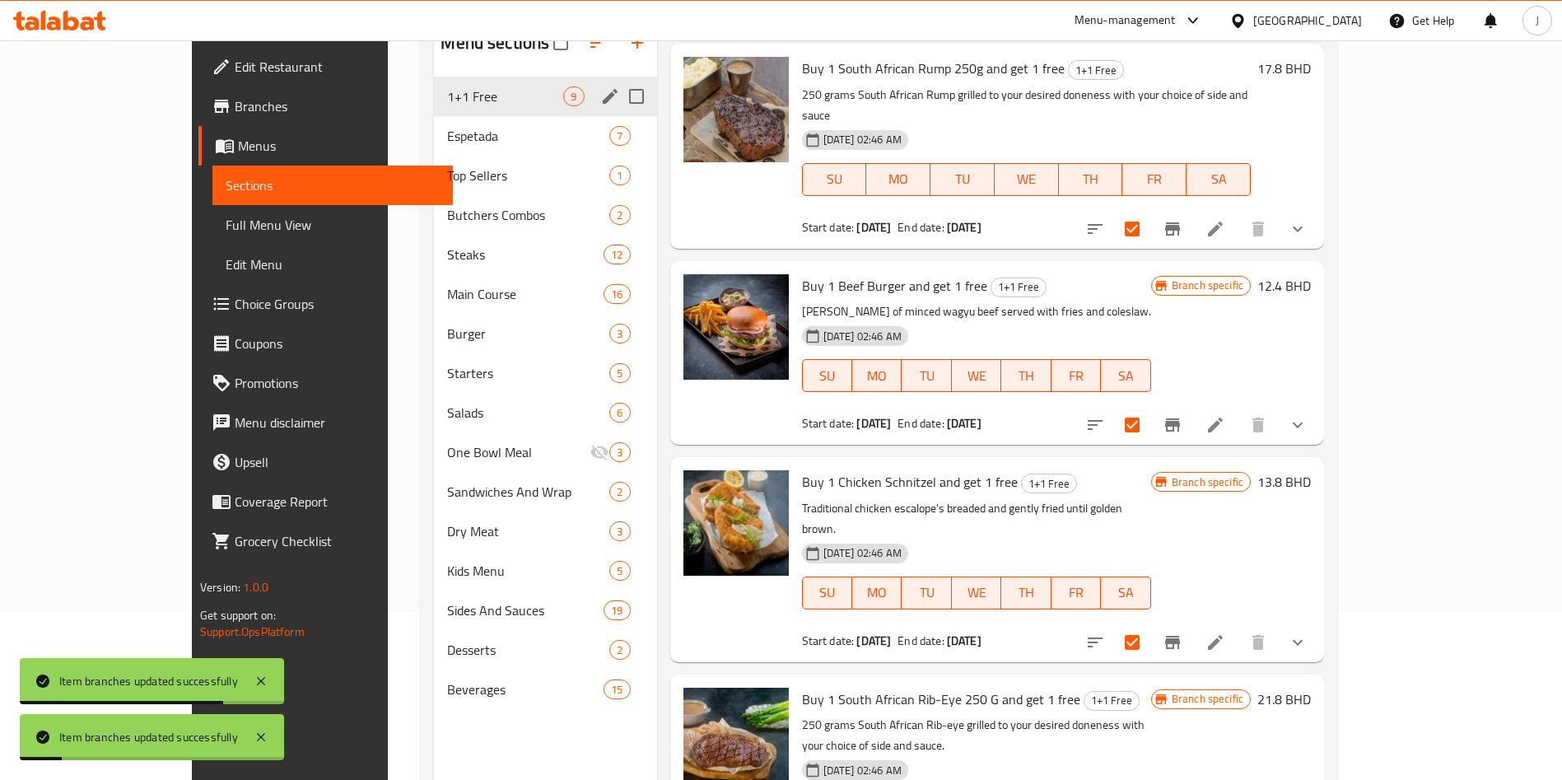
click at [1180, 636] on icon "Branch-specific-item" at bounding box center [1172, 642] width 15 height 13
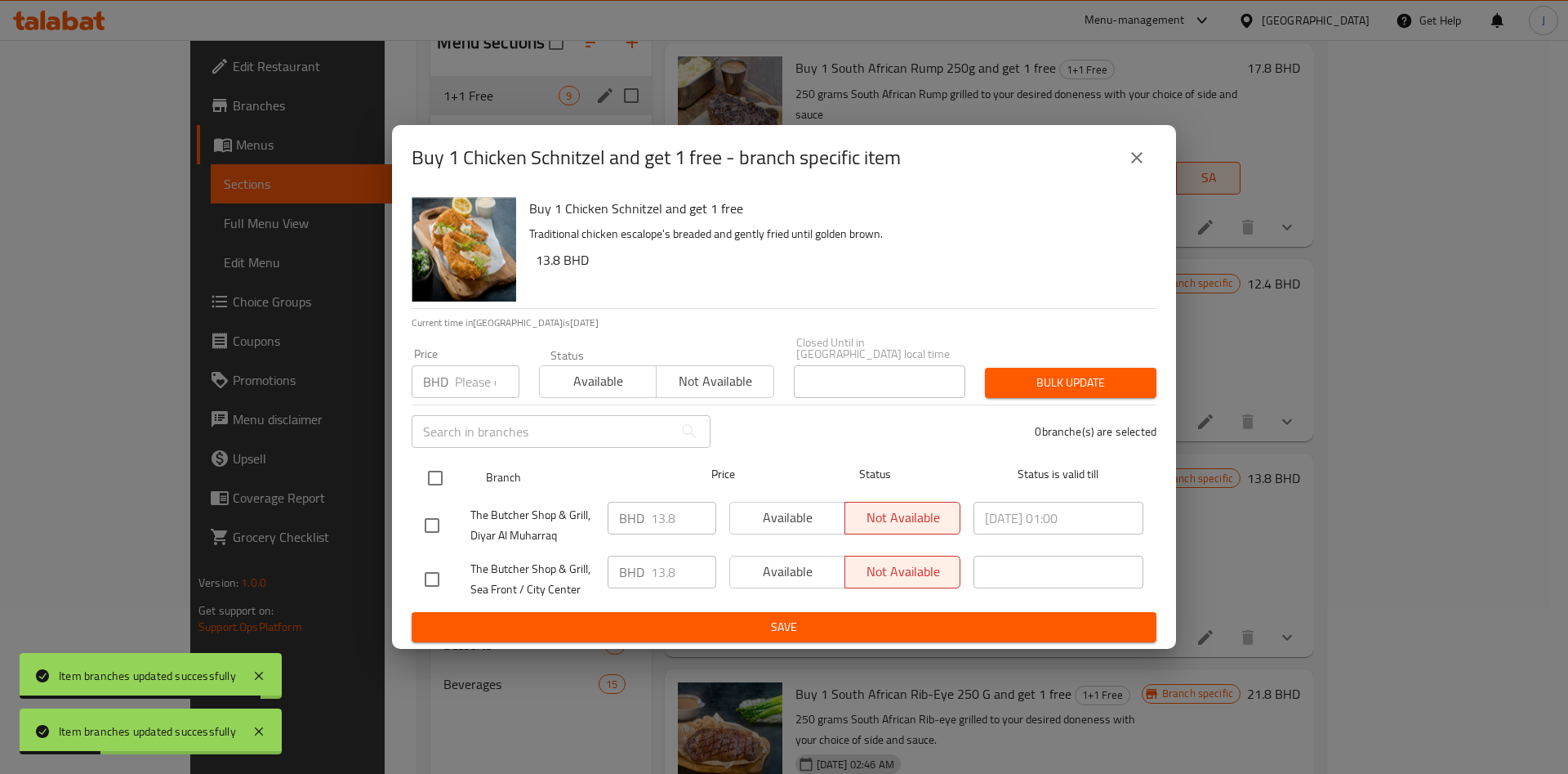
click at [432, 472] on input "checkbox" at bounding box center [435, 477] width 35 height 35
checkbox input "true"
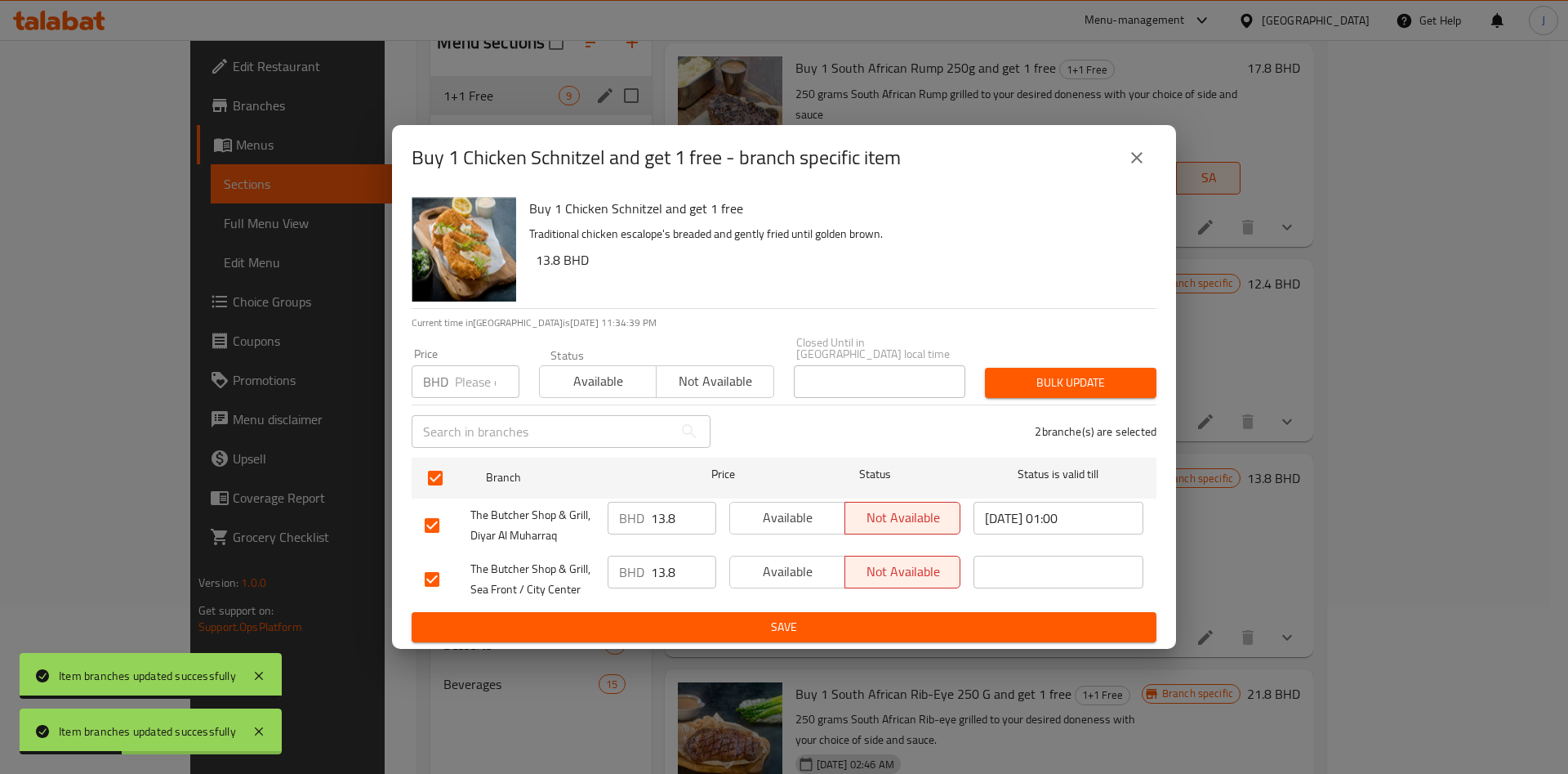
click at [593, 387] on button "Available" at bounding box center [597, 381] width 118 height 33
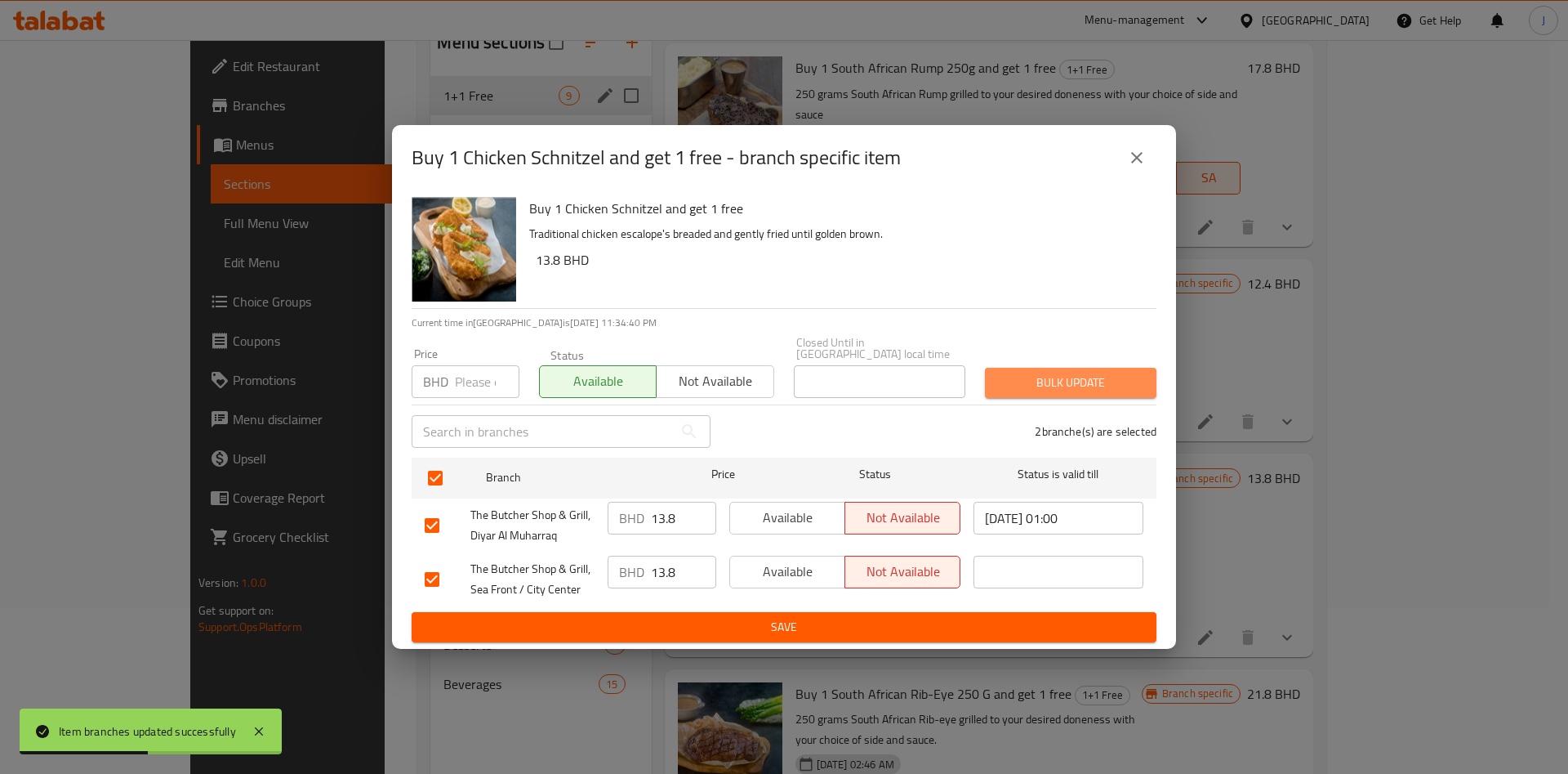
click at [1089, 377] on span "Bulk update" at bounding box center [1070, 382] width 146 height 21
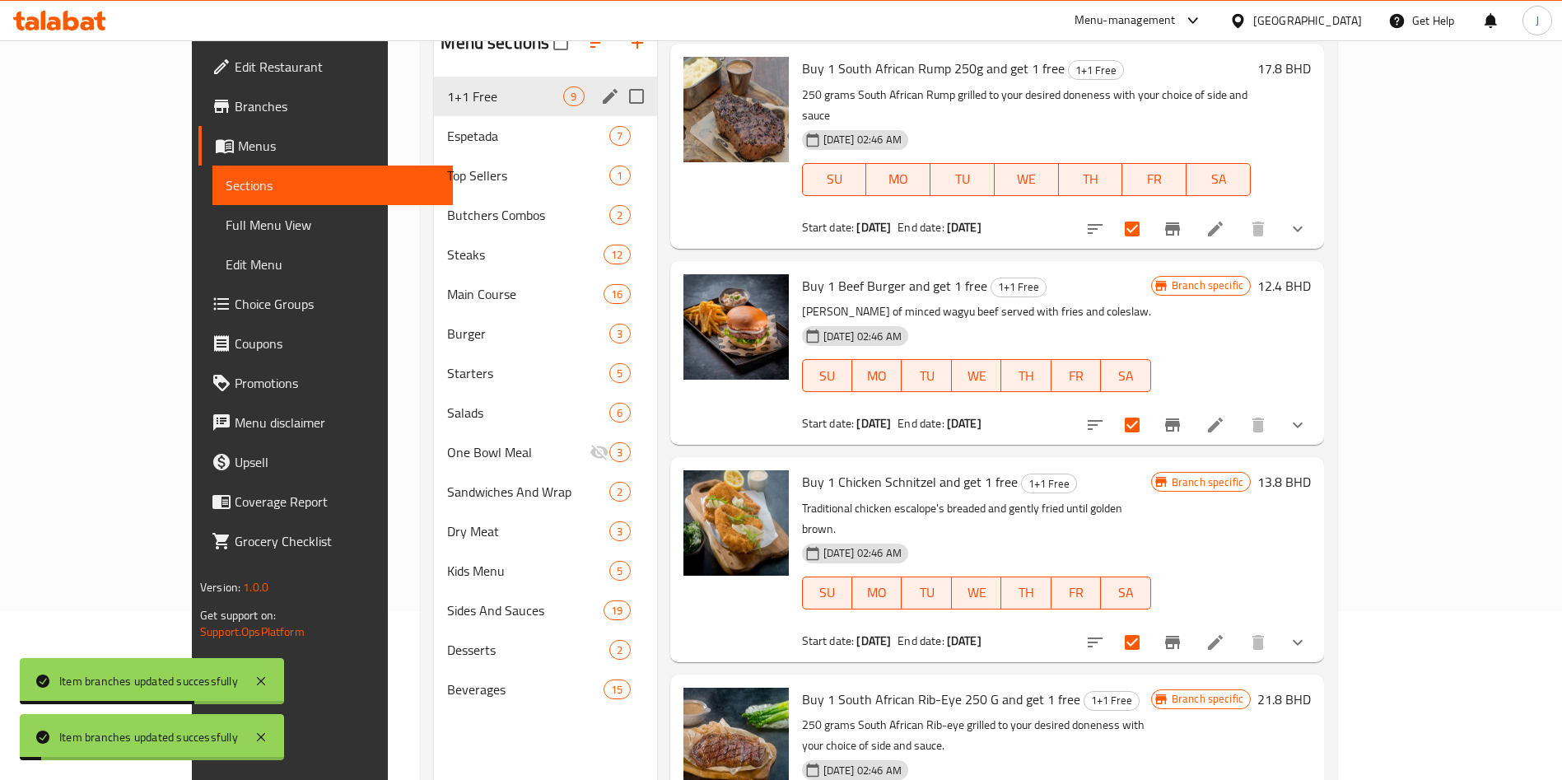
scroll to position [231, 0]
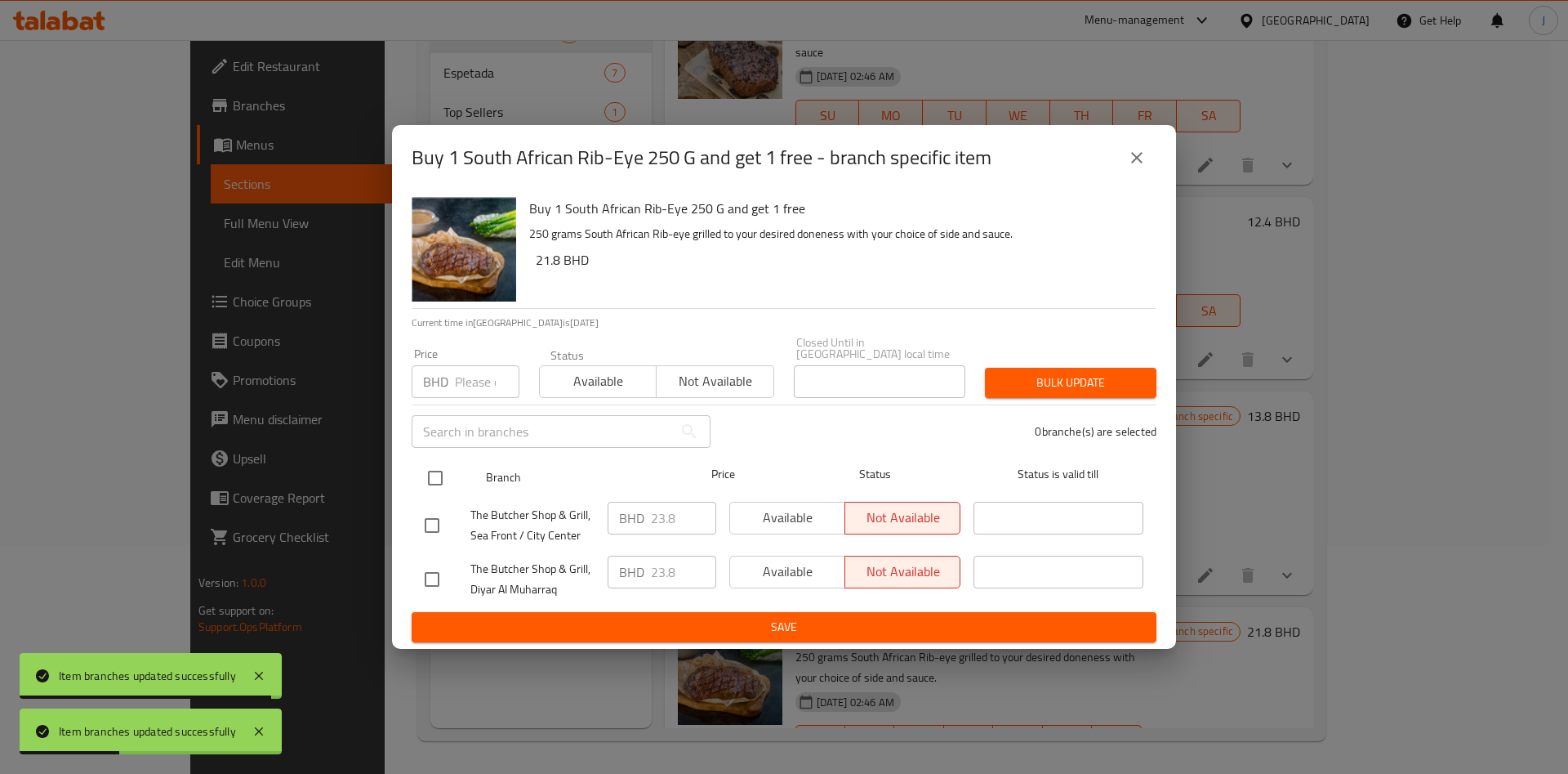
click at [436, 467] on input "checkbox" at bounding box center [435, 477] width 35 height 35
checkbox input "true"
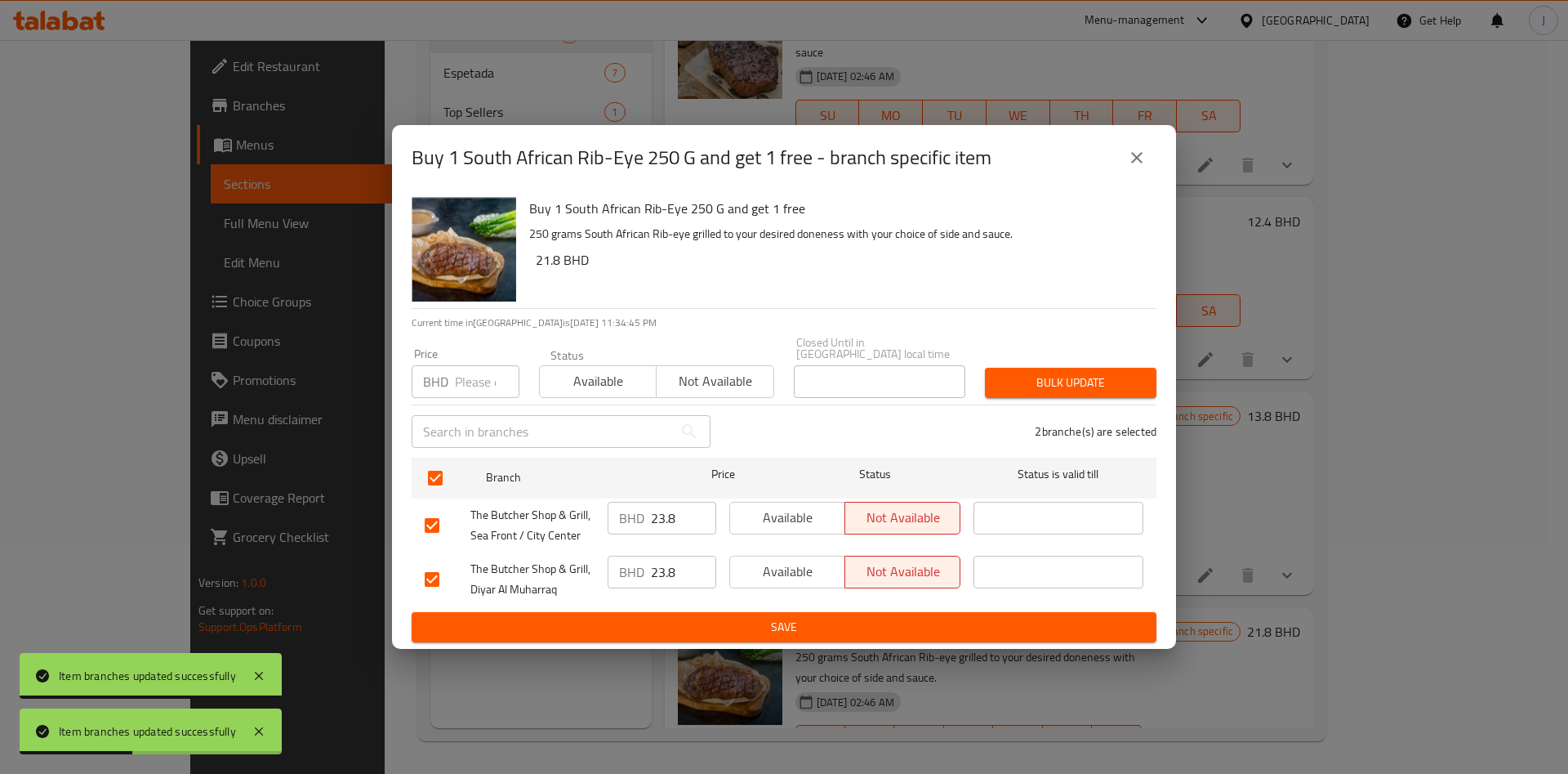
click at [596, 379] on span "Available" at bounding box center [598, 381] width 104 height 24
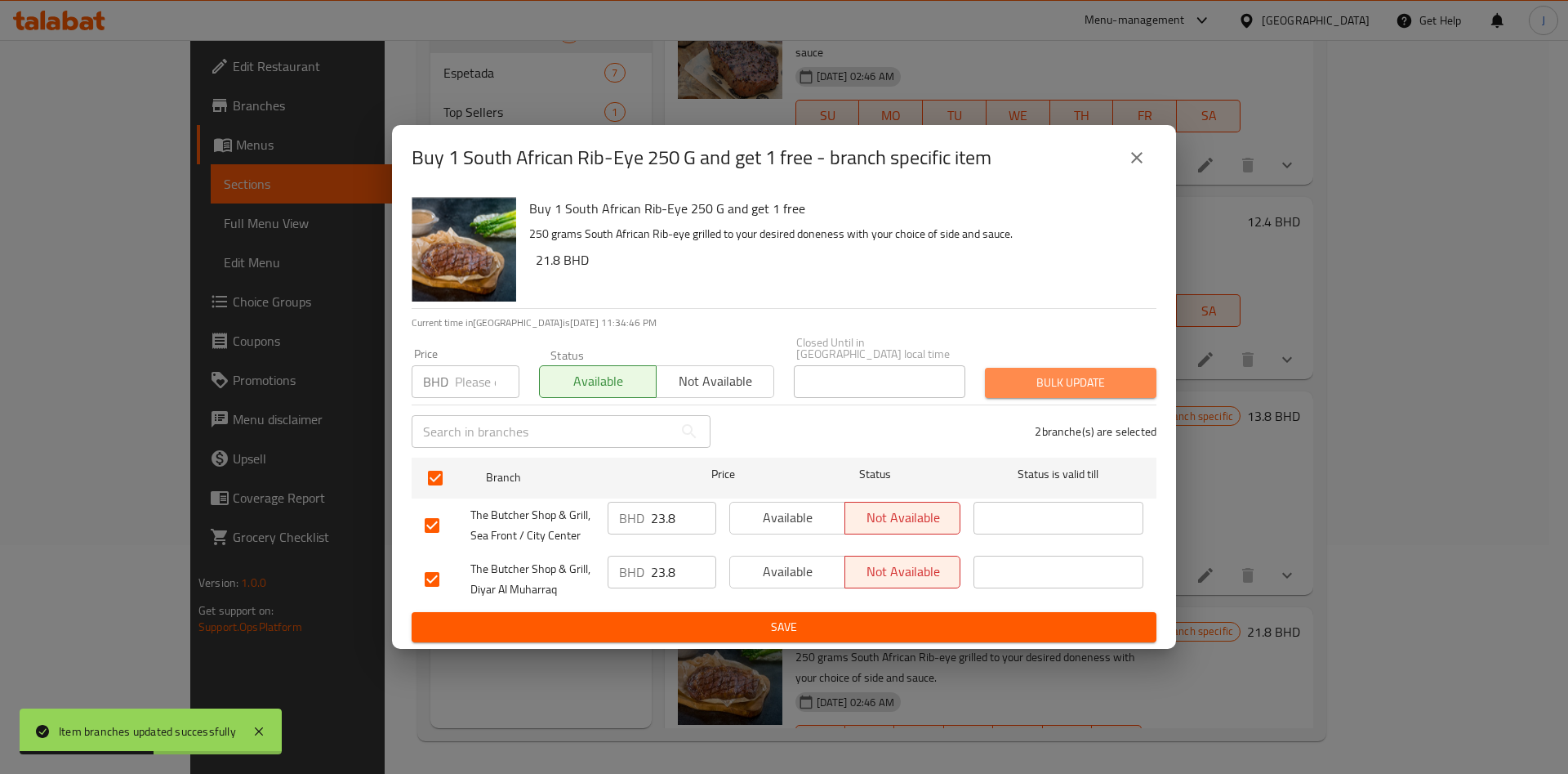
click at [1054, 372] on span "Bulk update" at bounding box center [1070, 382] width 146 height 21
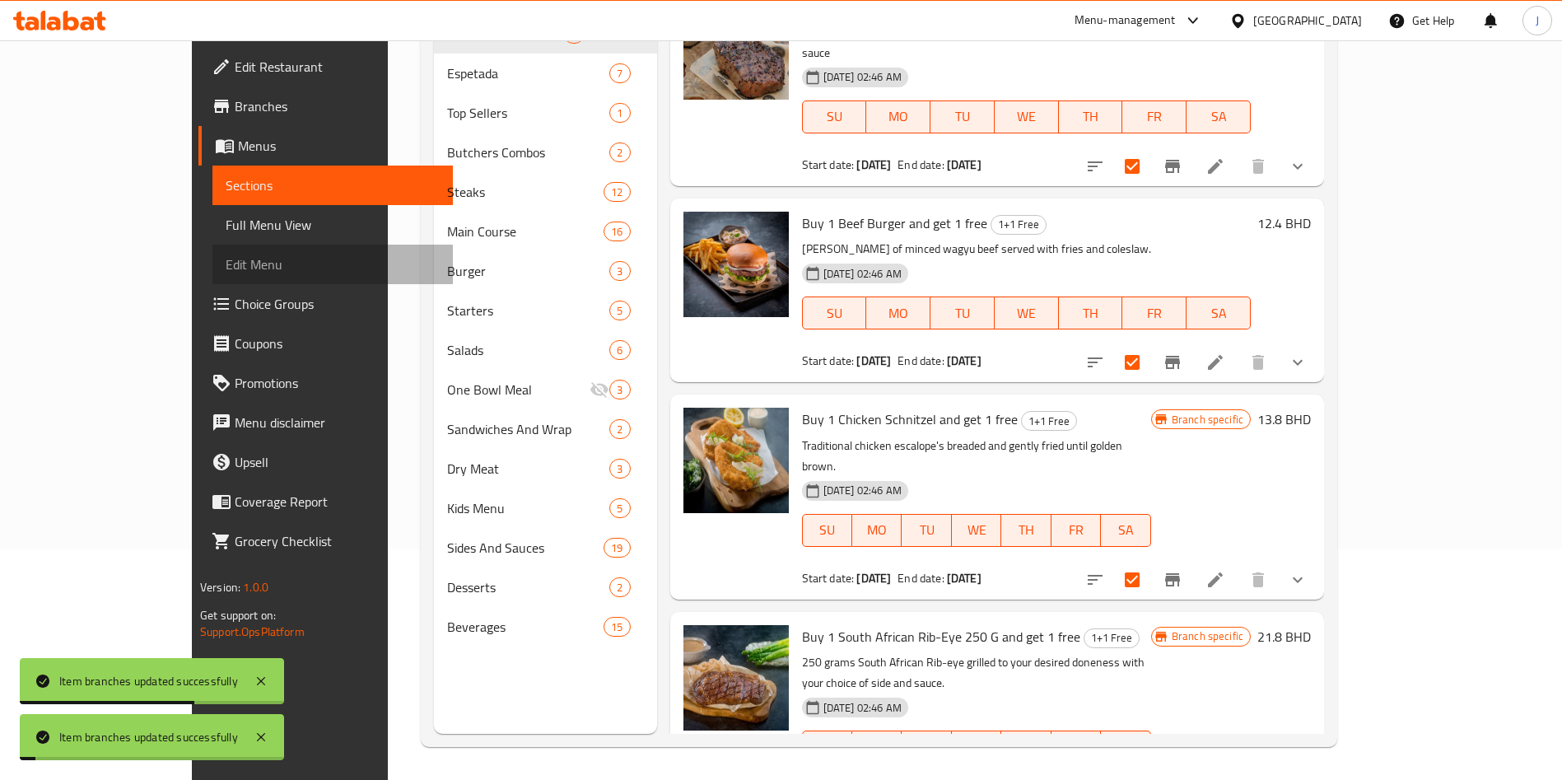
click at [226, 270] on span "Edit Menu" at bounding box center [333, 264] width 214 height 20
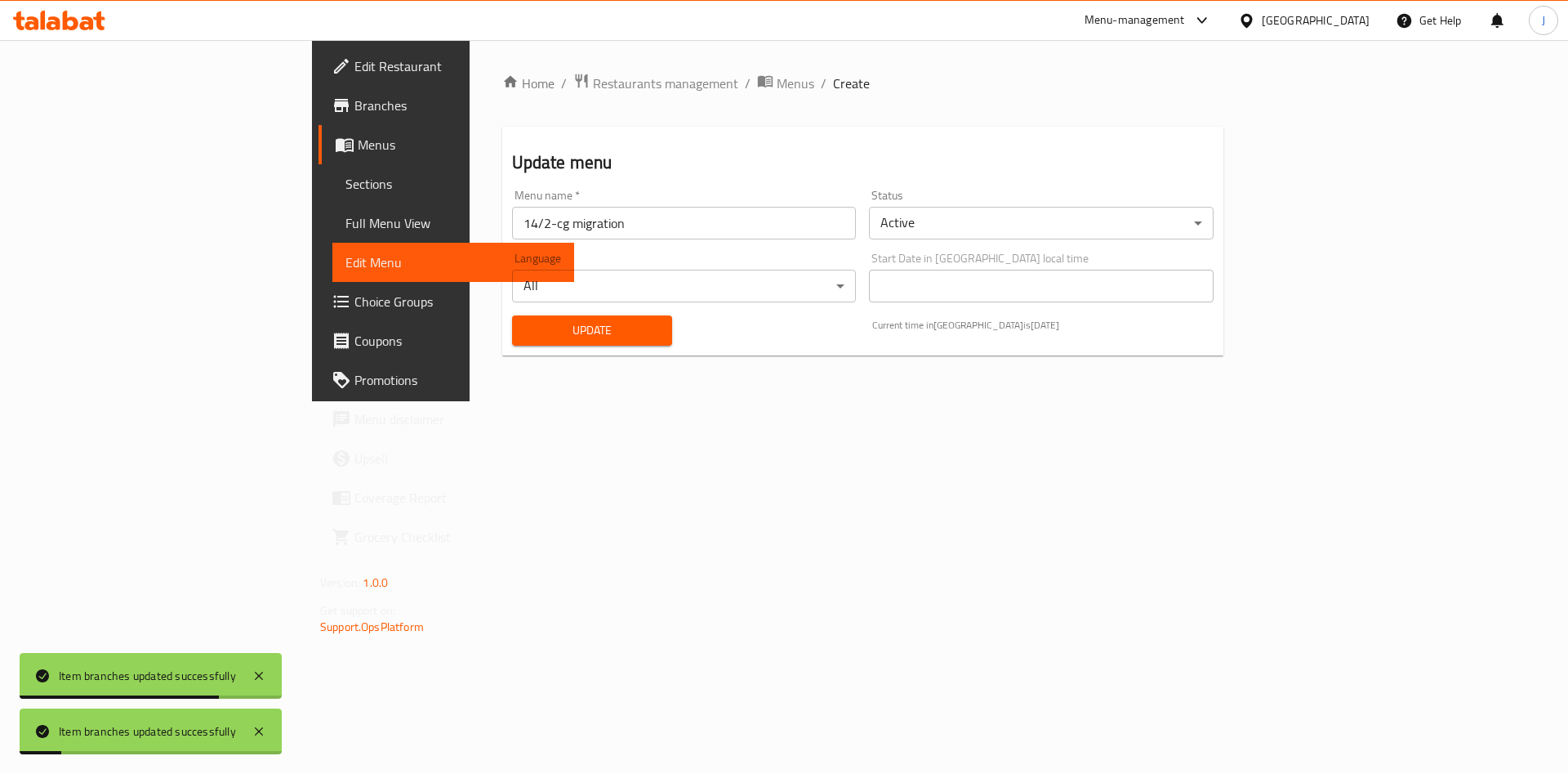
click at [512, 319] on button "Update" at bounding box center [592, 330] width 161 height 30
